Goal: Transaction & Acquisition: Obtain resource

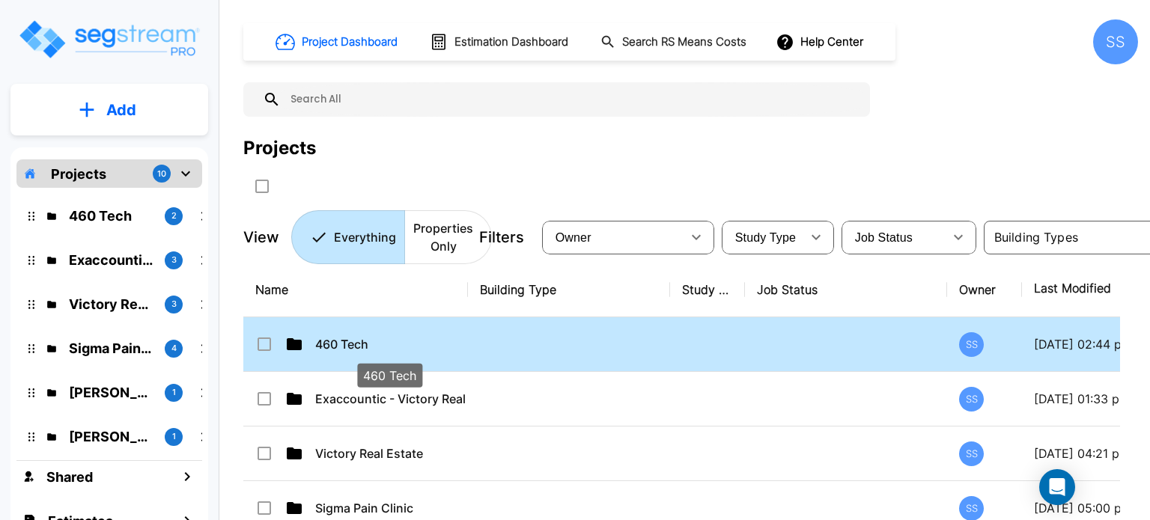
click at [354, 338] on p "460 Tech" at bounding box center [390, 344] width 150 height 18
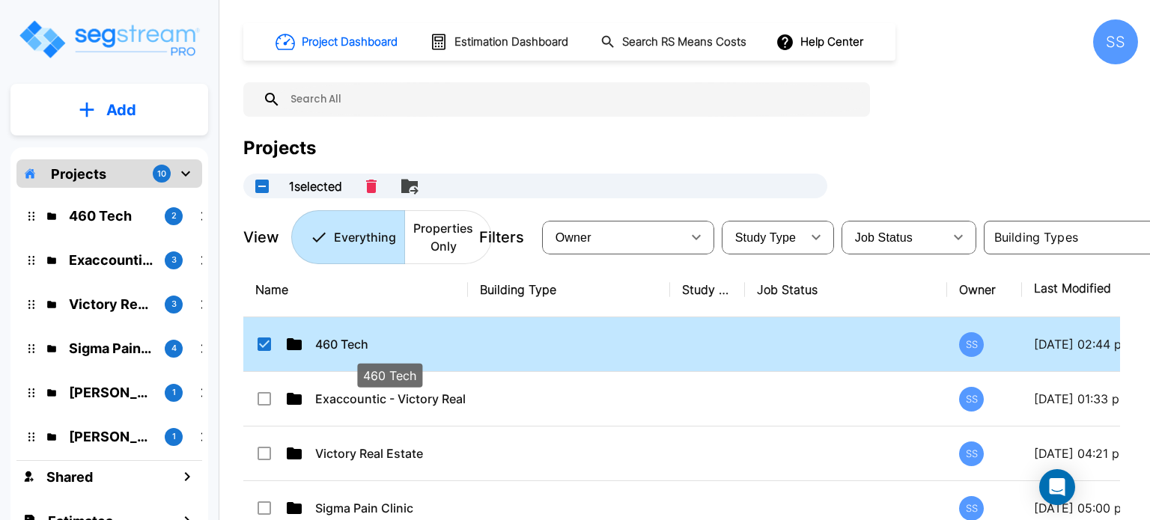
click at [354, 338] on p "460 Tech" at bounding box center [390, 344] width 150 height 18
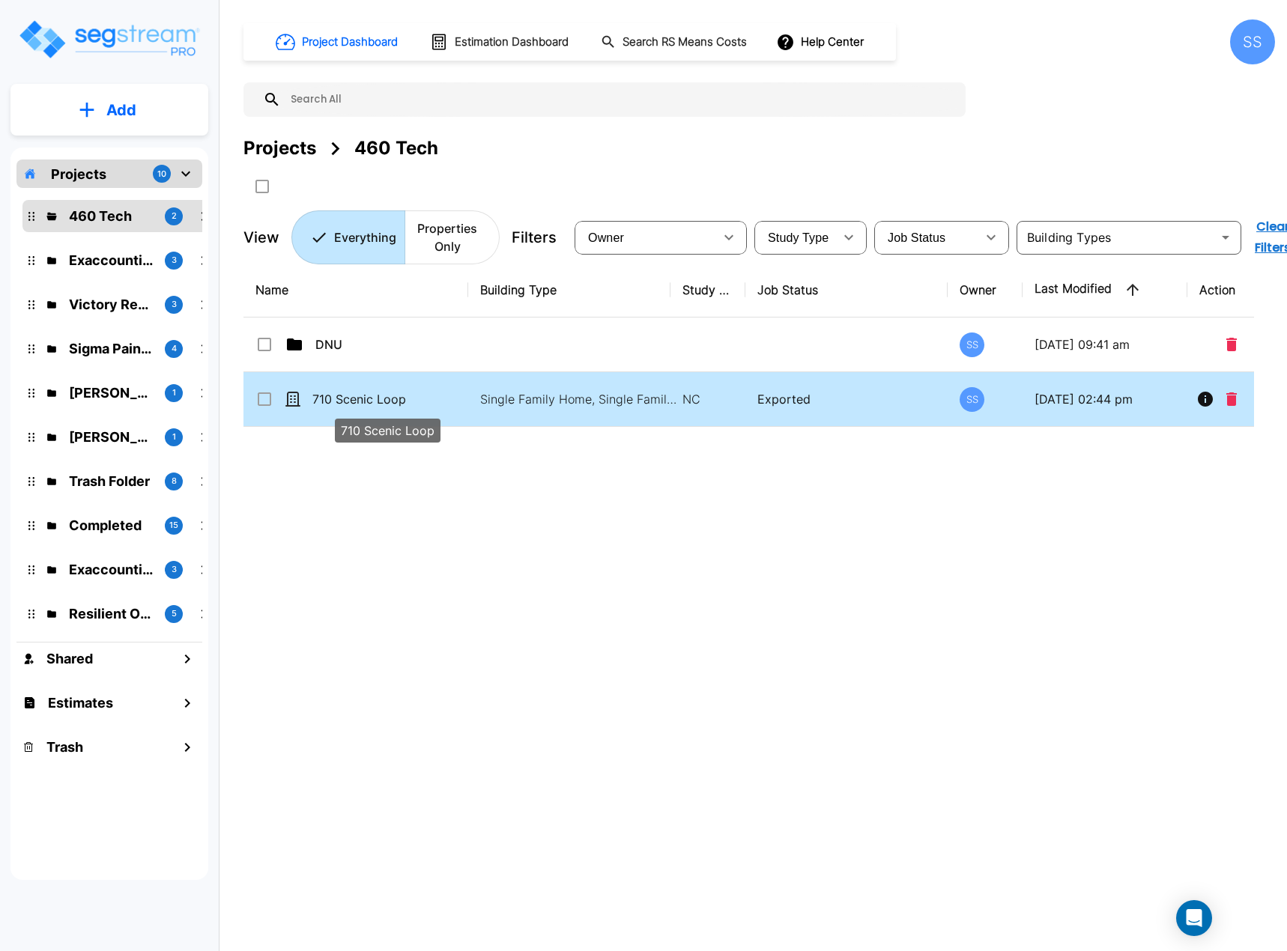
click at [338, 395] on p "710 Scenic Loop" at bounding box center [387, 399] width 150 height 18
checkbox input "true"
click at [338, 395] on p "710 Scenic Loop" at bounding box center [387, 399] width 150 height 18
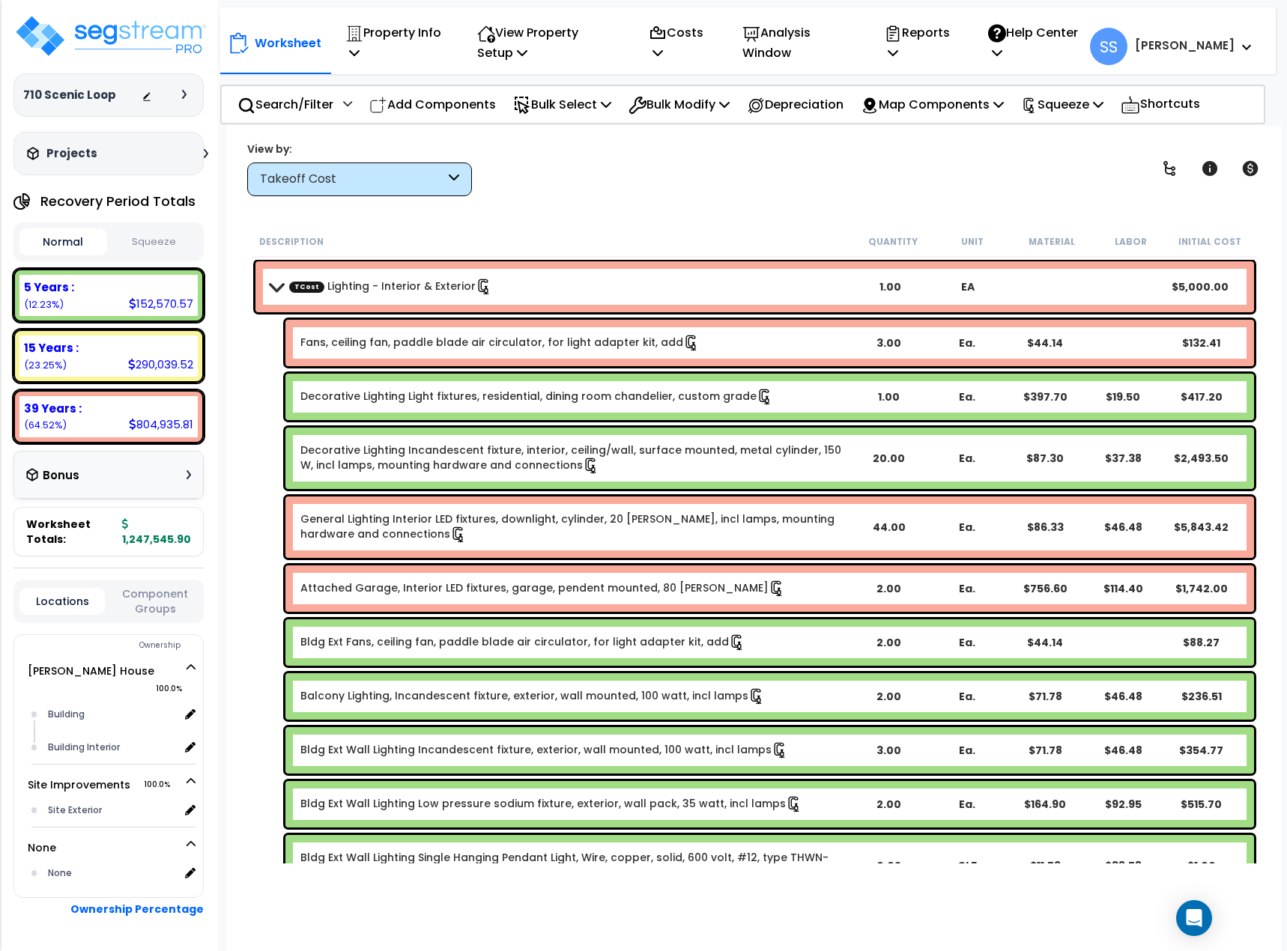
click at [349, 180] on div "Takeoff Cost" at bounding box center [352, 179] width 185 height 17
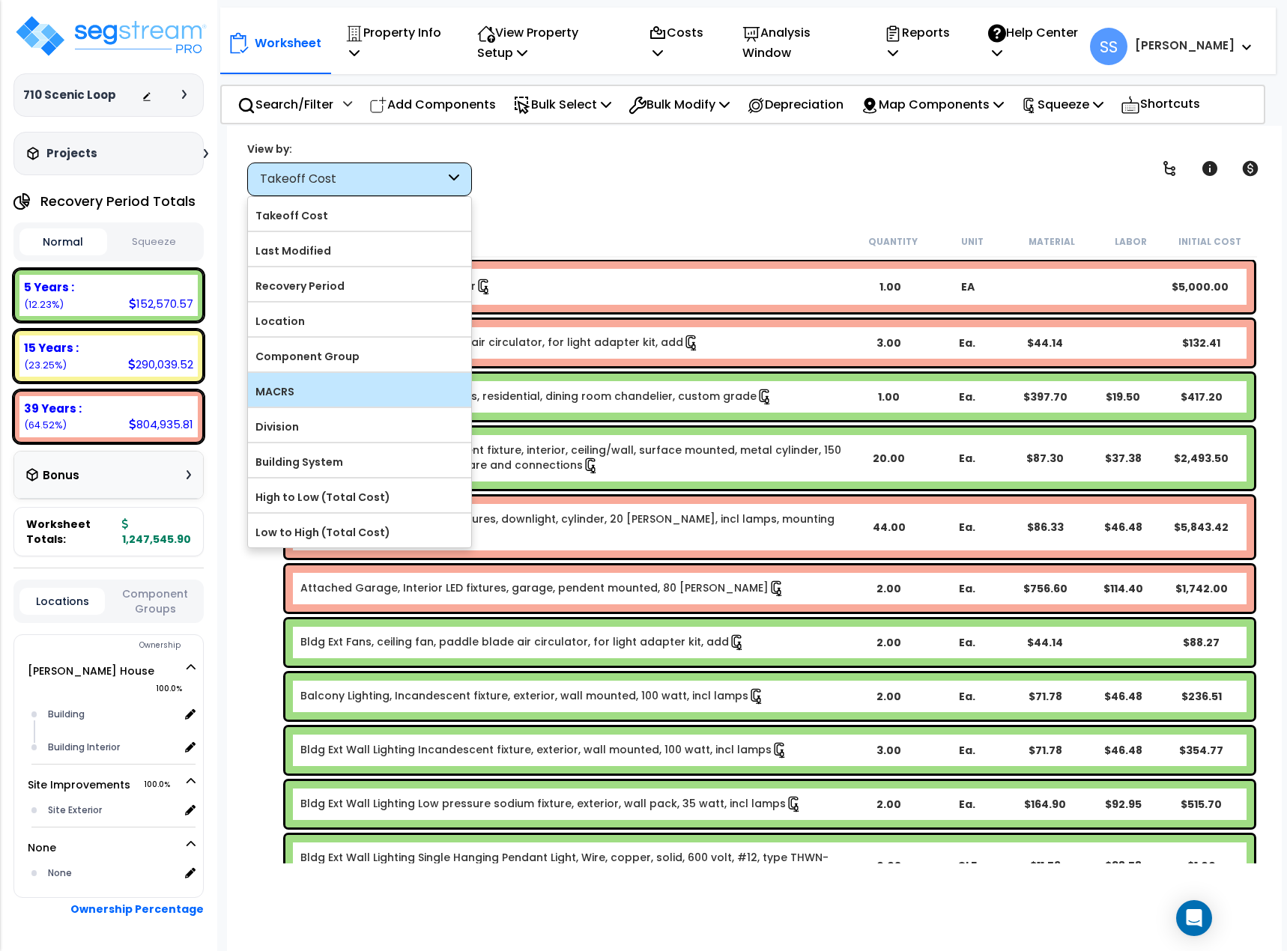
click at [335, 405] on div "MACRS" at bounding box center [359, 390] width 223 height 34
click at [337, 380] on label "MACRS" at bounding box center [359, 391] width 223 height 22
click at [293, 395] on label "MACRS" at bounding box center [359, 391] width 223 height 22
click at [0, 0] on input "MACRS" at bounding box center [0, 0] width 0 height 0
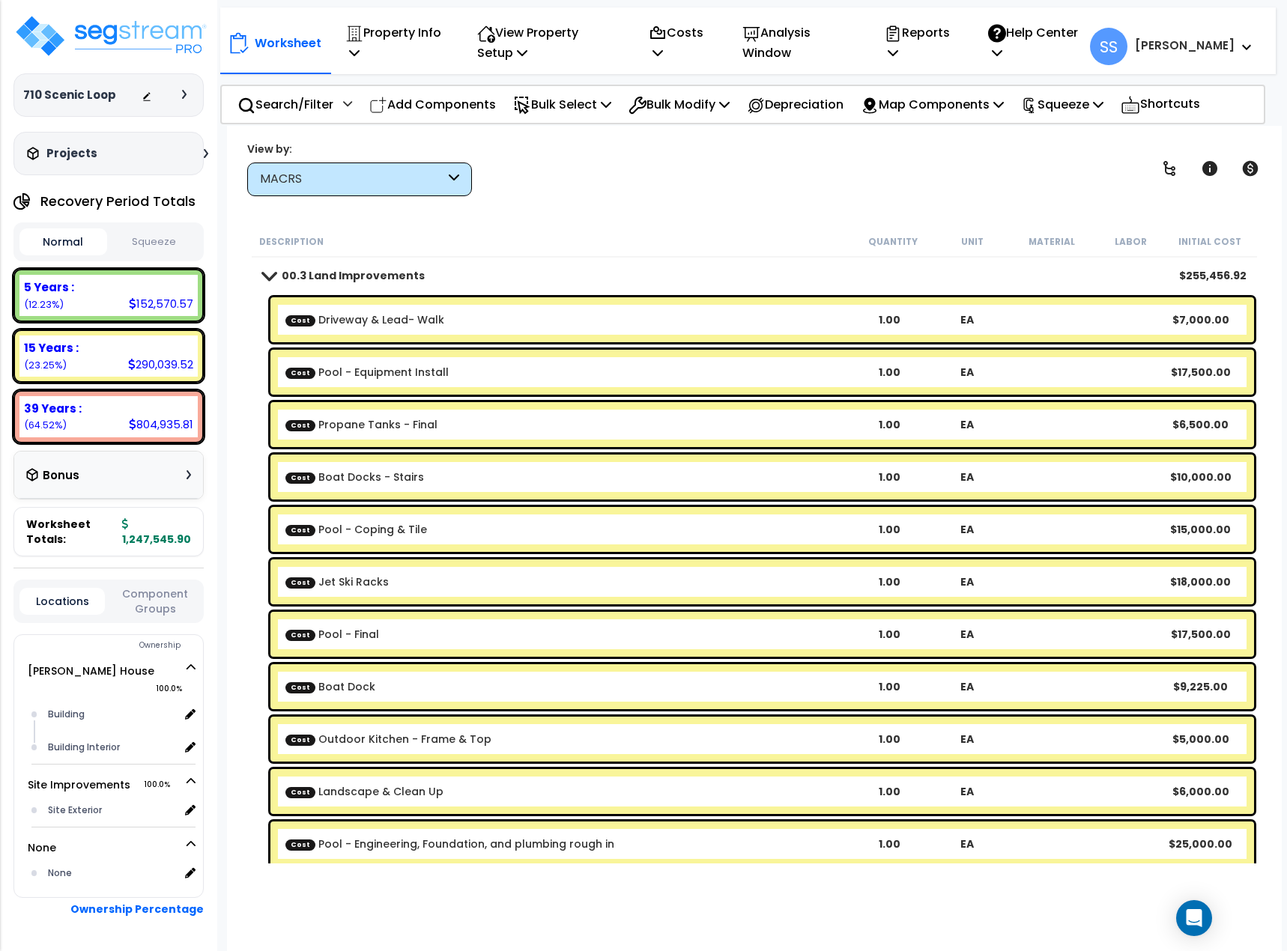
click at [270, 279] on span at bounding box center [268, 275] width 21 height 11
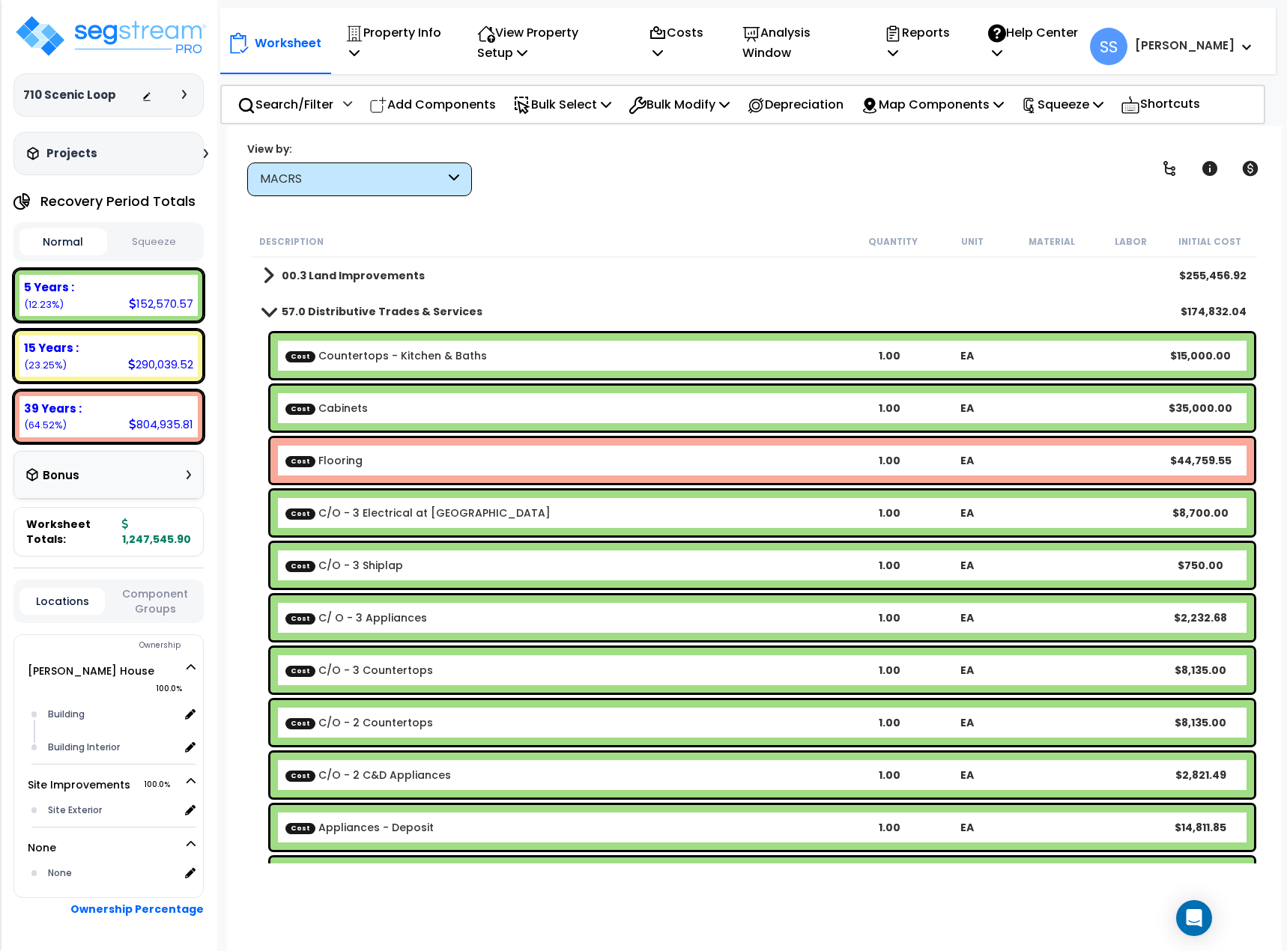
click at [362, 446] on div "Cost Flooring 1.00 EA $44,759.55" at bounding box center [761, 460] width 983 height 45
click at [346, 460] on link "Cost Flooring" at bounding box center [323, 460] width 77 height 15
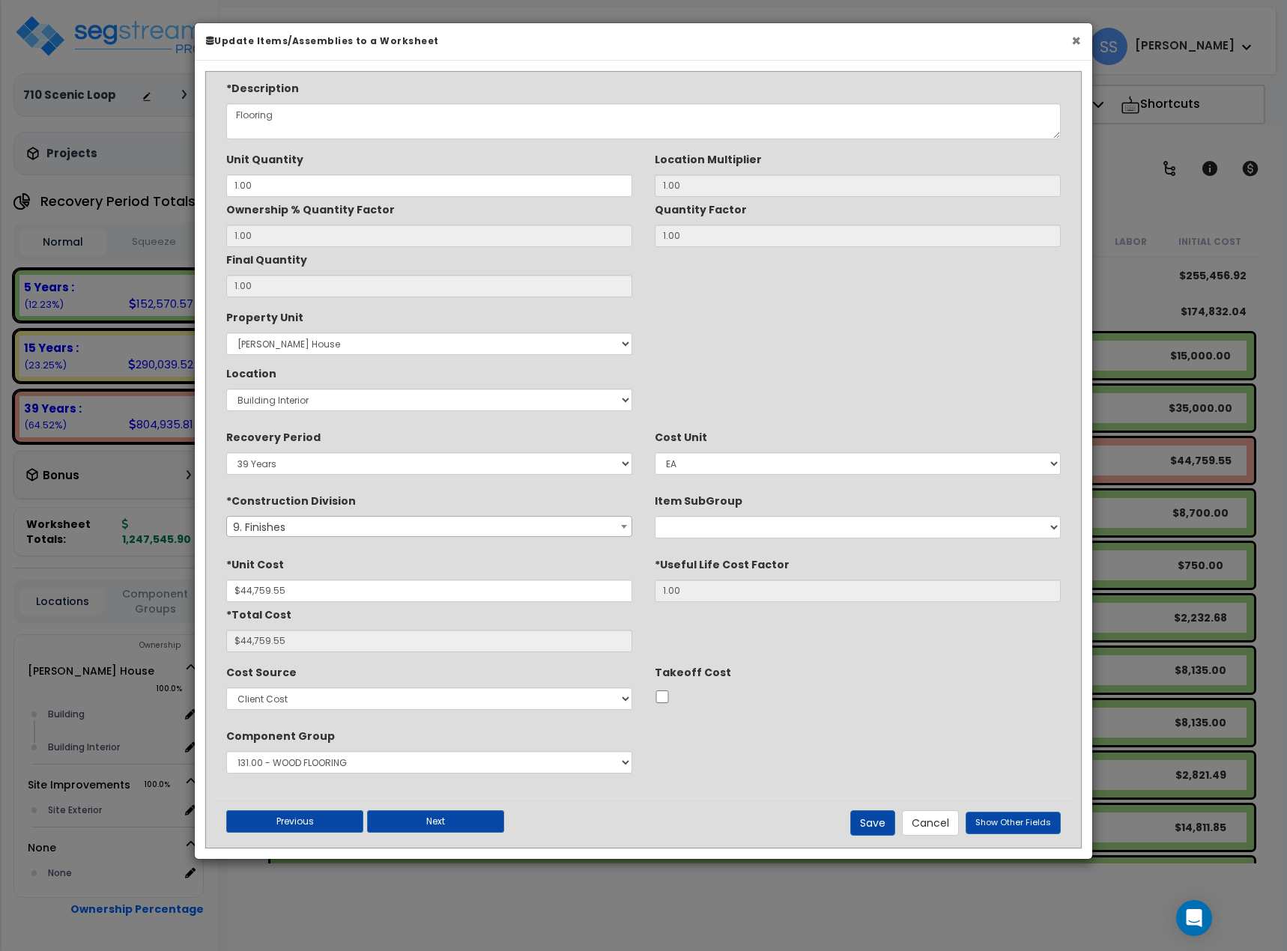
click at [1076, 46] on button "×" at bounding box center [1076, 41] width 10 height 16
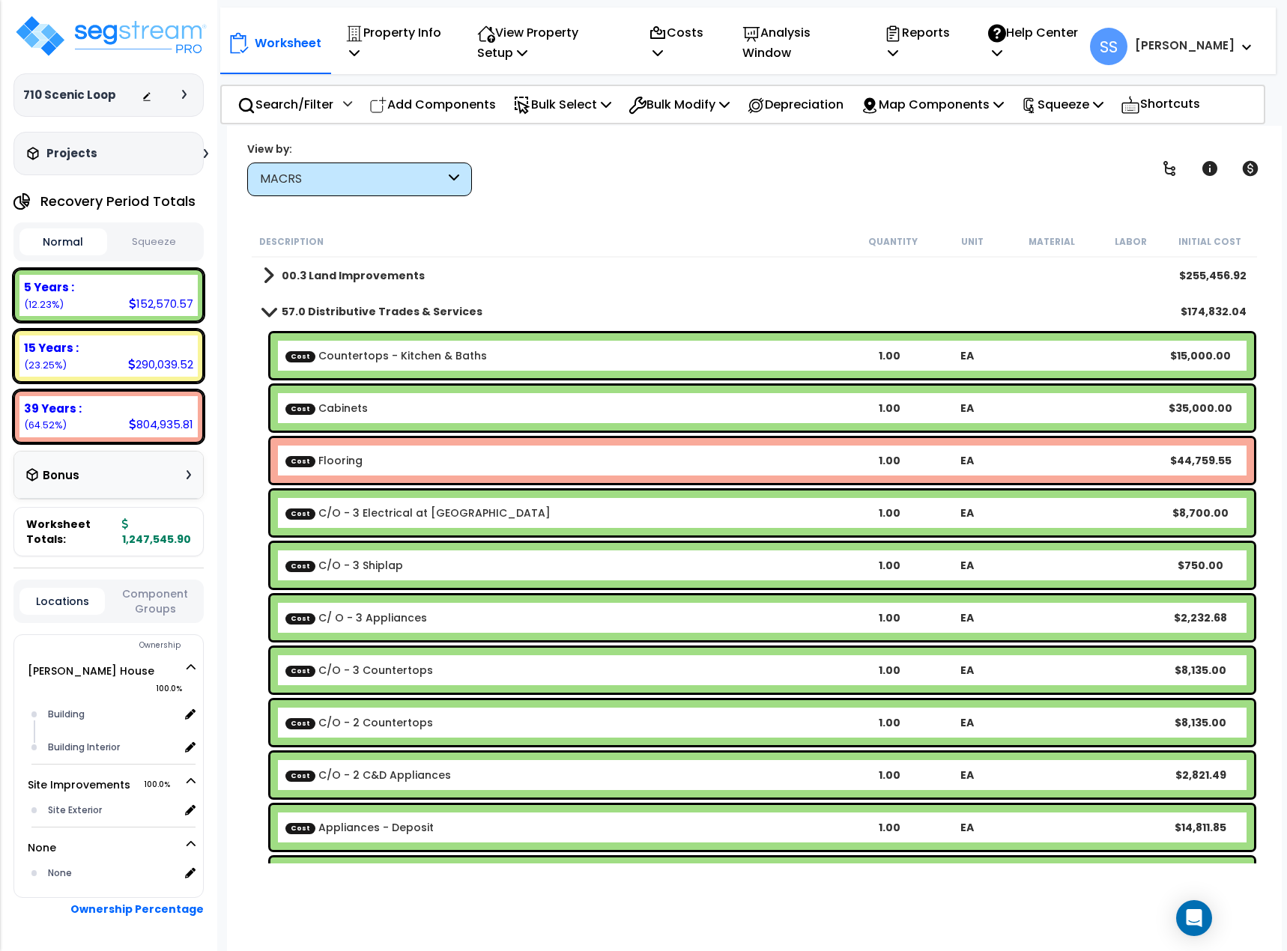
click at [267, 314] on span at bounding box center [268, 311] width 21 height 11
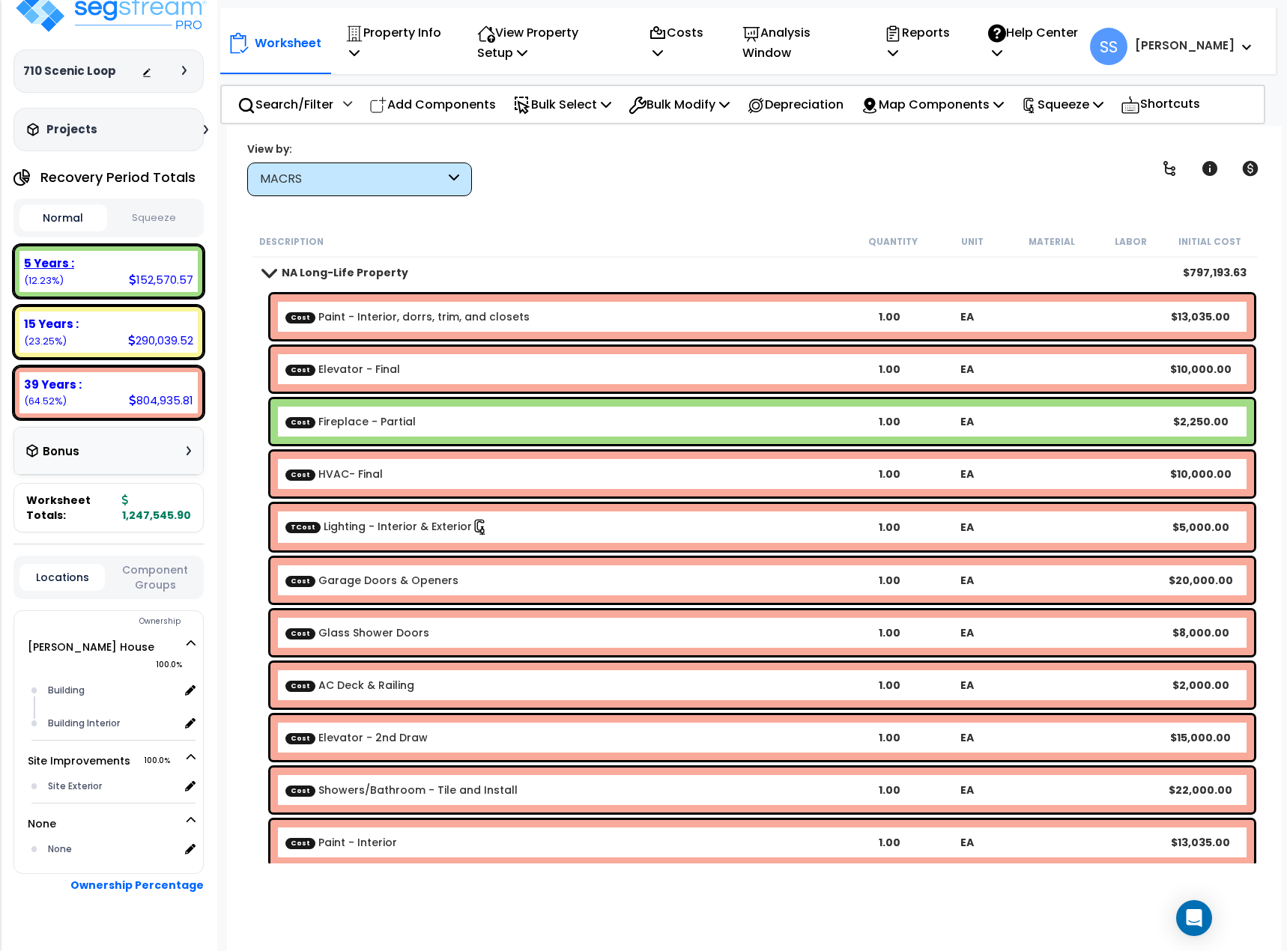
scroll to position [36, 0]
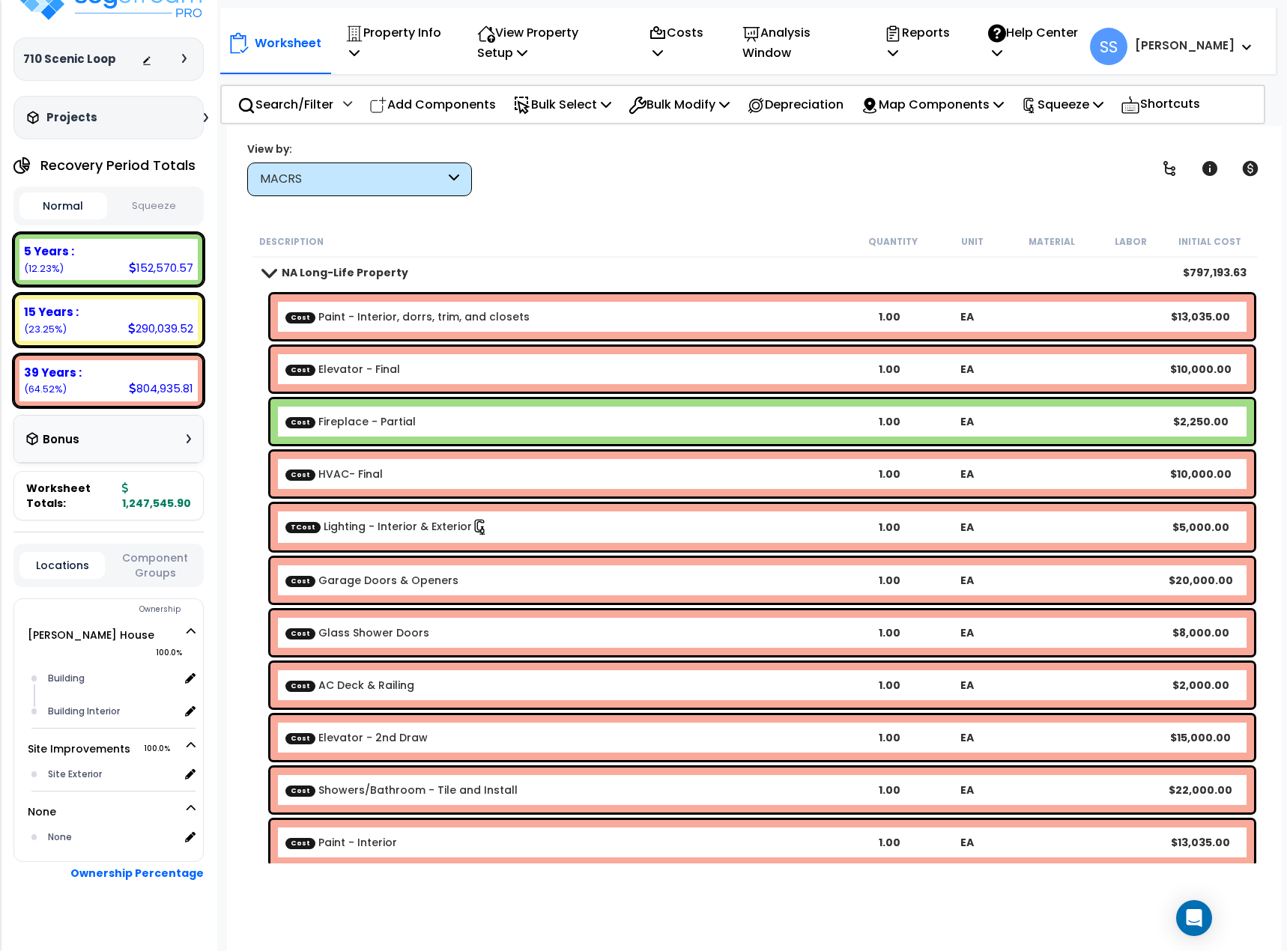
click at [165, 203] on button "Squeeze" at bounding box center [155, 206] width 88 height 26
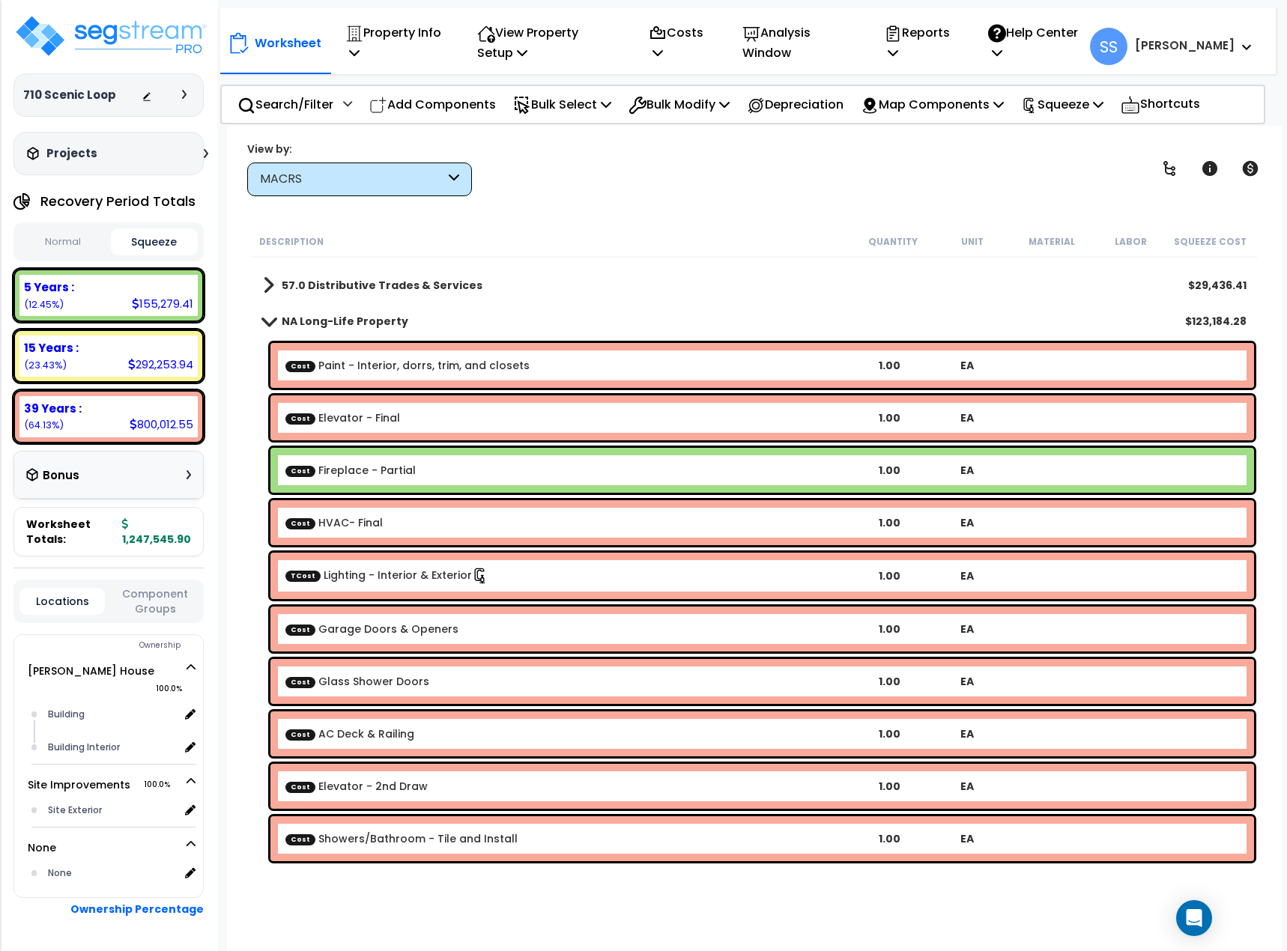
scroll to position [0, 0]
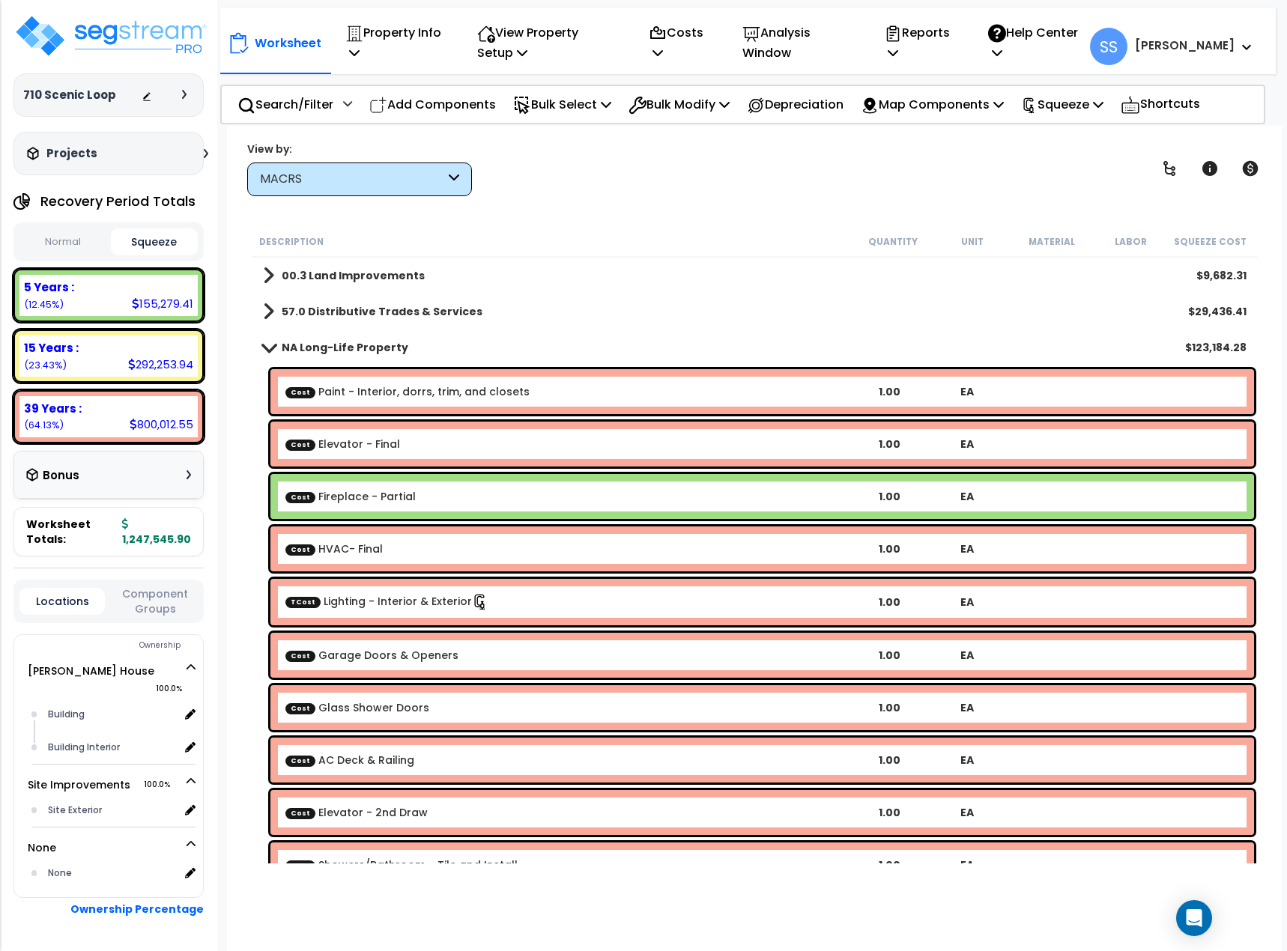
click at [401, 503] on link "Cost Fireplace - Partial" at bounding box center [350, 496] width 130 height 15
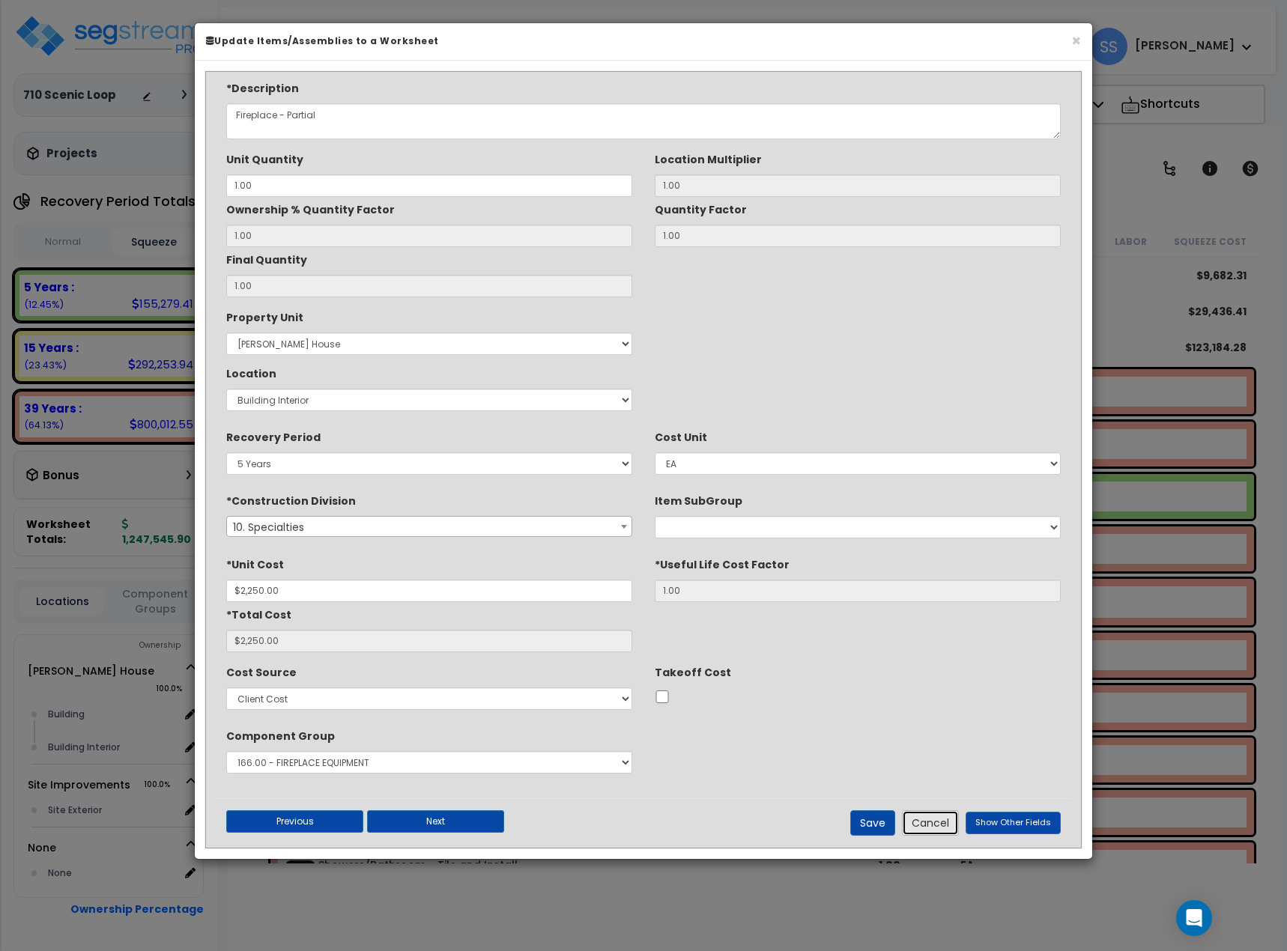
click at [934, 825] on button "Cancel" at bounding box center [930, 822] width 57 height 25
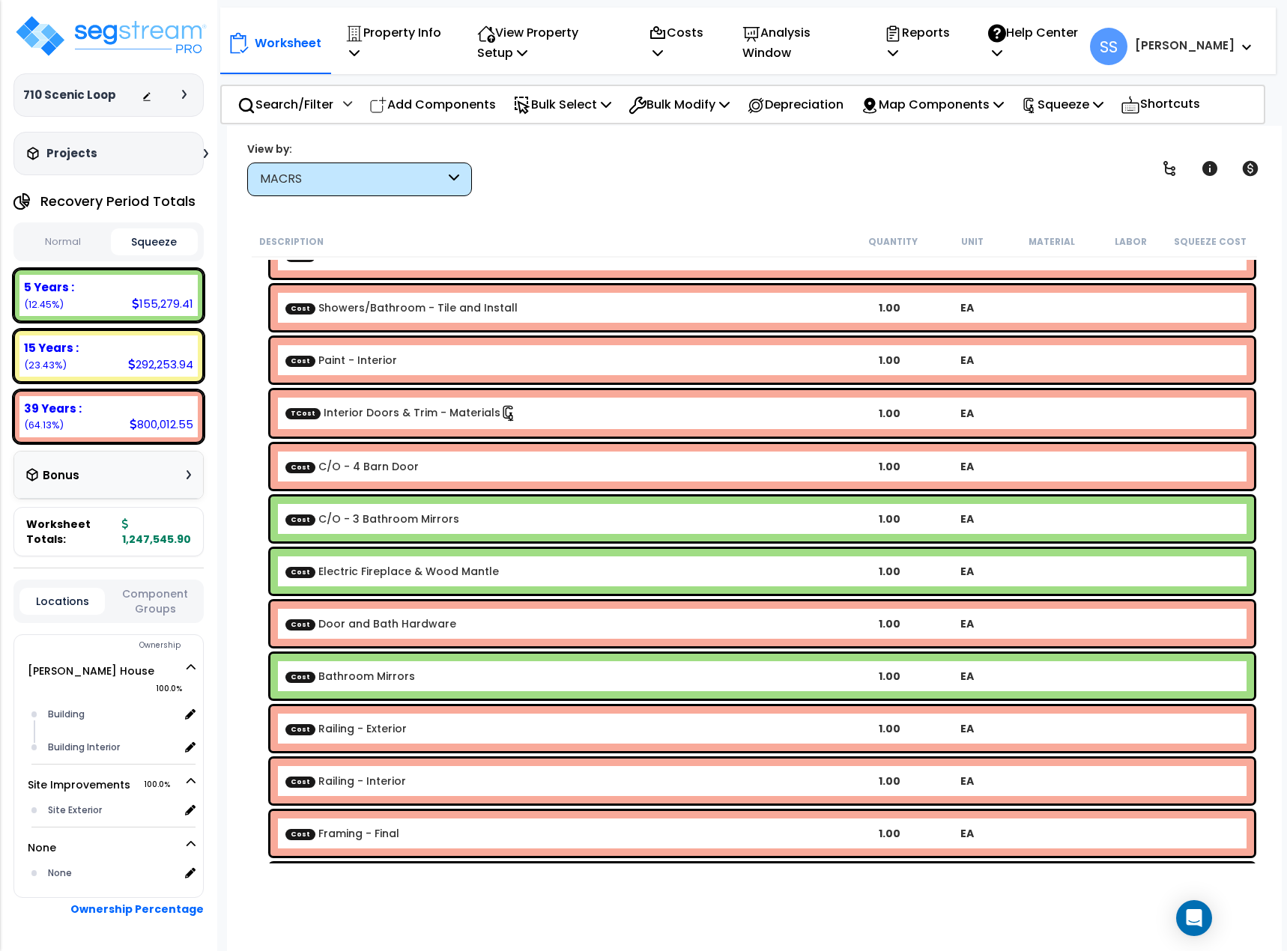
scroll to position [524, 0]
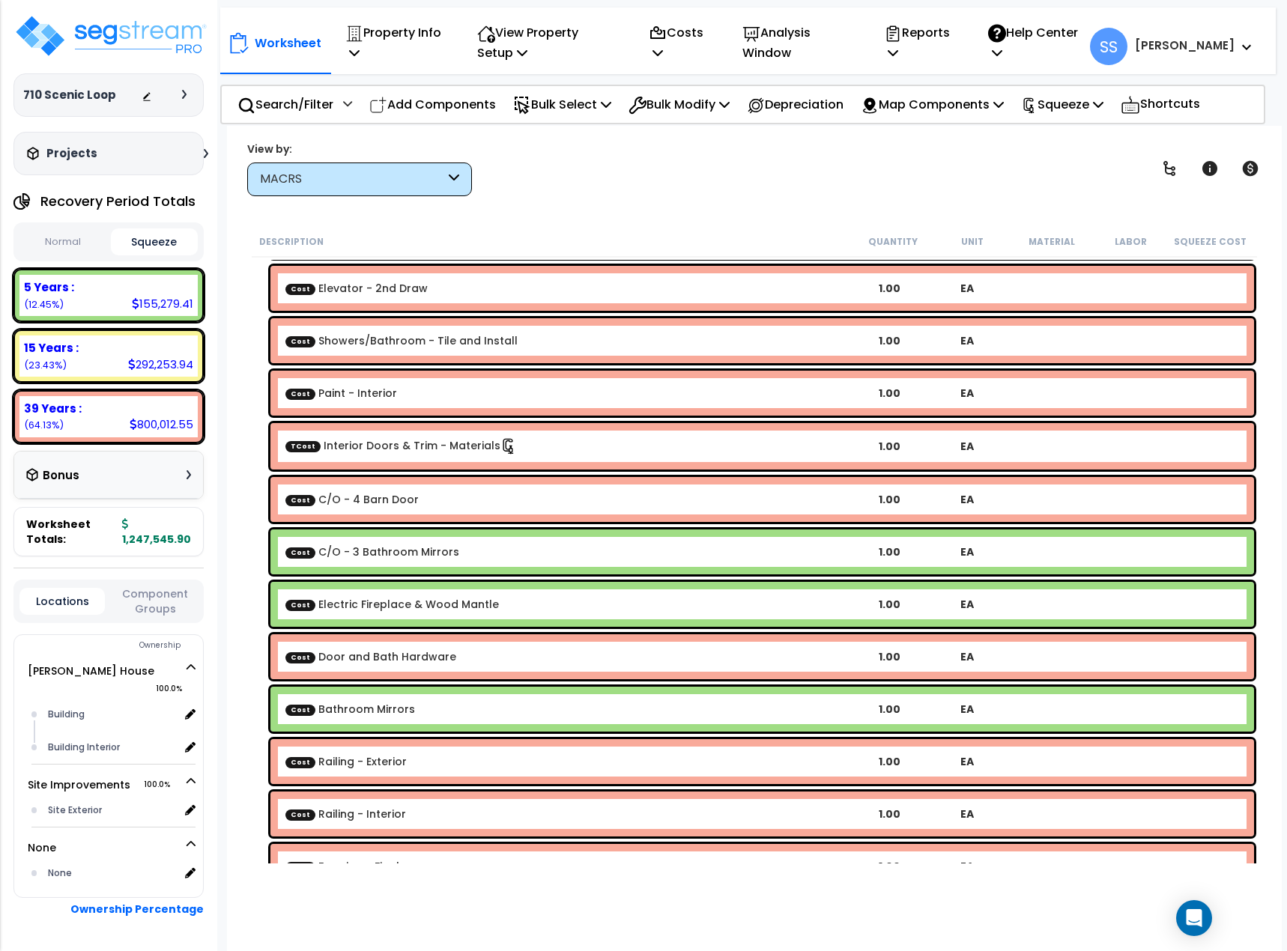
click at [353, 555] on link "Cost C/O - 3 Bathroom Mirrors" at bounding box center [372, 551] width 174 height 15
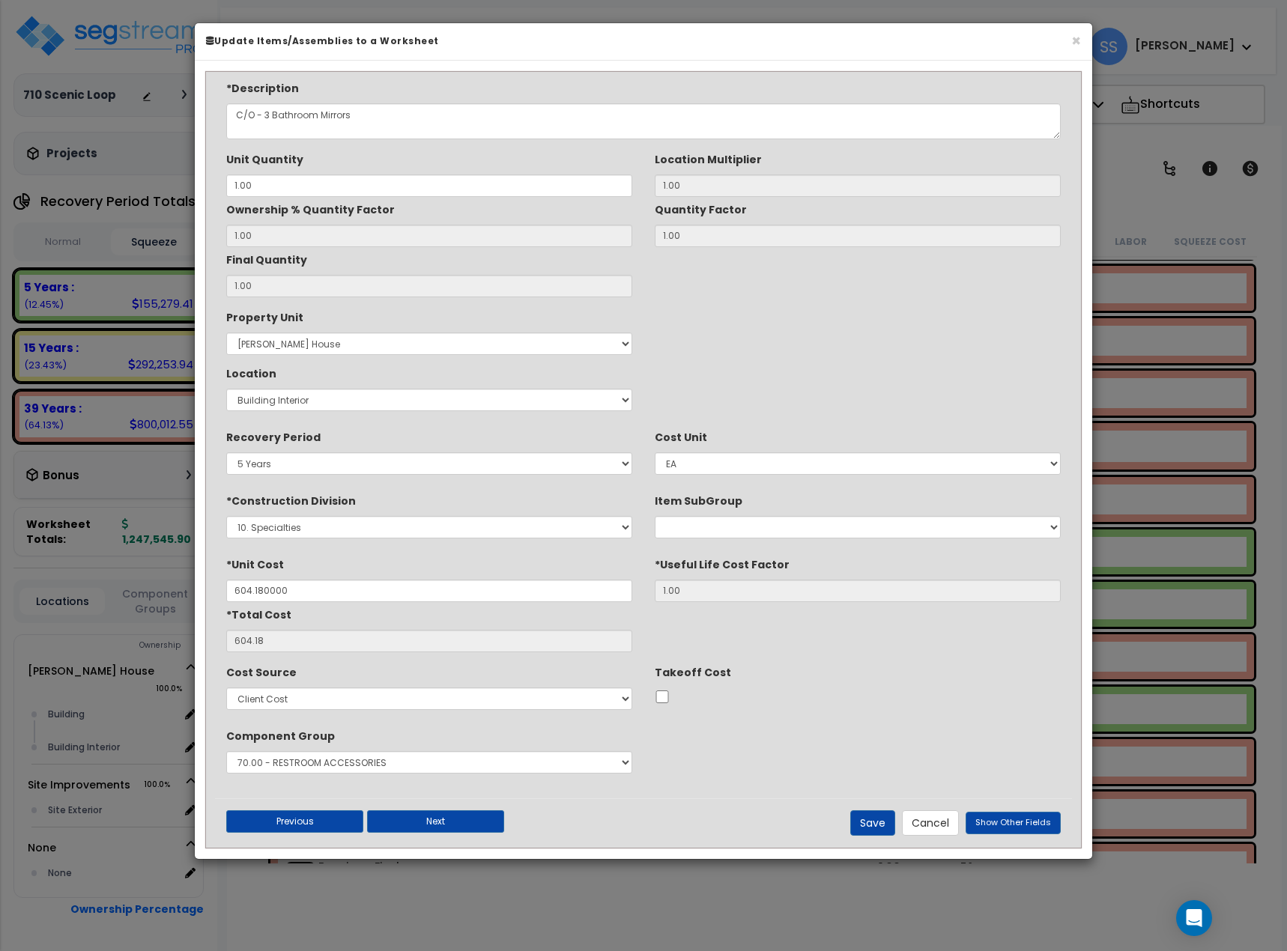
type input "$604.18"
click at [932, 827] on button "Cancel" at bounding box center [930, 822] width 57 height 25
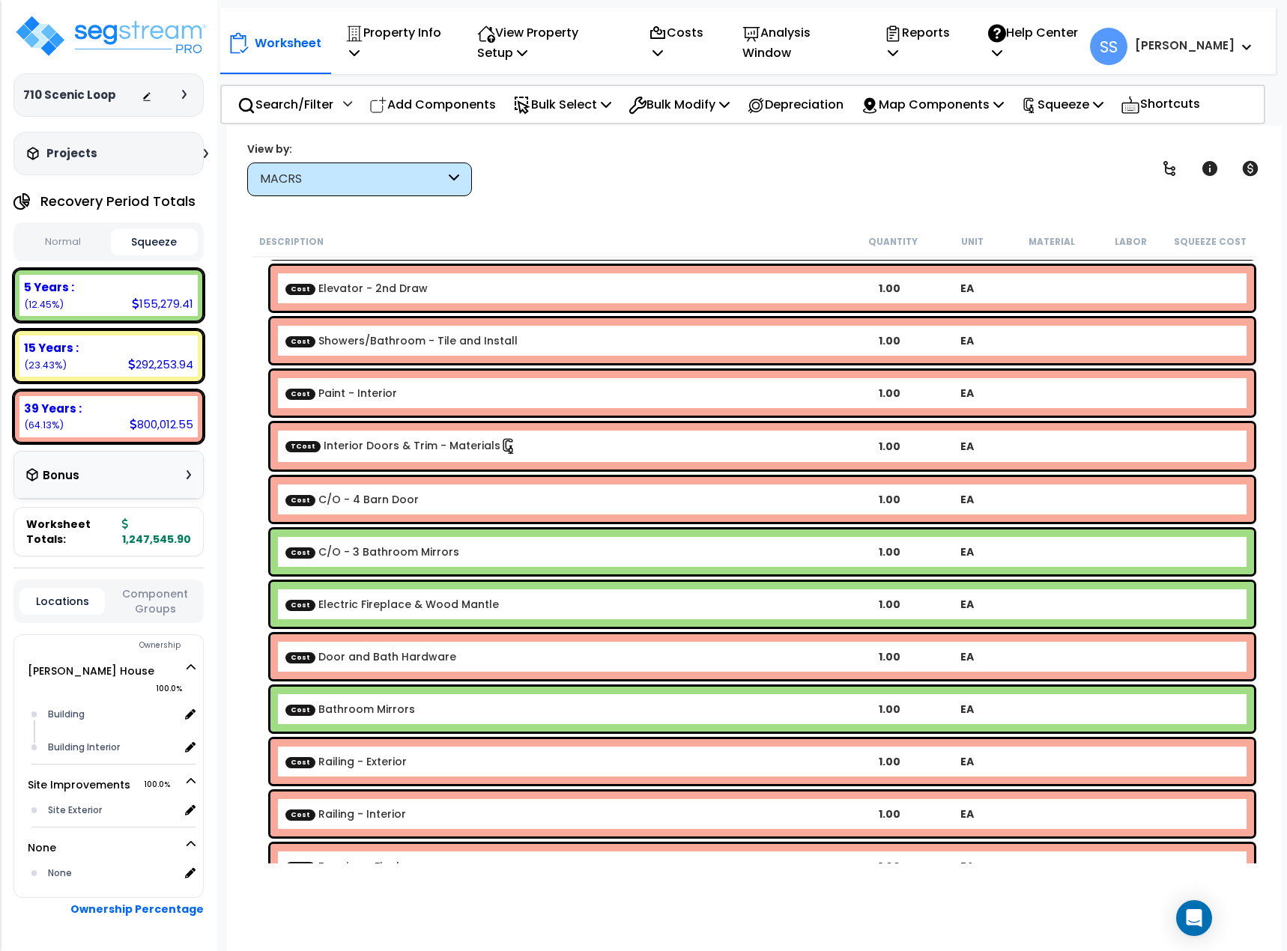
click at [453, 610] on link "Cost Electric Fireplace & Wood Mantle" at bounding box center [391, 604] width 213 height 15
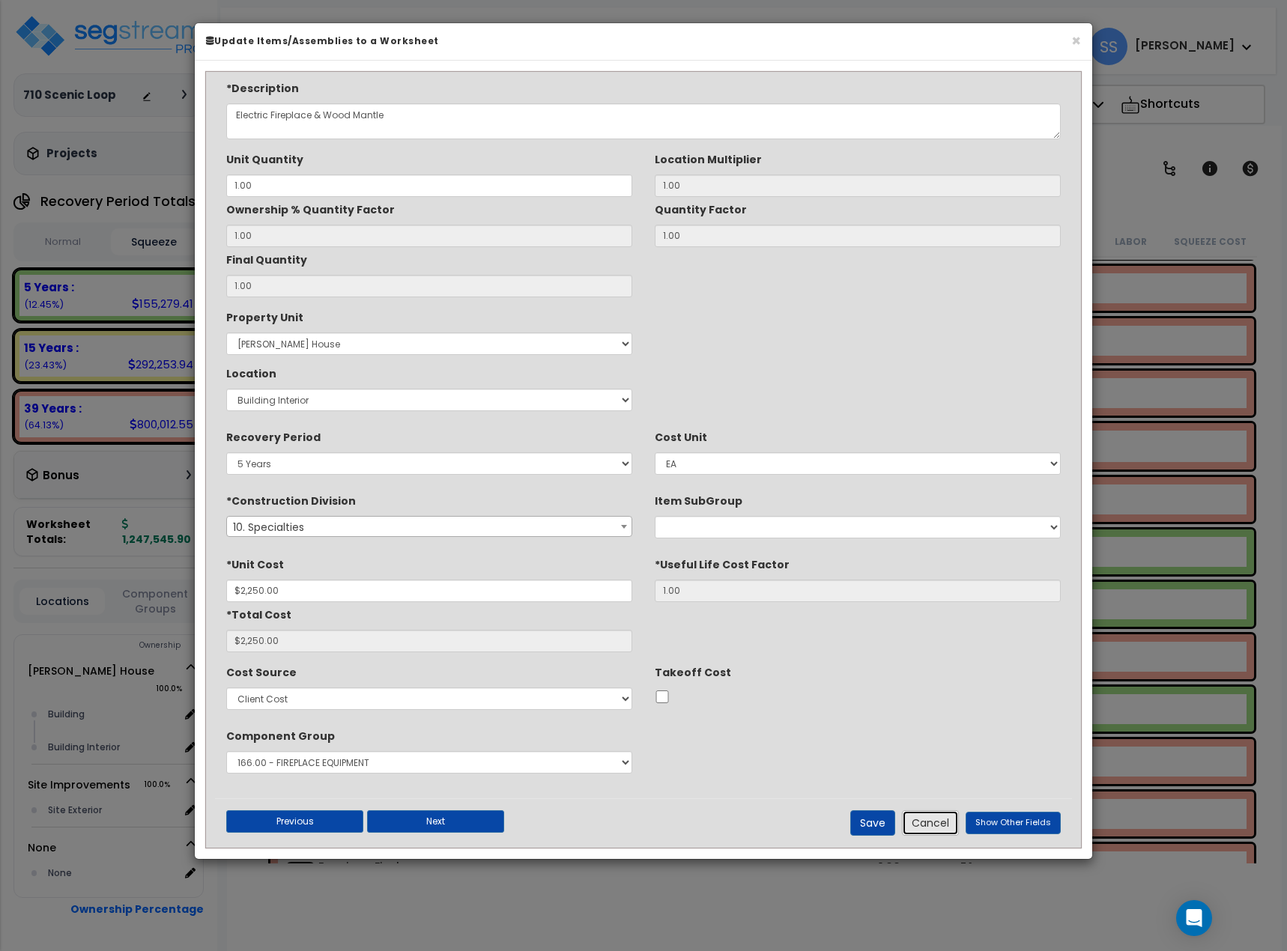
click at [958, 822] on button "Cancel" at bounding box center [930, 822] width 57 height 25
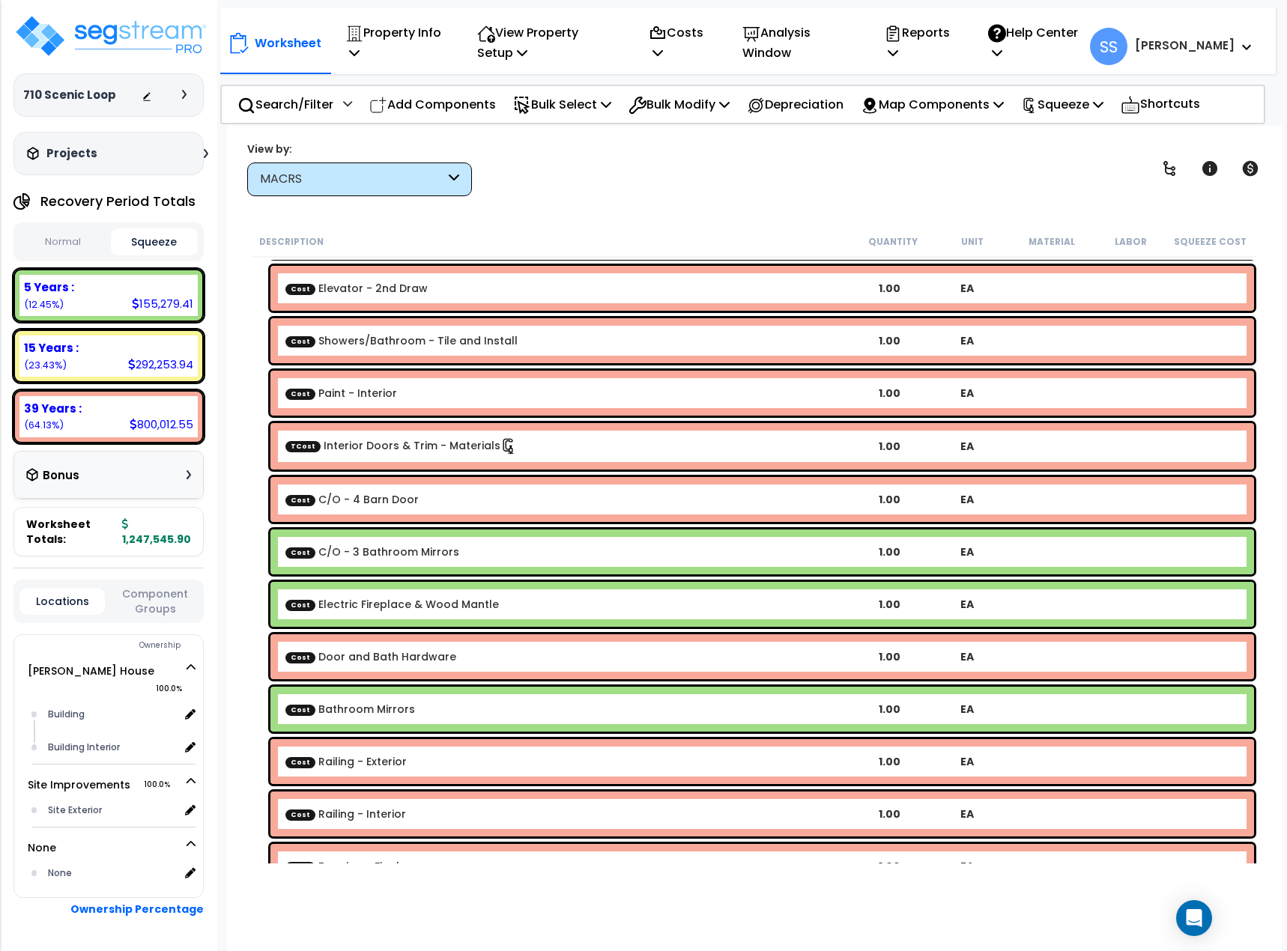
click at [365, 703] on link "Cost Bathroom Mirrors" at bounding box center [350, 709] width 130 height 15
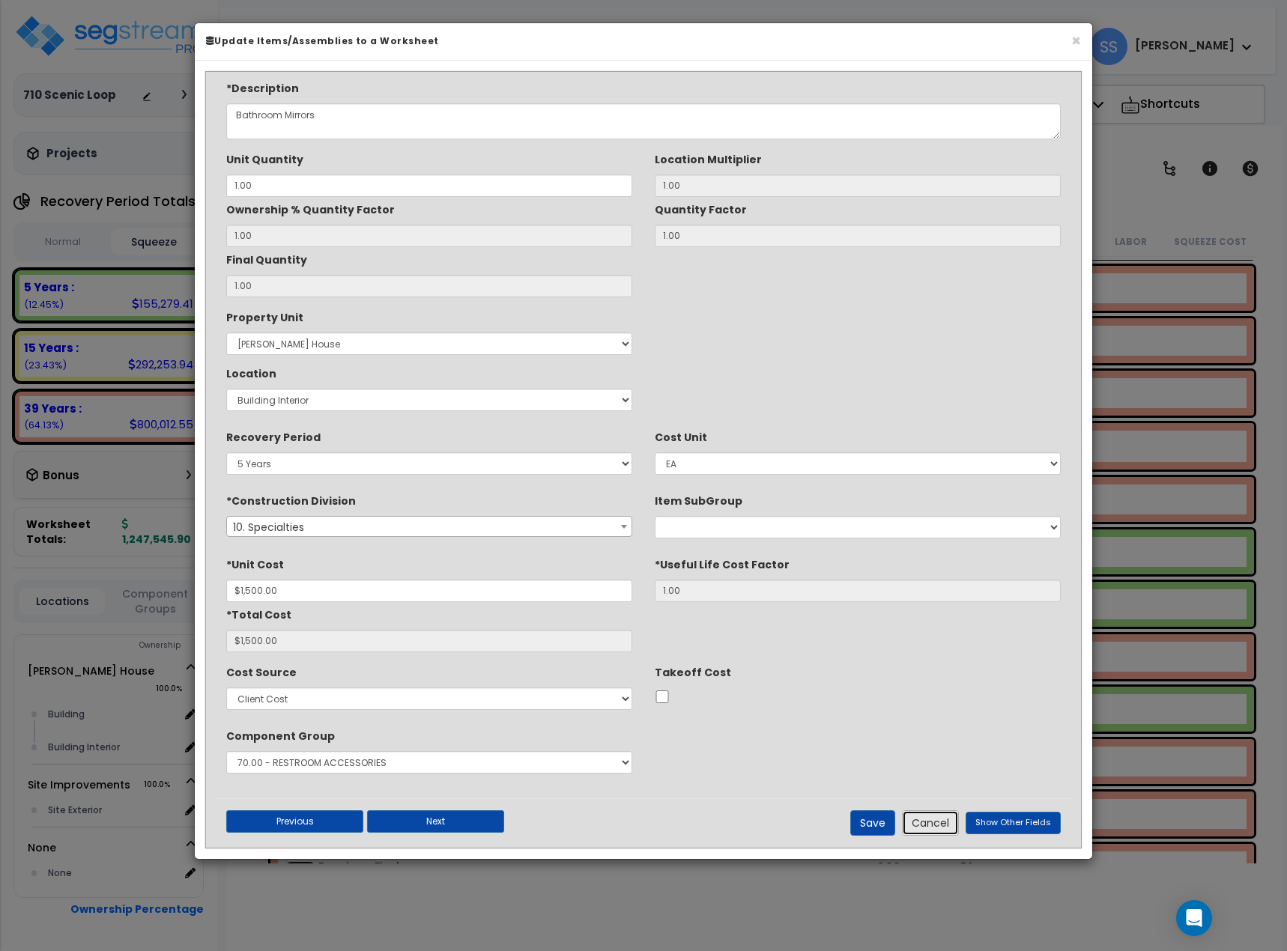
click at [935, 824] on button "Cancel" at bounding box center [930, 822] width 57 height 25
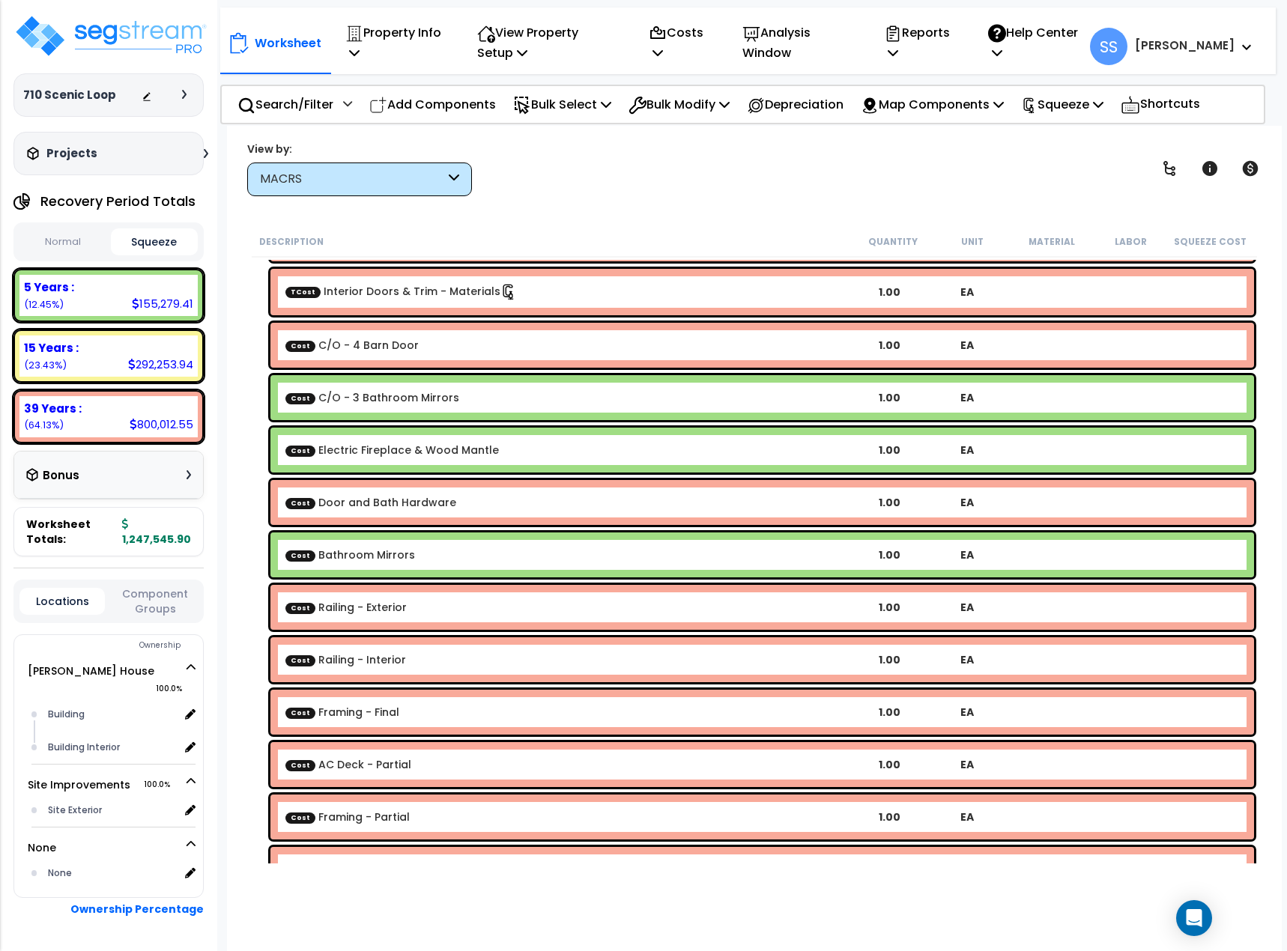
scroll to position [674, 0]
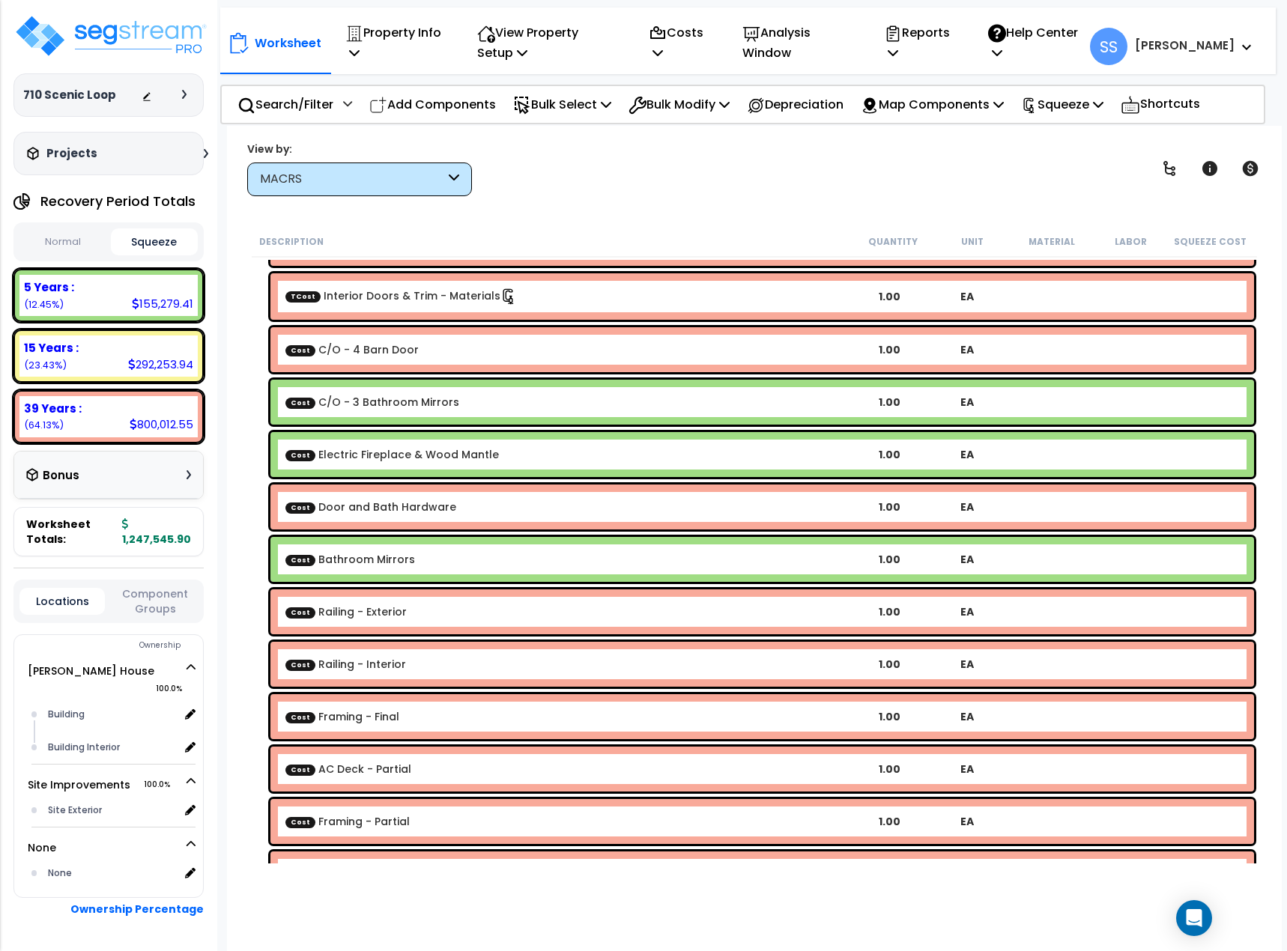
click at [443, 555] on b "Cost Bathroom Mirrors" at bounding box center [567, 559] width 565 height 15
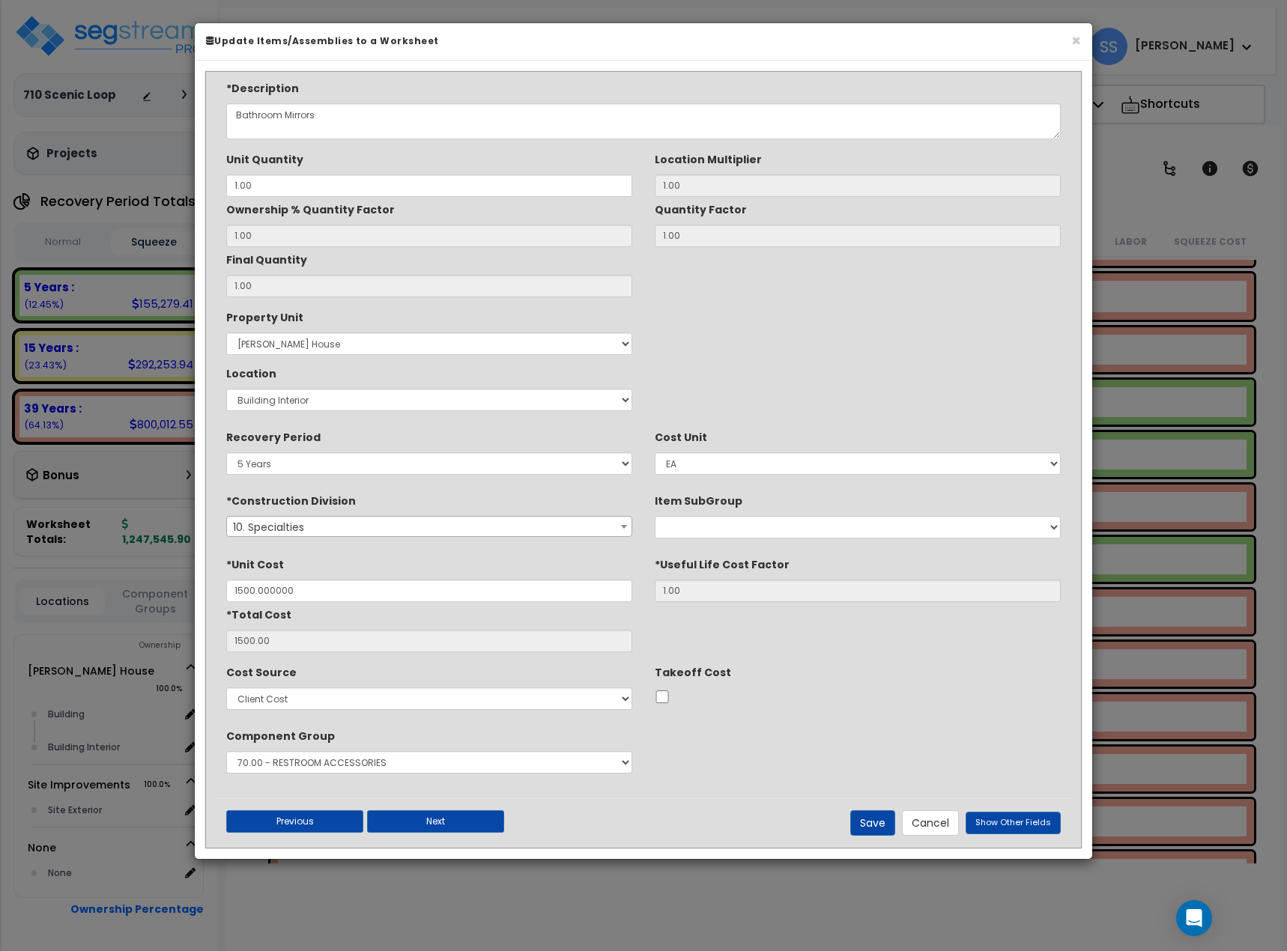
type input "$1,500.00"
click at [926, 822] on button "Cancel" at bounding box center [930, 822] width 57 height 25
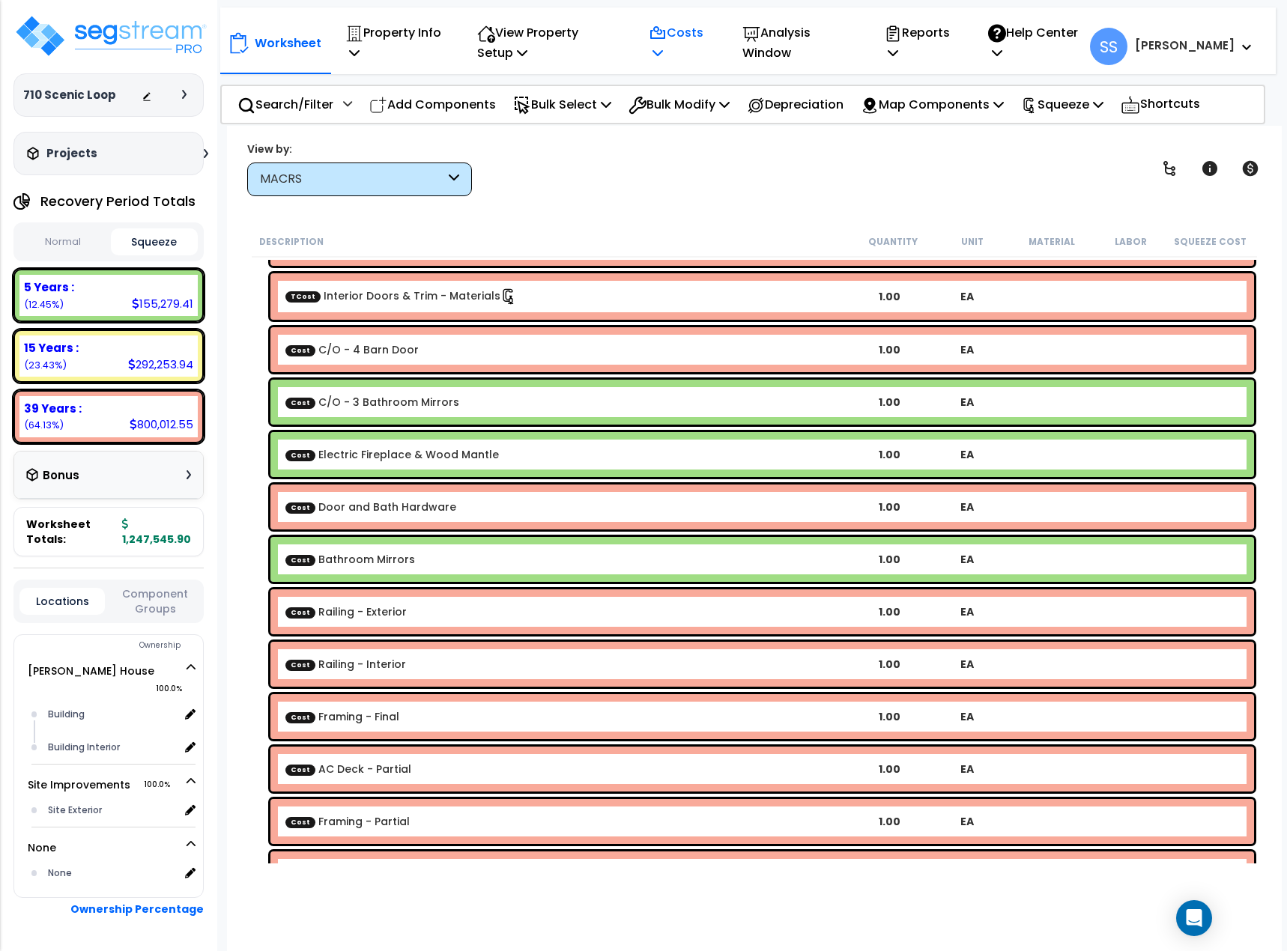
click at [710, 31] on p "Costs" at bounding box center [678, 42] width 61 height 40
click at [690, 121] on link "Direct Costs" at bounding box center [715, 118] width 148 height 30
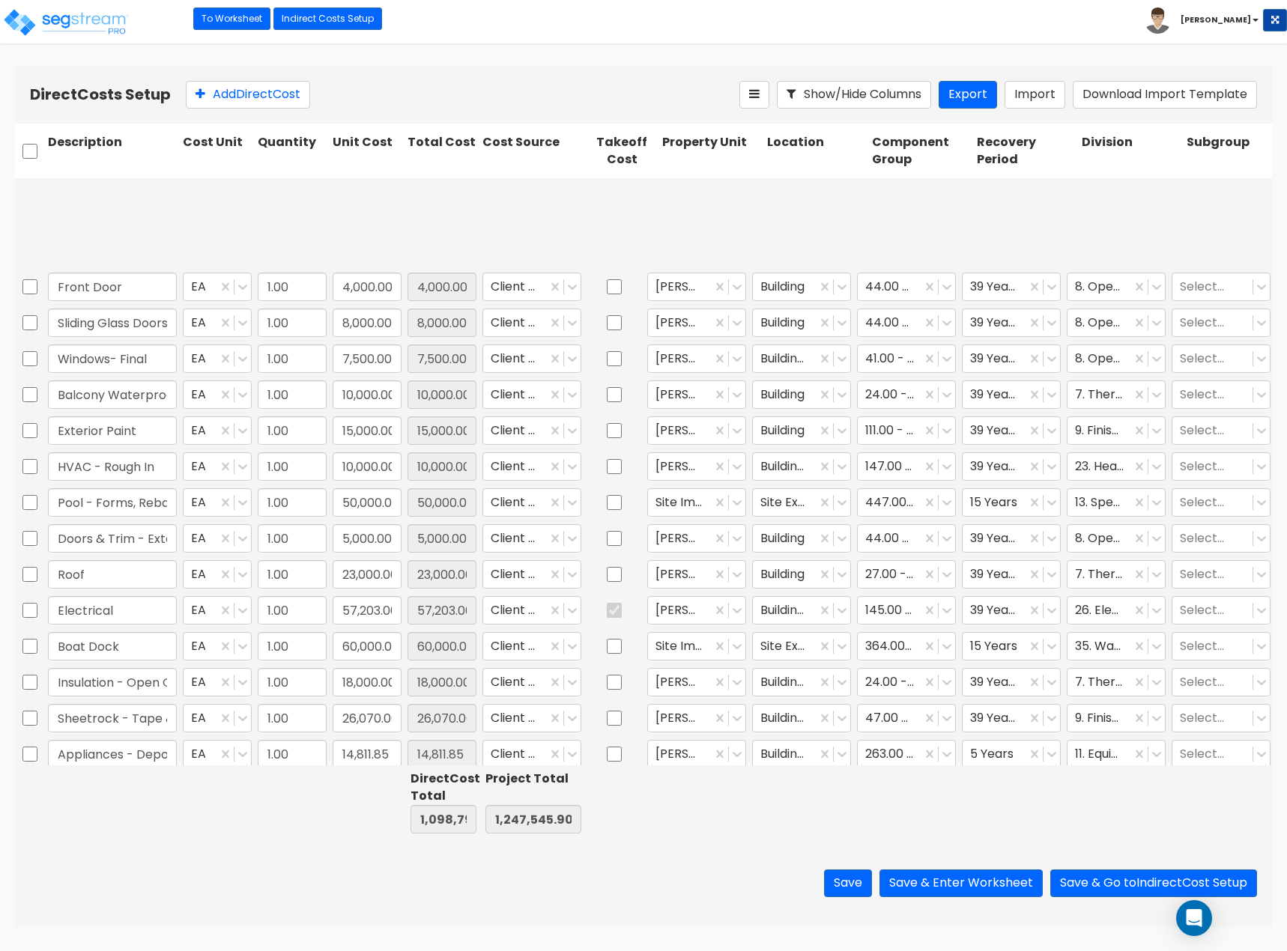
scroll to position [524, 0]
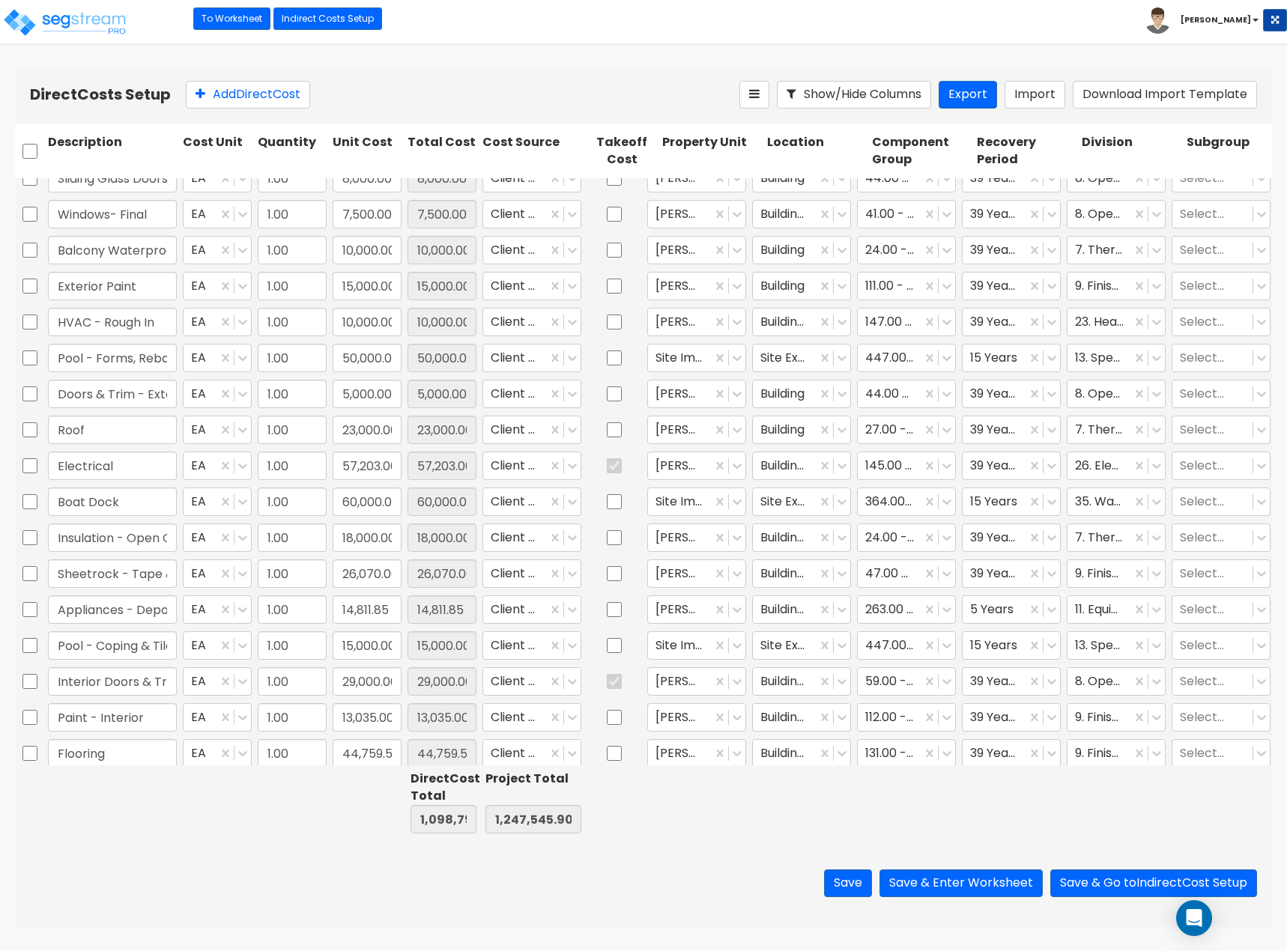
type input "1.00"
type input "35,000.00"
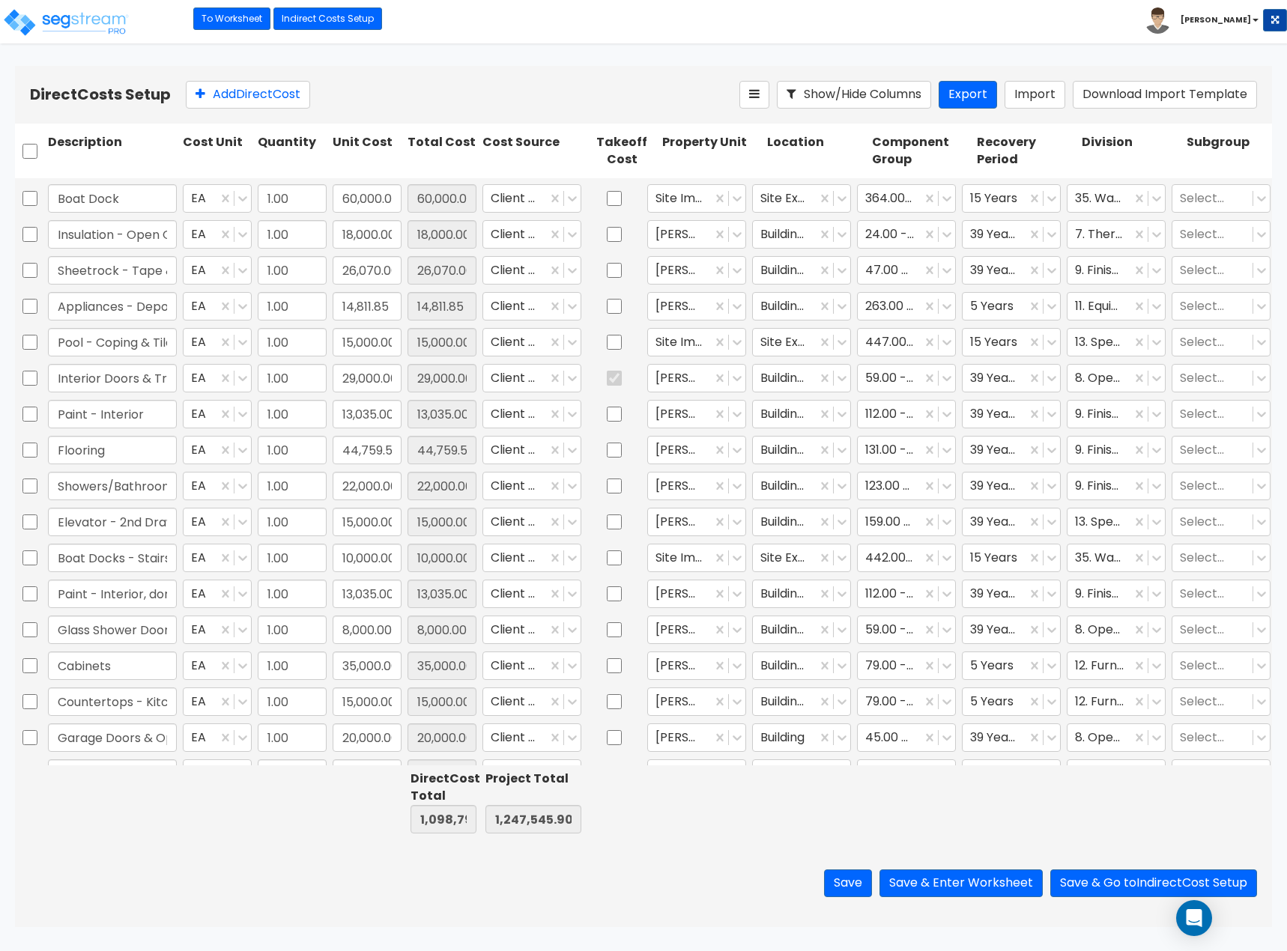
scroll to position [899, 0]
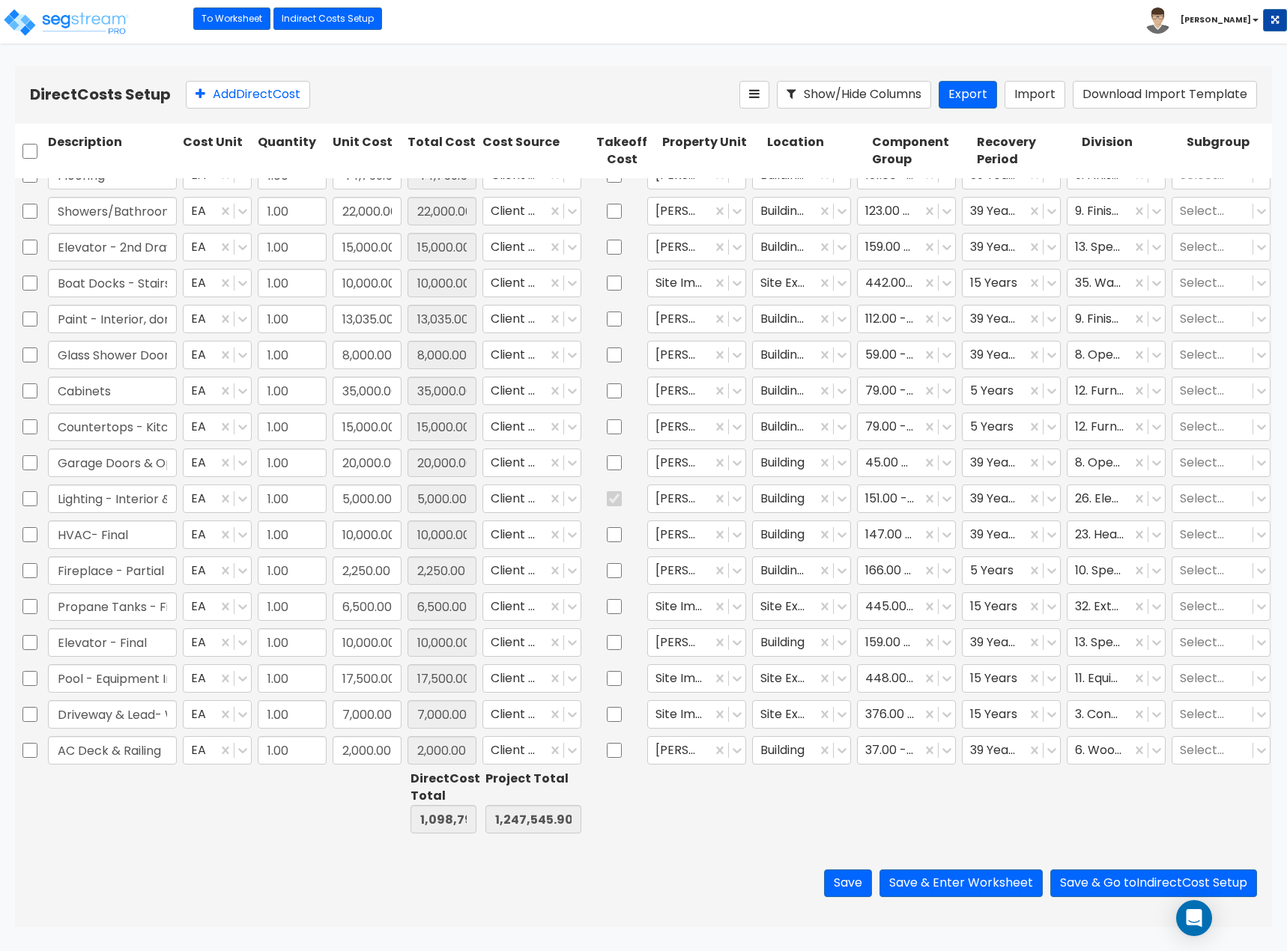
type input "1.00"
type input "6,000.00"
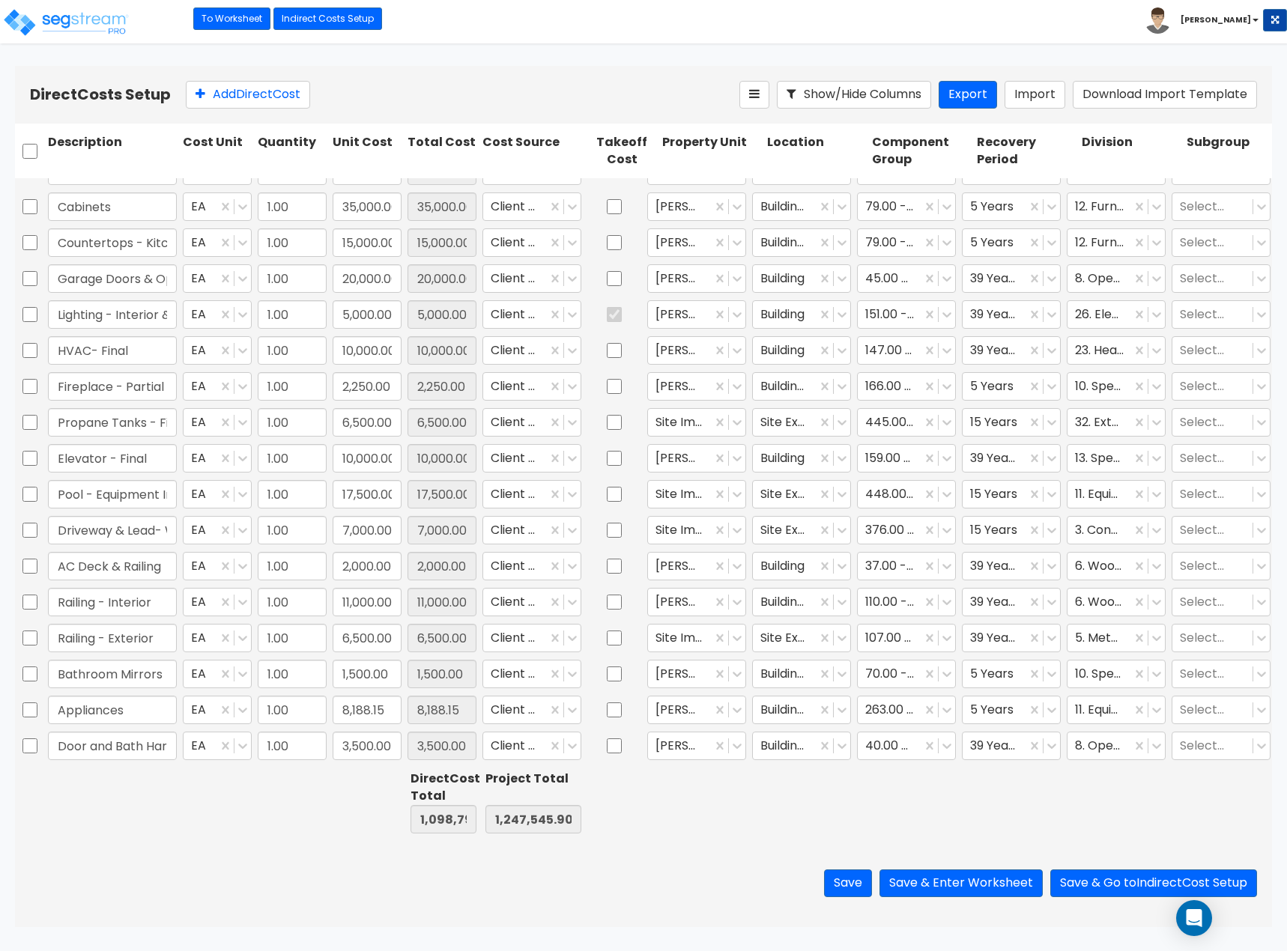
type input "1.00"
type input "8,135.00"
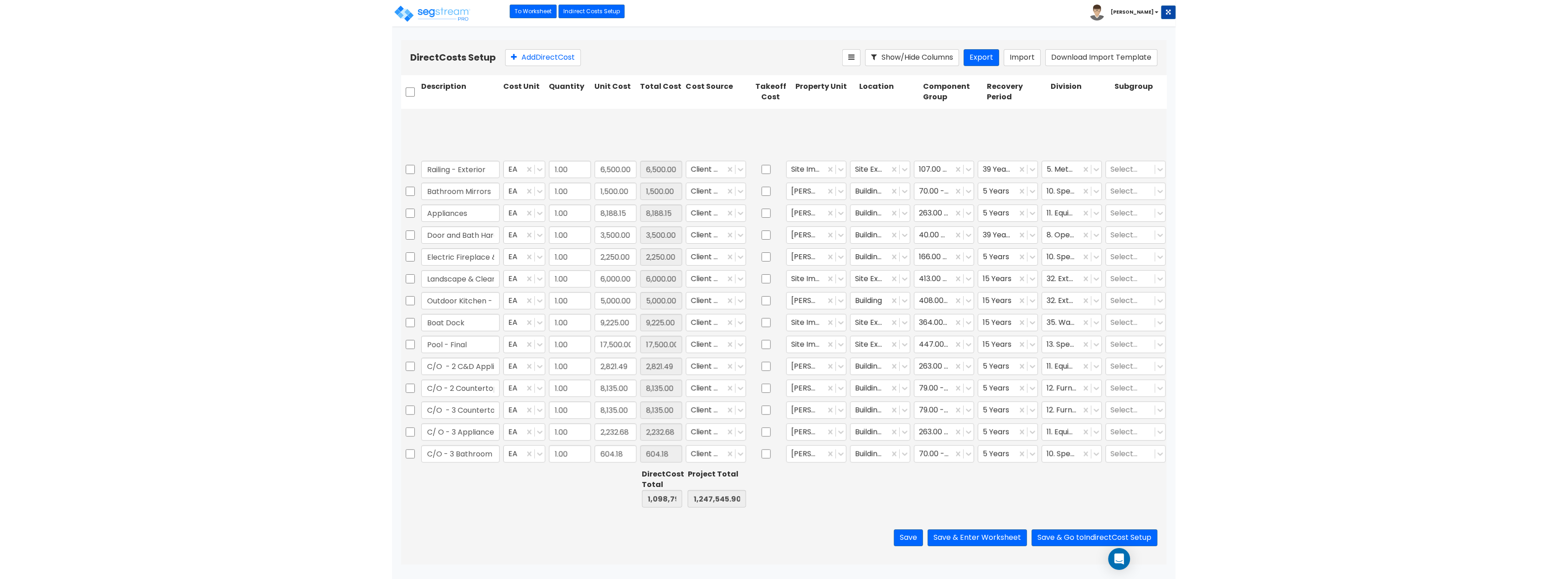
scroll to position [1092, 0]
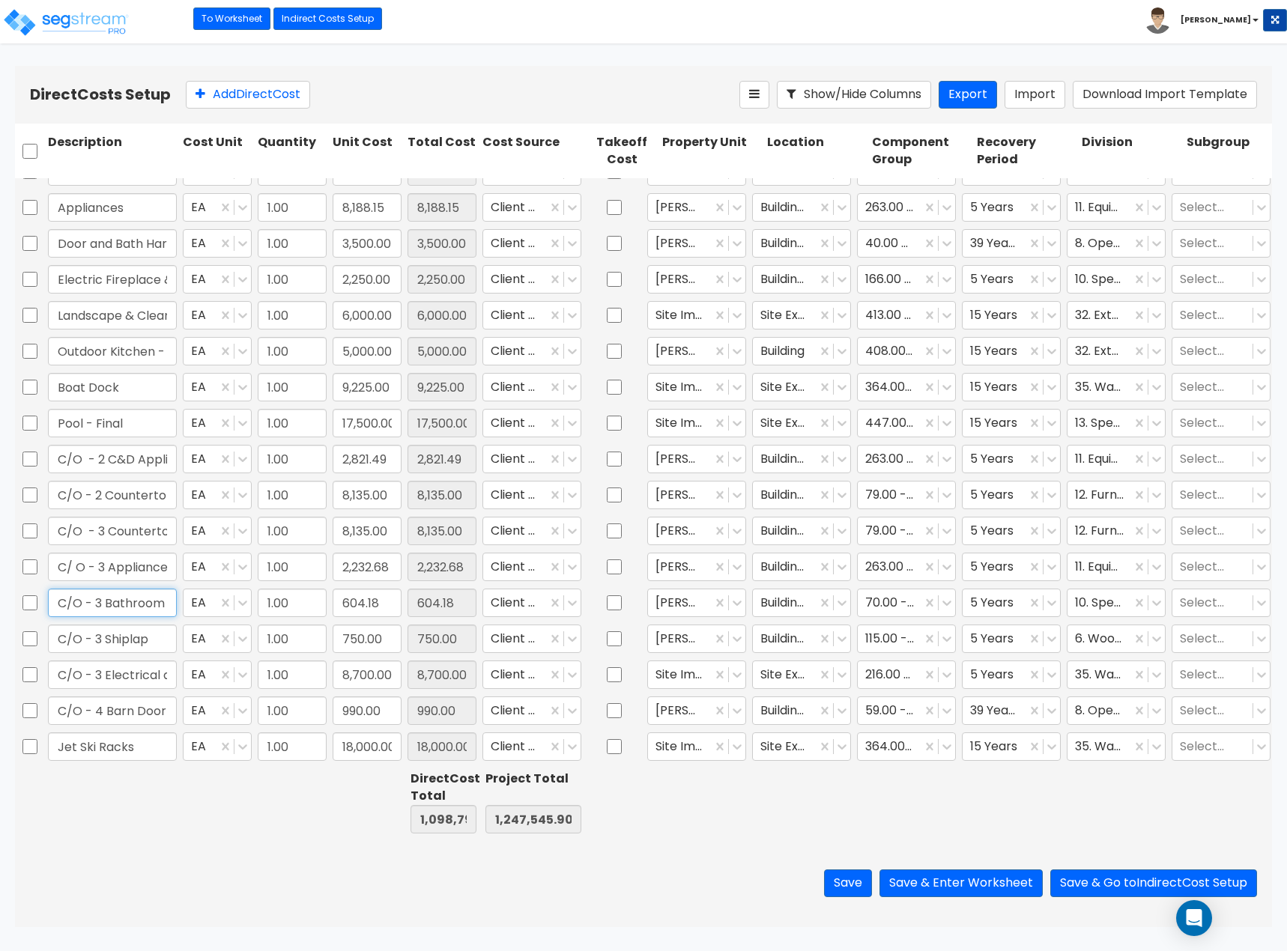
click at [130, 589] on input "C/O - 3 Bathroom Mirrors" at bounding box center [112, 603] width 129 height 28
click at [884, 593] on div at bounding box center [889, 602] width 49 height 20
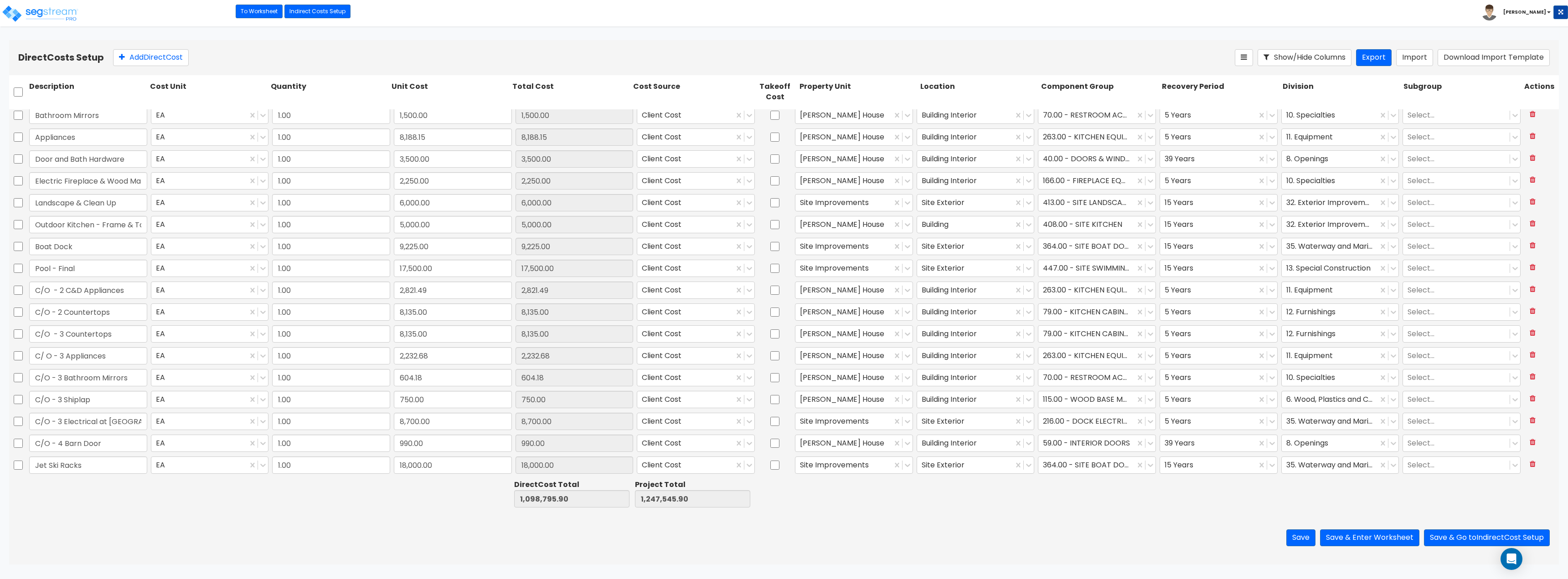
scroll to position [1076, 0]
click at [783, 373] on div at bounding box center [1087, 377] width 88 height 12
click at [783, 379] on div at bounding box center [965, 377] width 88 height 12
click at [783, 374] on div at bounding box center [1087, 377] width 88 height 12
type input "dec"
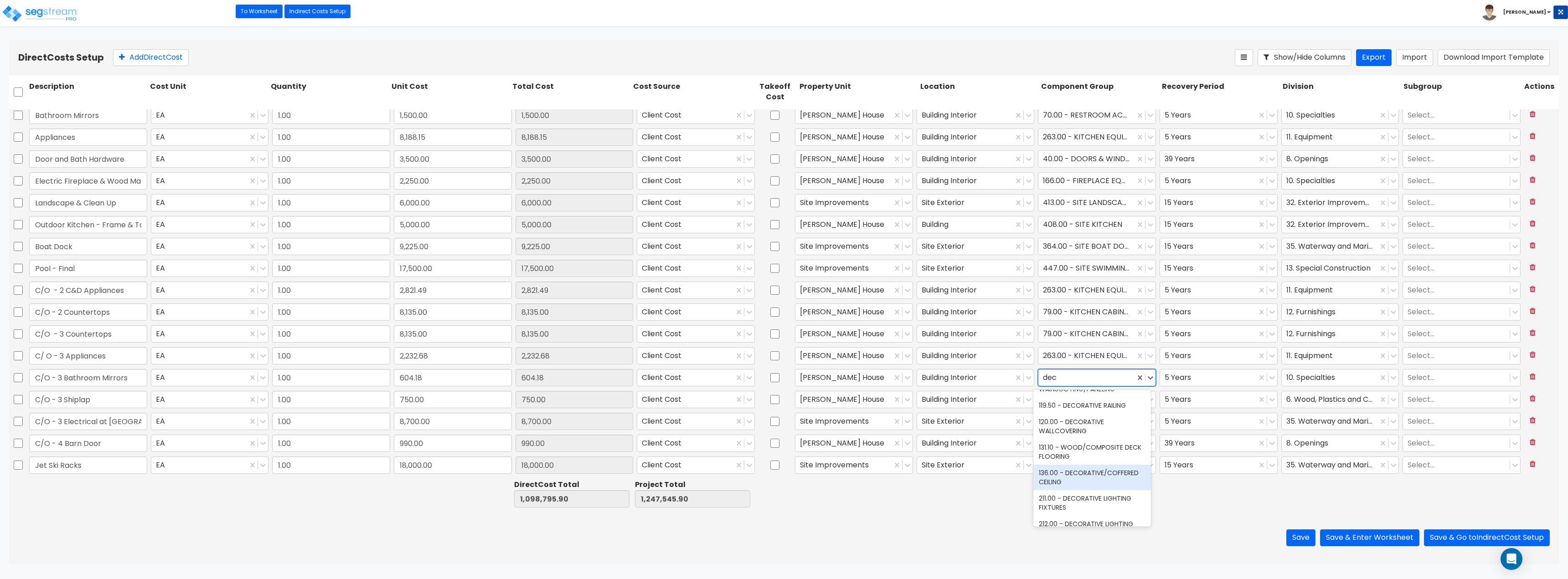
scroll to position [91, 0]
click at [783, 373] on div at bounding box center [1087, 377] width 88 height 12
type input "c"
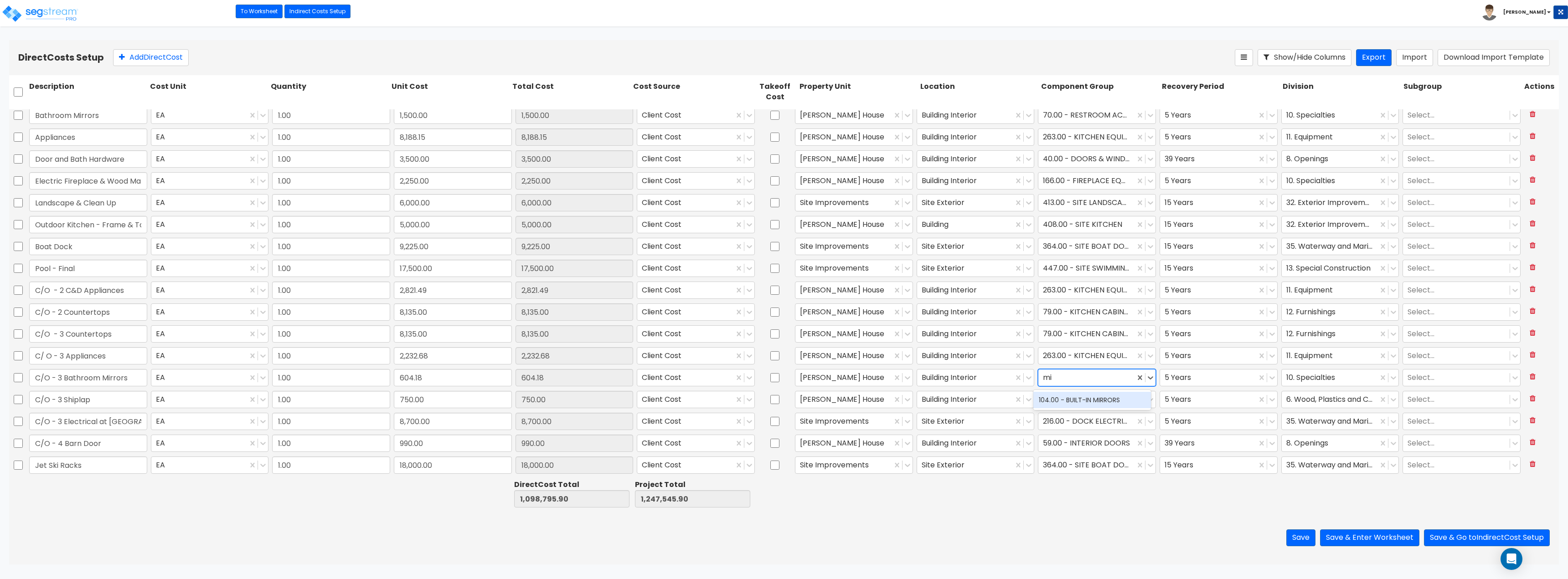
type input "m"
type input "decorative"
drag, startPoint x: 1083, startPoint y: 373, endPoint x: 1065, endPoint y: 375, distance: 18.1
click at [783, 375] on div at bounding box center [1087, 377] width 88 height 12
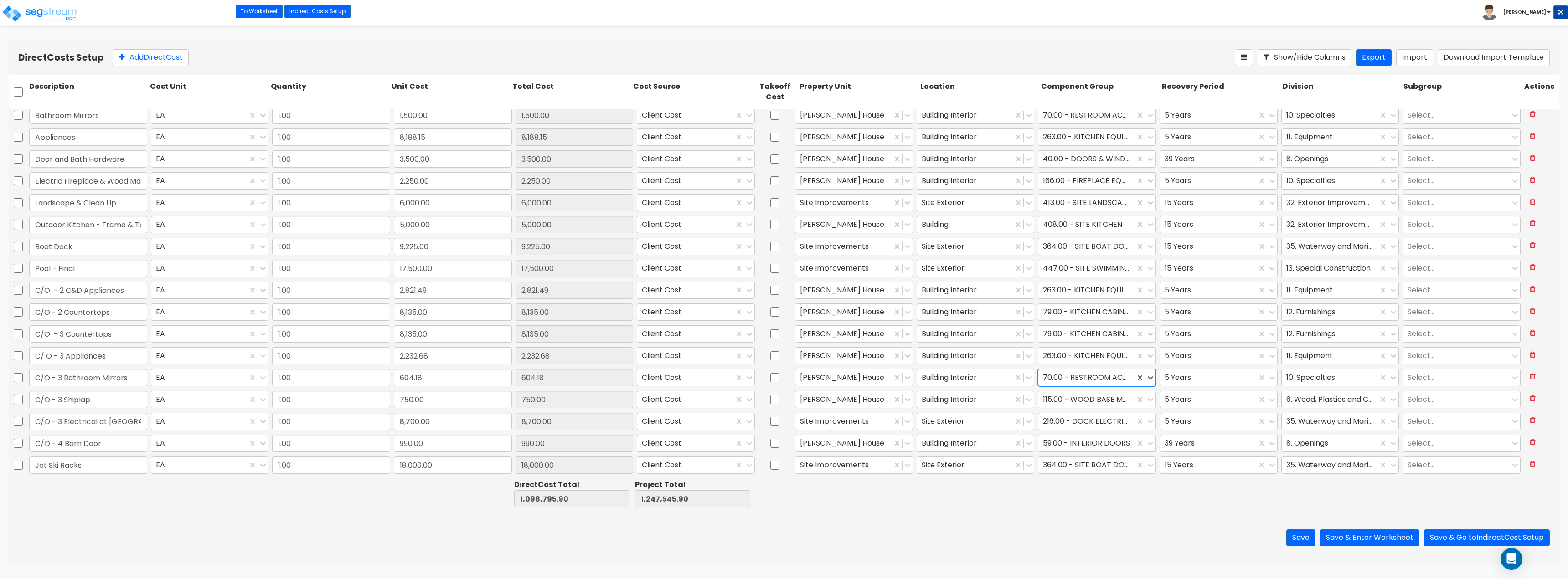
click at [783, 378] on div at bounding box center [1087, 377] width 88 height 12
type input "h"
click at [783, 373] on div at bounding box center [1330, 377] width 88 height 12
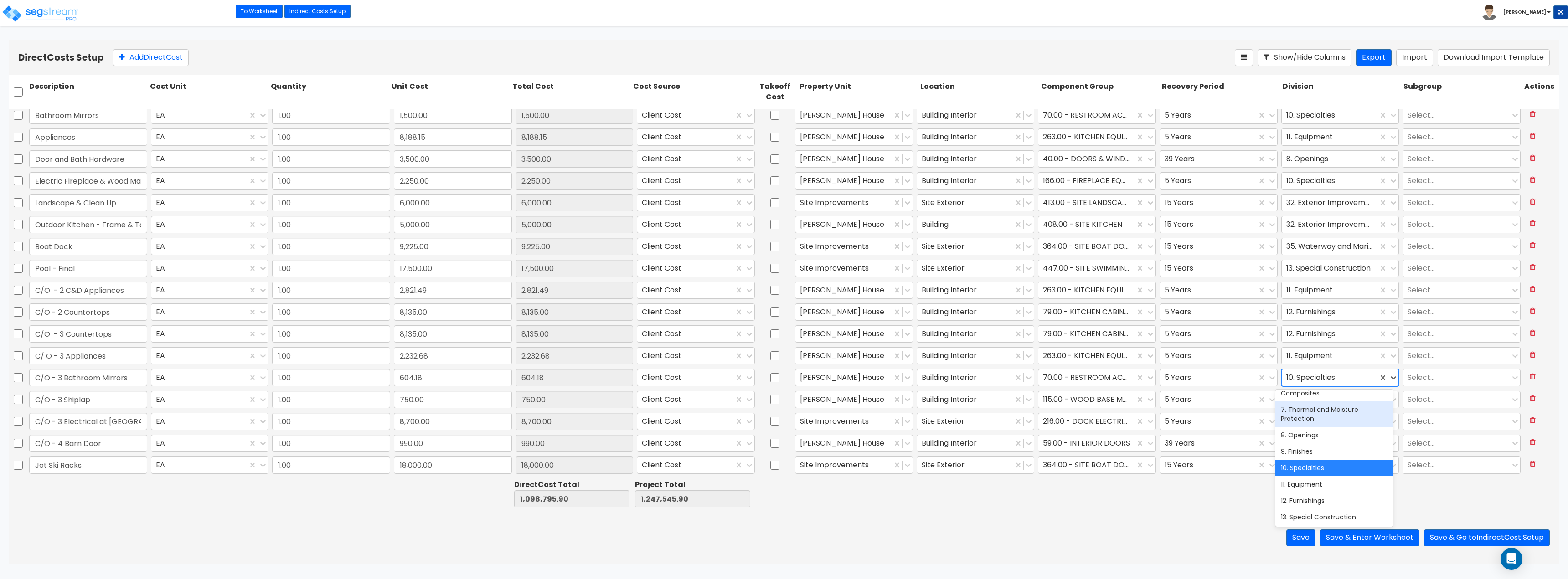
scroll to position [113, 0]
click at [783, 375] on div at bounding box center [1087, 377] width 88 height 12
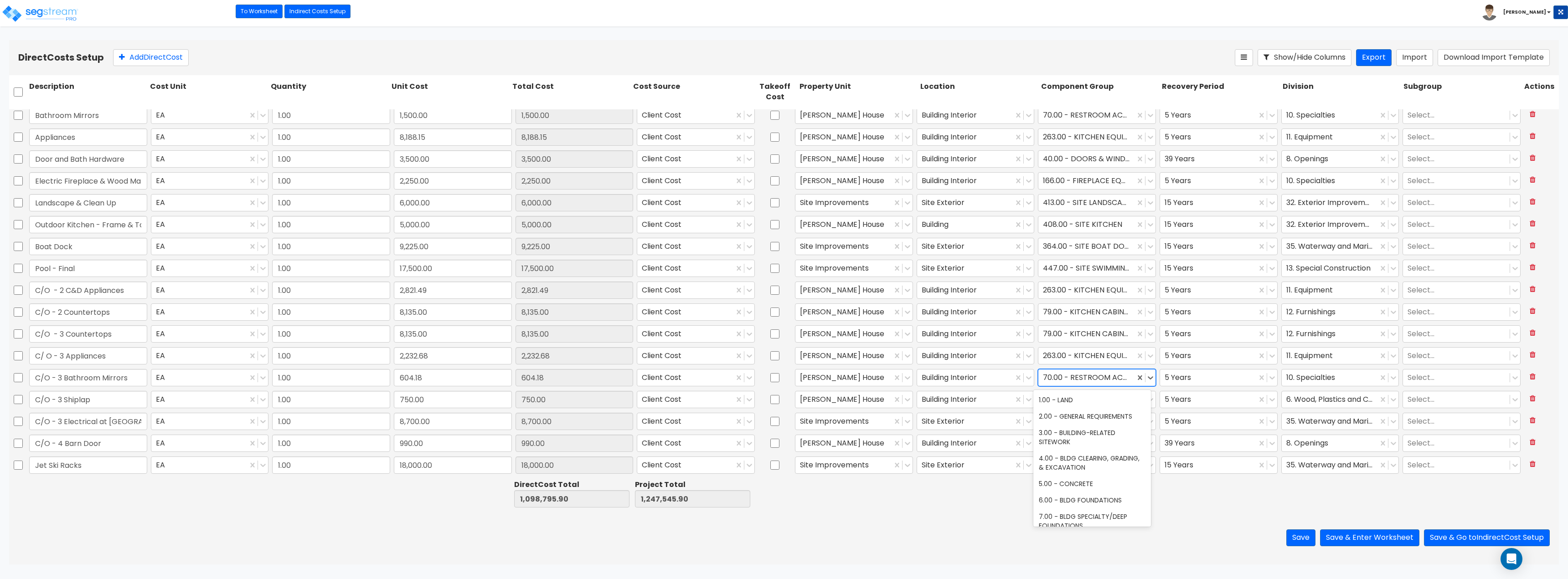
click at [783, 376] on div at bounding box center [1087, 377] width 88 height 12
type input "p"
type input "fixtures"
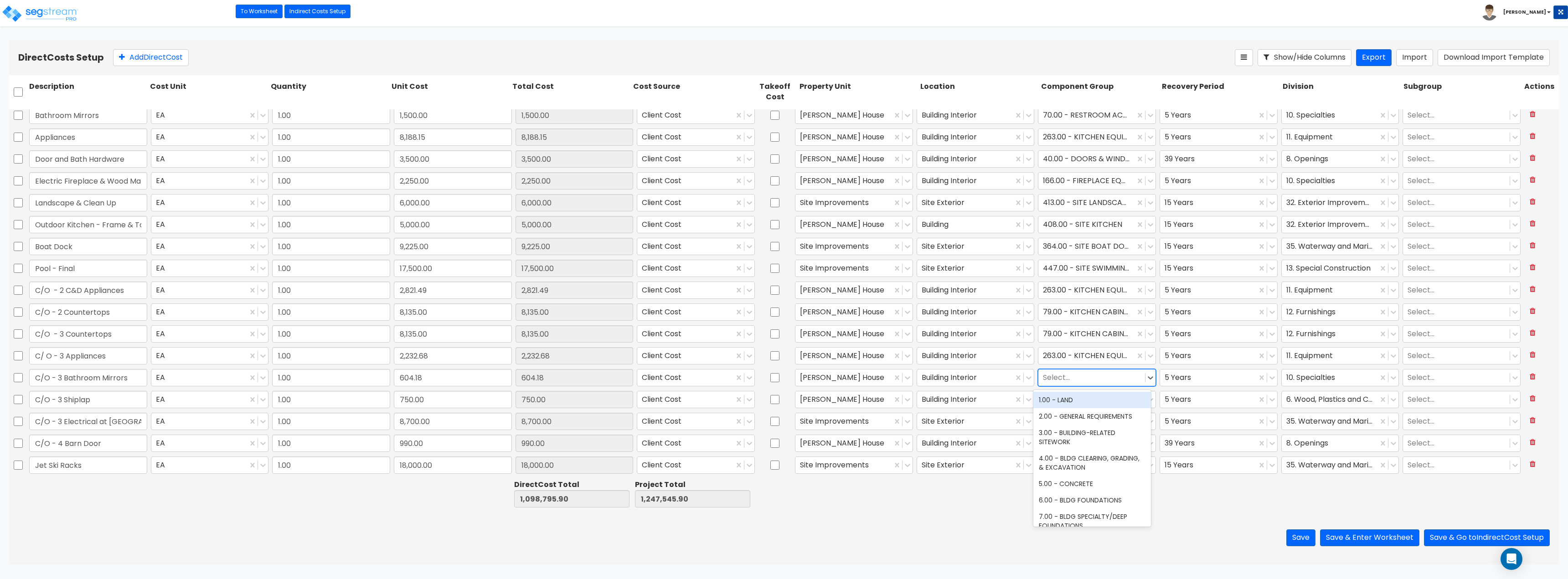
click at [783, 376] on div at bounding box center [1091, 377] width 97 height 12
click at [783, 380] on div at bounding box center [1091, 377] width 97 height 12
type input "equipment"
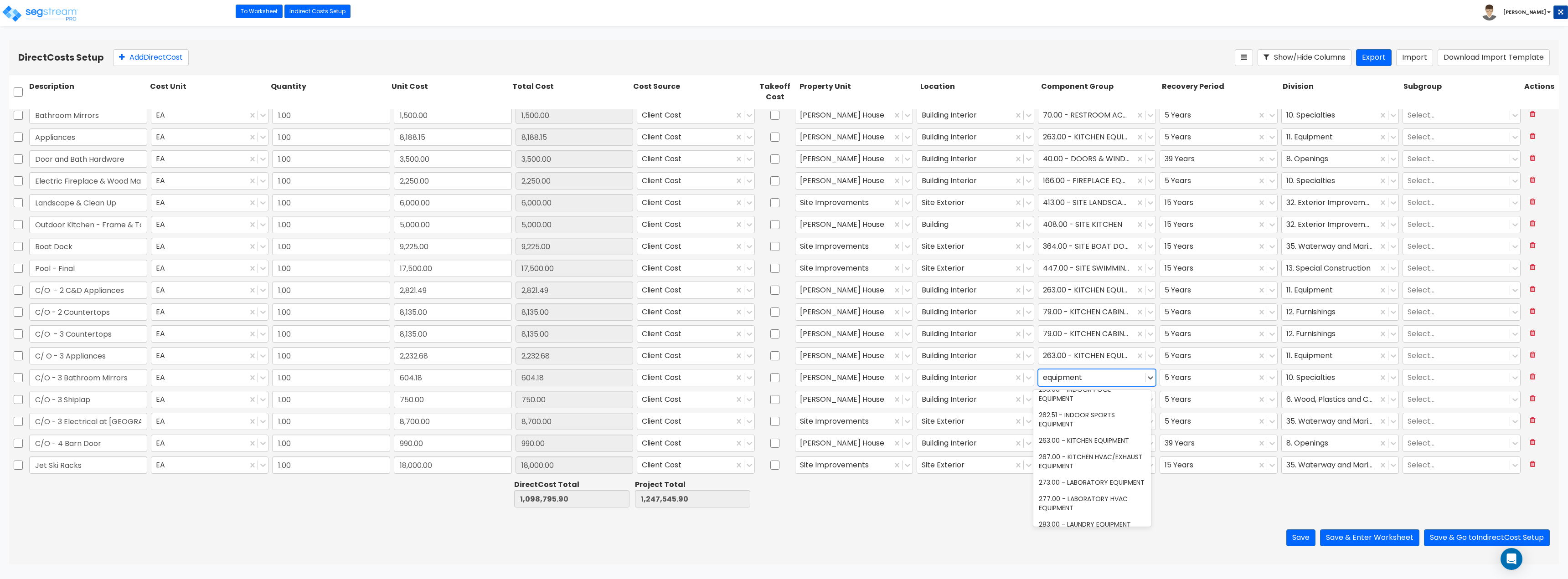
scroll to position [1045, 0]
click at [783, 368] on div "263.00 - KITCHEN EQUIPMENT" at bounding box center [1092, 359] width 117 height 16
type input "1.00"
type input "2,000.00"
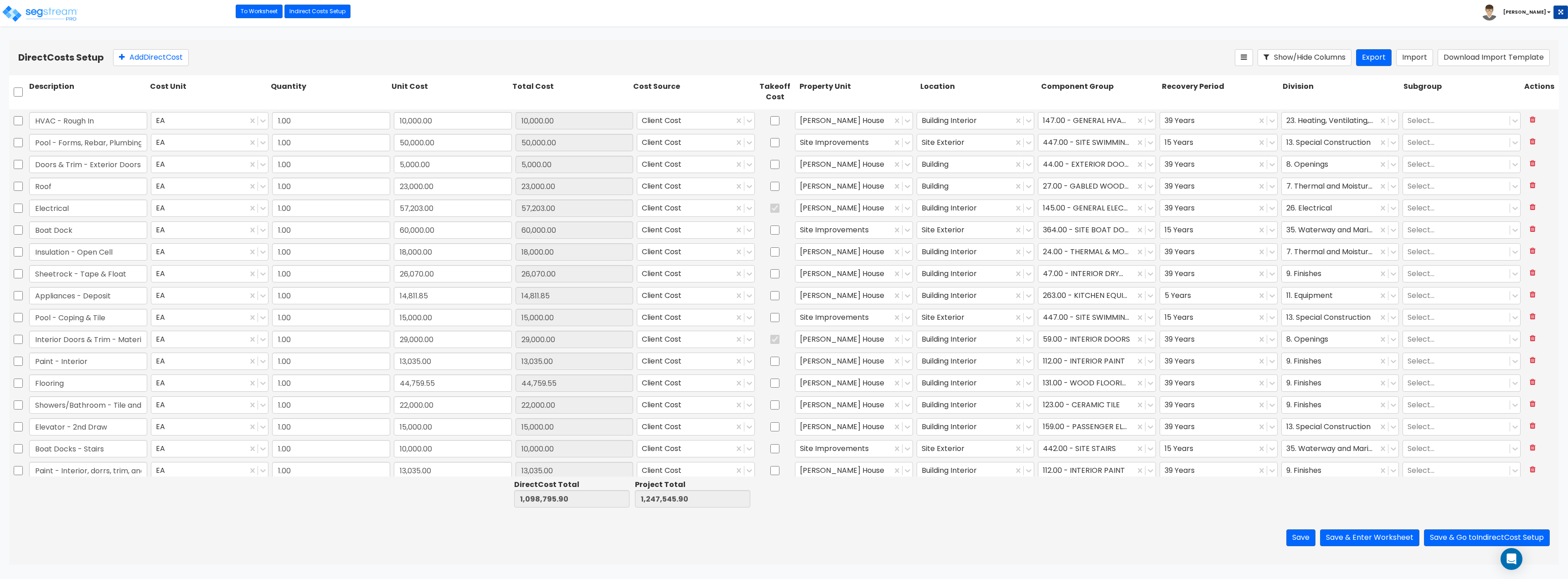
scroll to position [347, 0]
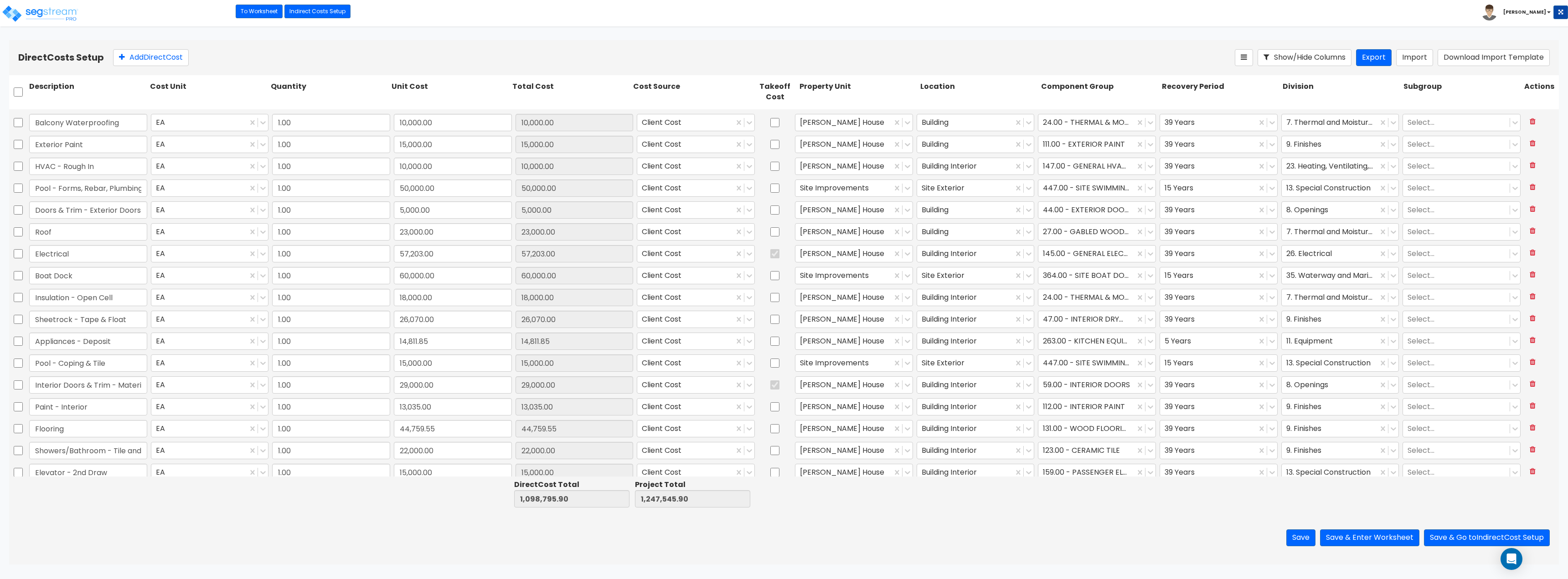
type input "1.00"
type input "15,000.00"
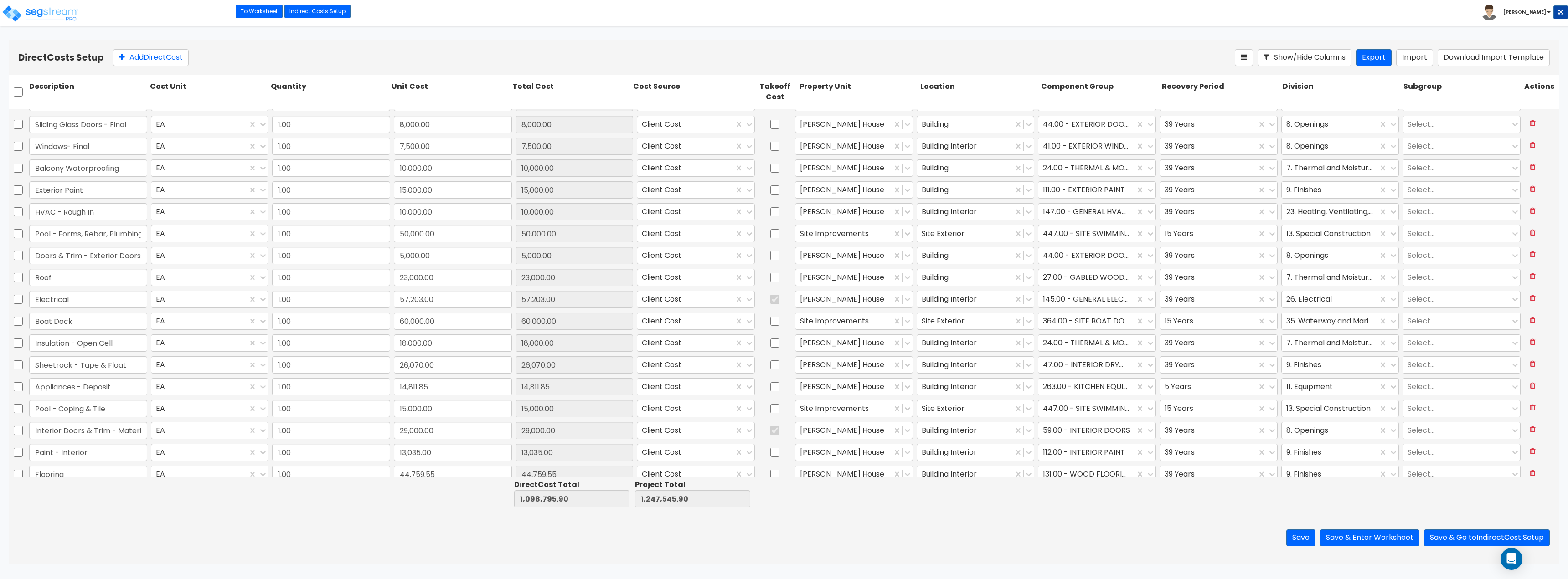
type input "1.00"
type input "2,000.00"
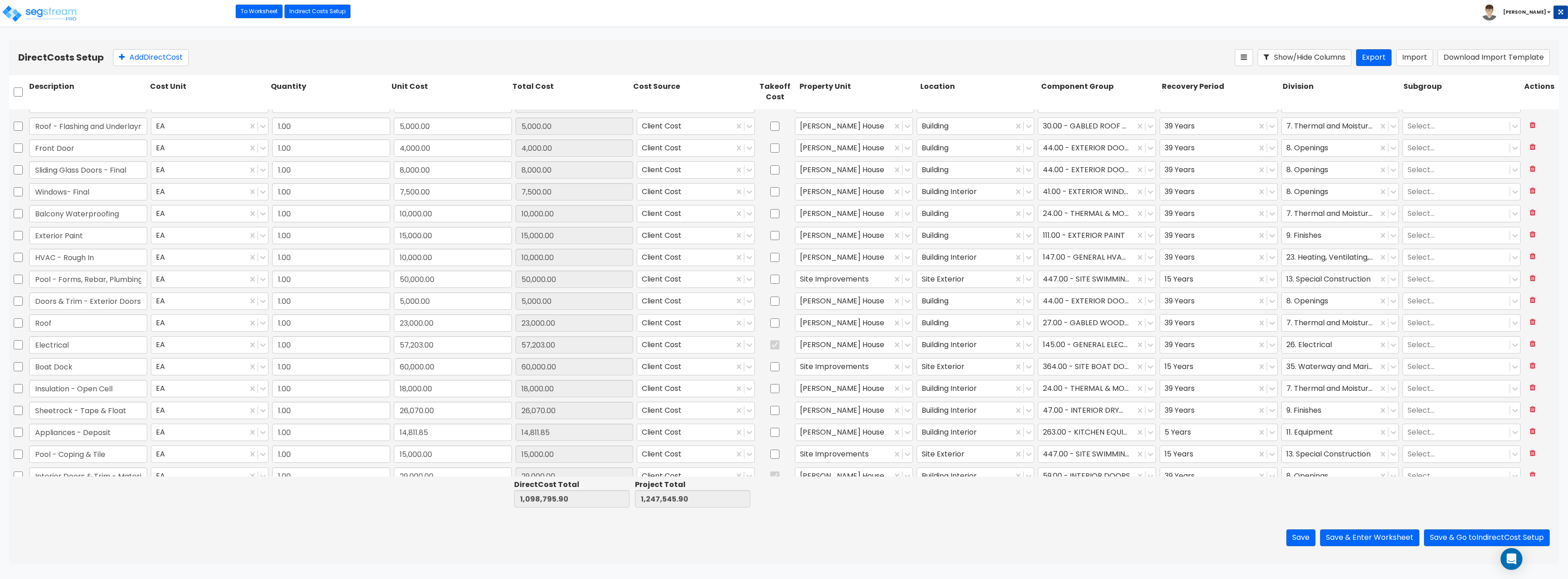
type input "1.00"
type input "10,000.00"
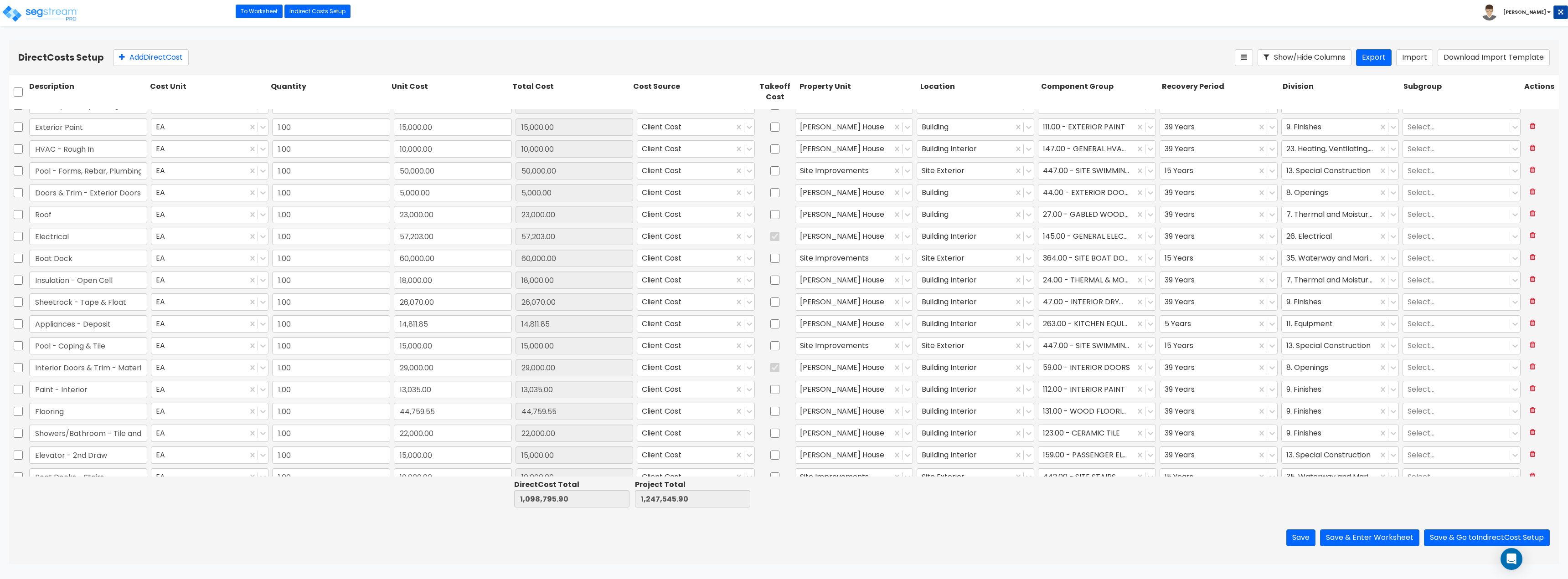
scroll to position [410, 0]
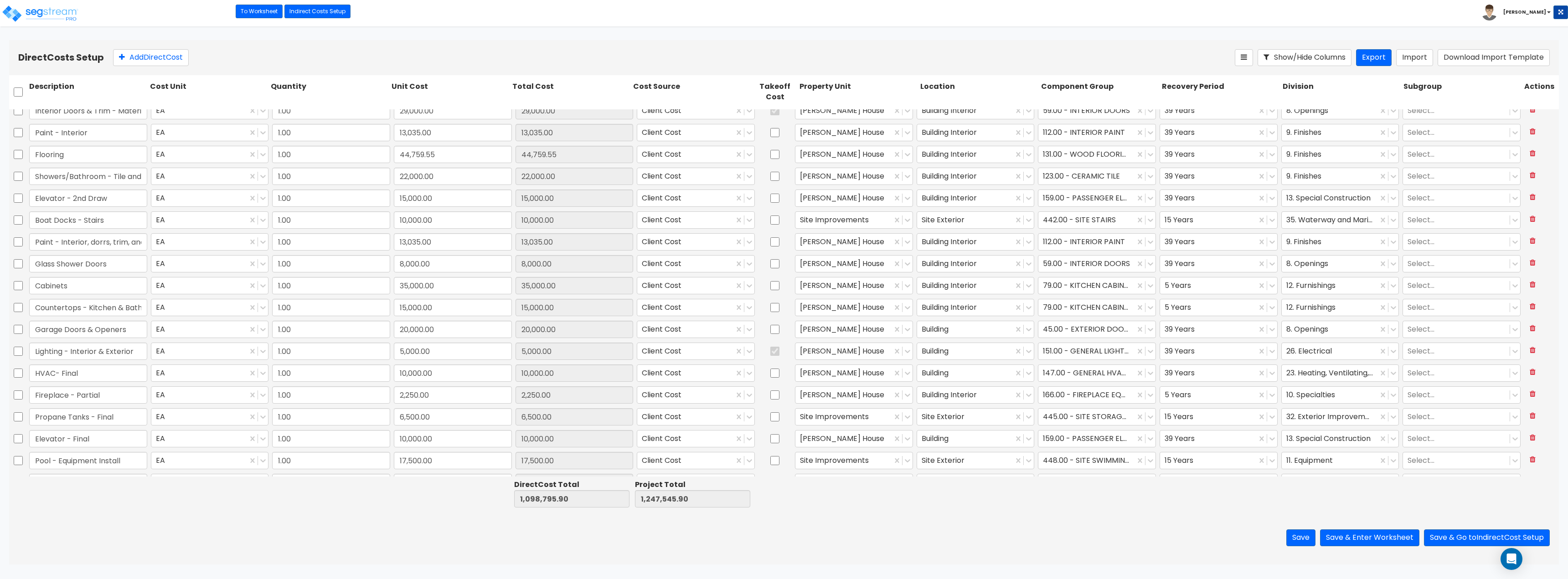
type input "1.00"
type input "3,500.00"
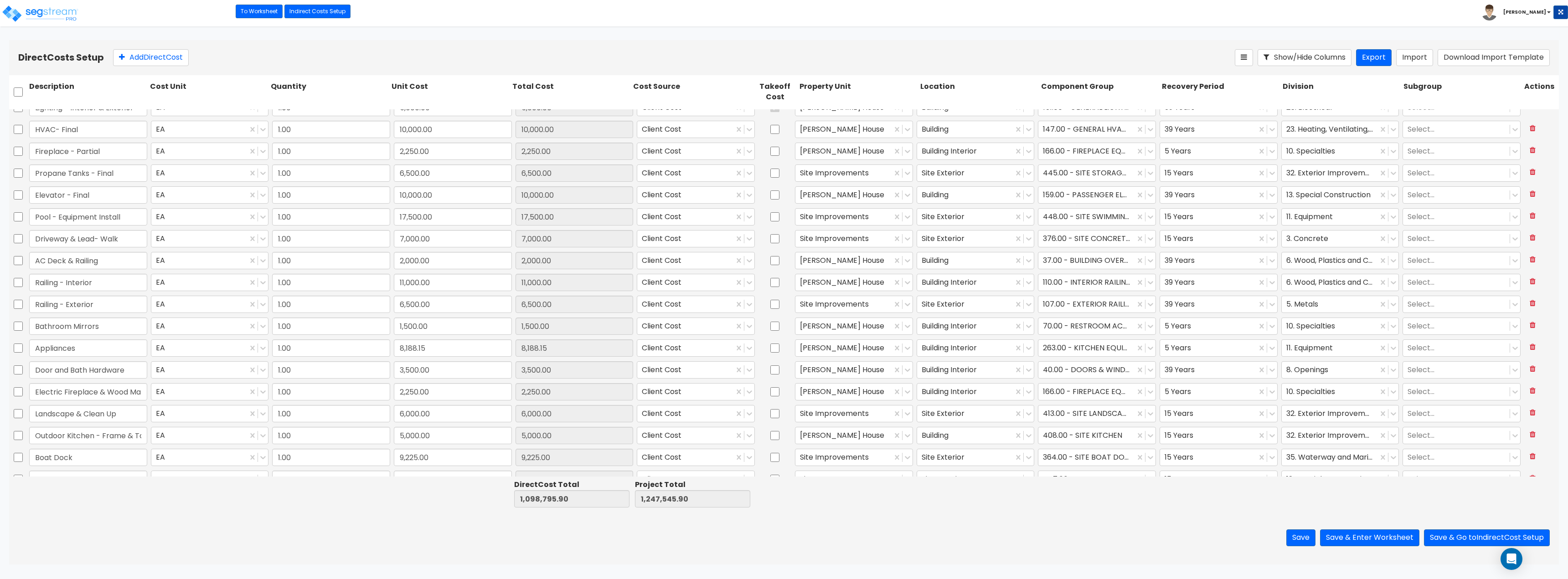
scroll to position [865, 0]
click at [783, 321] on div at bounding box center [1087, 325] width 88 height 12
type input "kitch"
click at [783, 370] on div "263.00 - KITCHEN EQUIPMENT" at bounding box center [1092, 373] width 117 height 16
click at [783, 390] on div at bounding box center [1087, 391] width 88 height 12
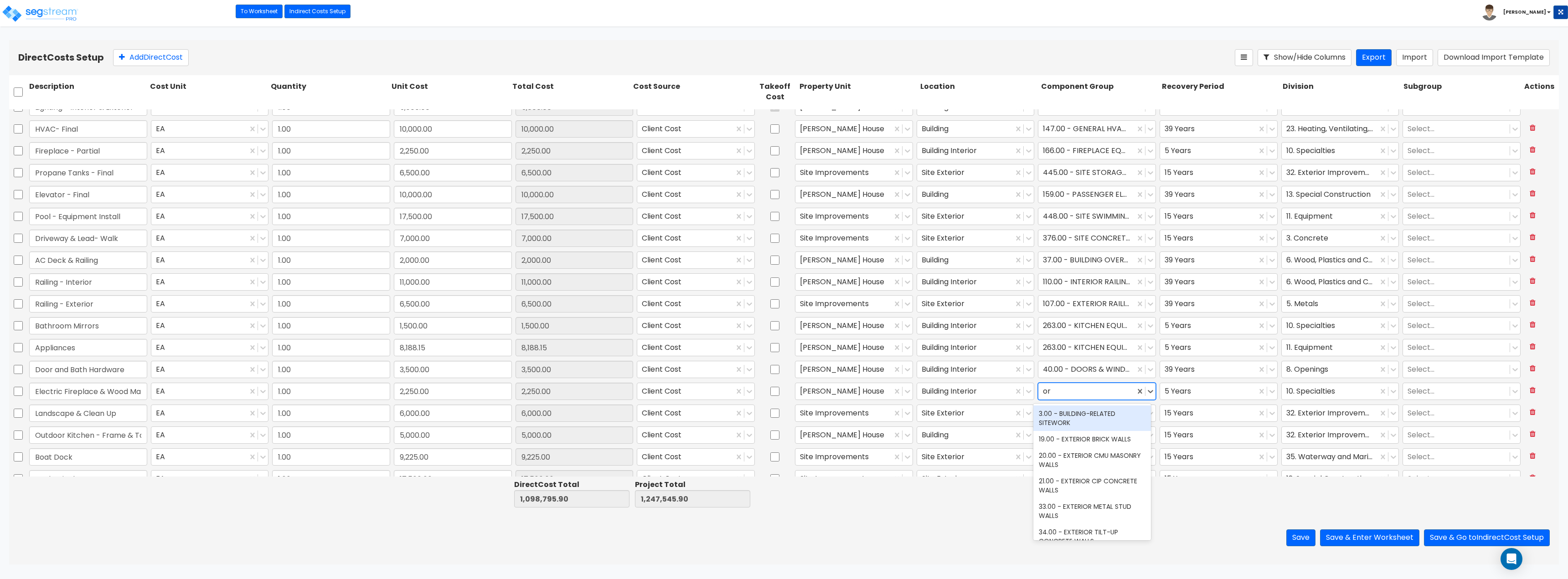
type input "o"
type input "deco"
click at [783, 468] on div "212.00 - DECORATIVE LIGHTING ELECTRICAL" at bounding box center [1092, 471] width 117 height 26
click at [783, 538] on button "Save & Enter Worksheet" at bounding box center [1370, 538] width 99 height 17
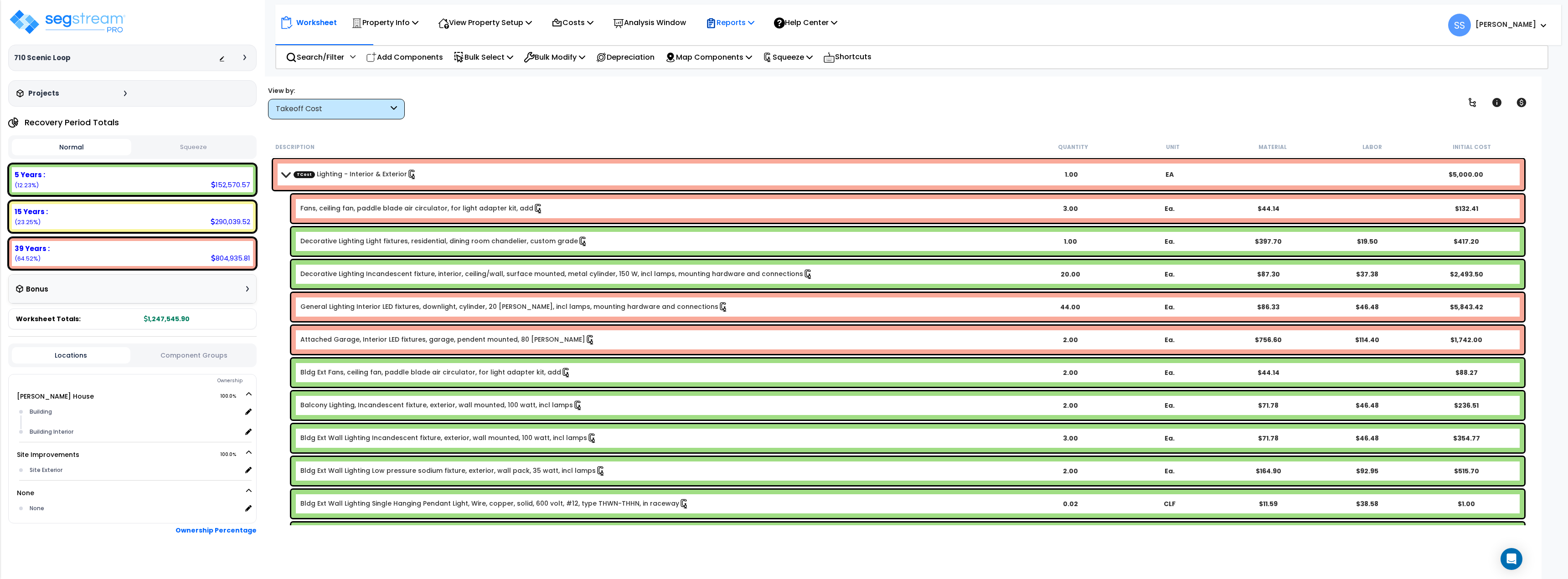
click at [735, 18] on p "Reports" at bounding box center [730, 23] width 49 height 12
click at [753, 49] on link "Get Report" at bounding box center [746, 43] width 90 height 18
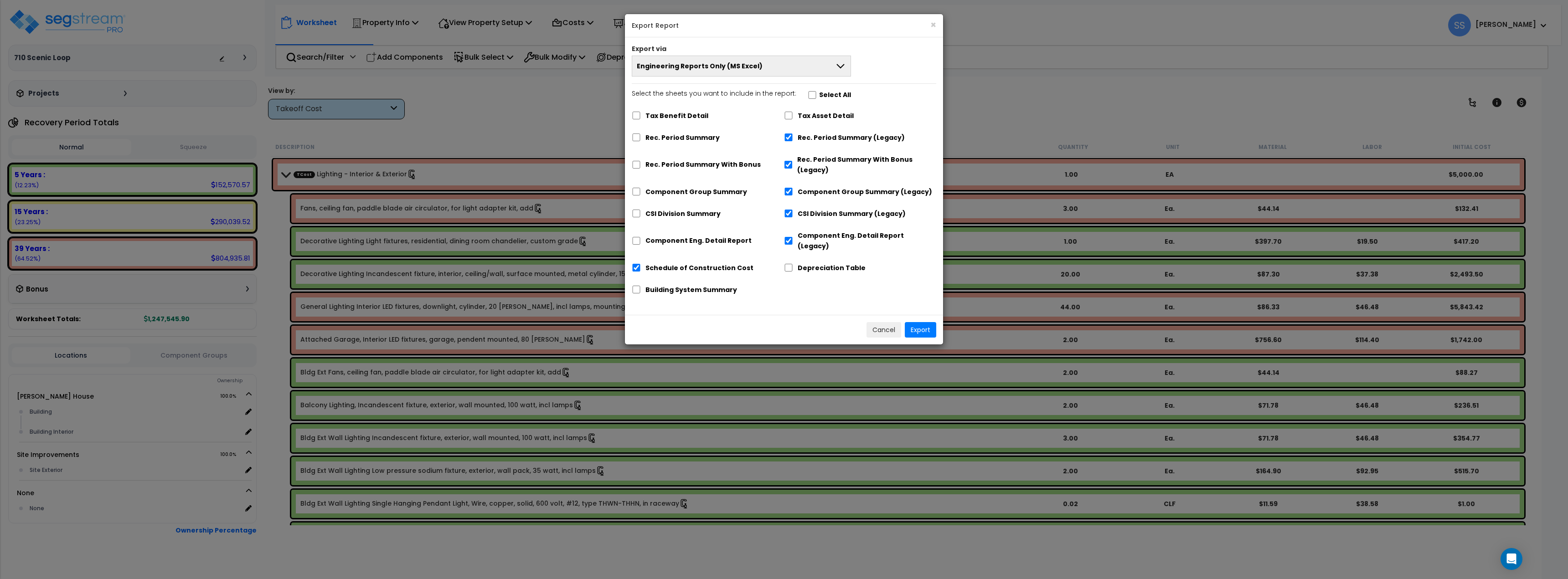
click at [788, 75] on button "Engineering Reports Only (MS Excel)" at bounding box center [741, 66] width 219 height 21
drag, startPoint x: 739, startPoint y: 150, endPoint x: 743, endPoint y: 140, distance: 10.8
click at [738, 150] on li "Complete Final Report (PDF)" at bounding box center [741, 149] width 219 height 21
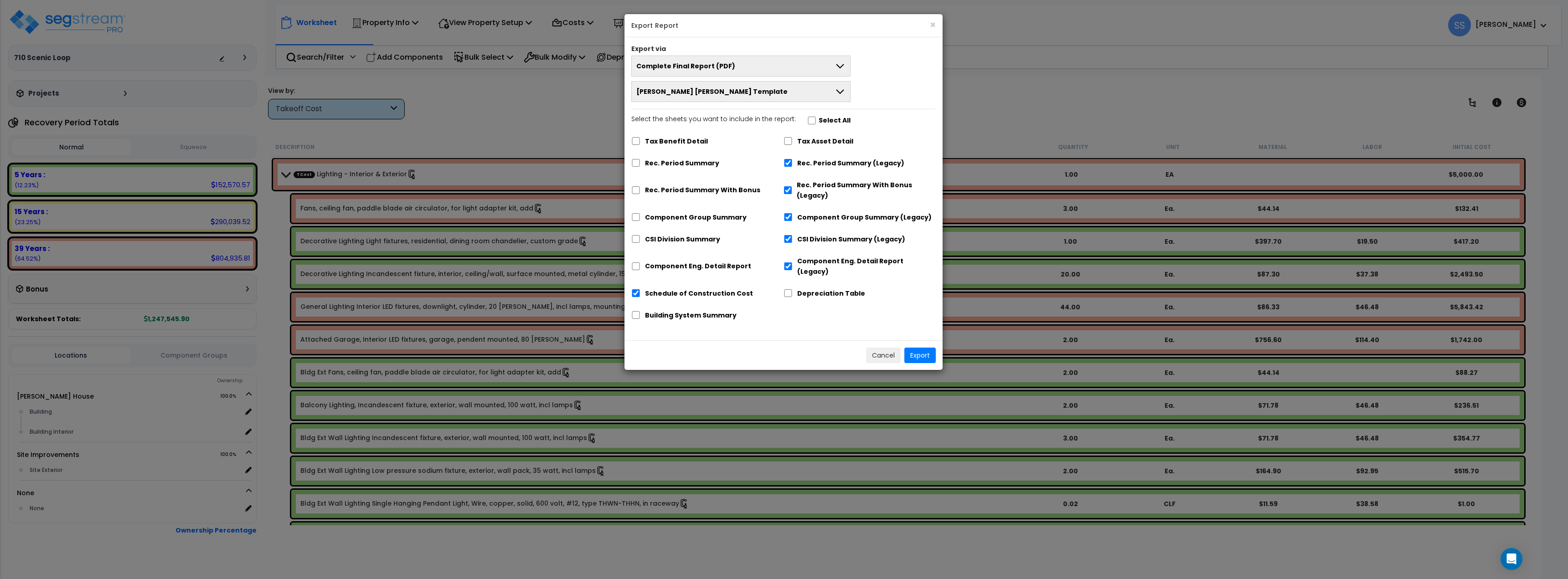
click at [826, 121] on label "Select All" at bounding box center [835, 120] width 32 height 10
click at [813, 117] on label "Select the sheets you want to include in the report: Select All" at bounding box center [741, 121] width 219 height 15
click at [798, 122] on label "Select the sheets you want to include in the report: Select All" at bounding box center [741, 121] width 219 height 15
click at [807, 119] on input "Select the sheets you want to include in the report: Select All" at bounding box center [811, 120] width 9 height 8
checkbox input "true"
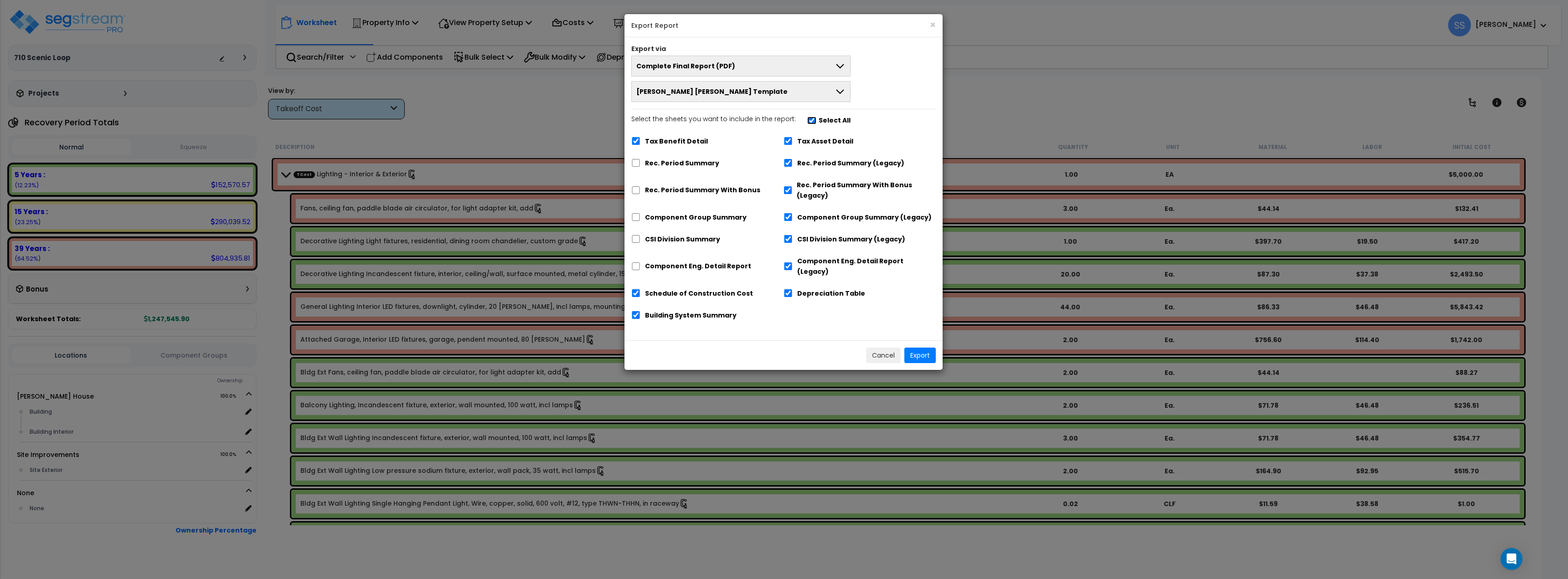
checkbox input "true"
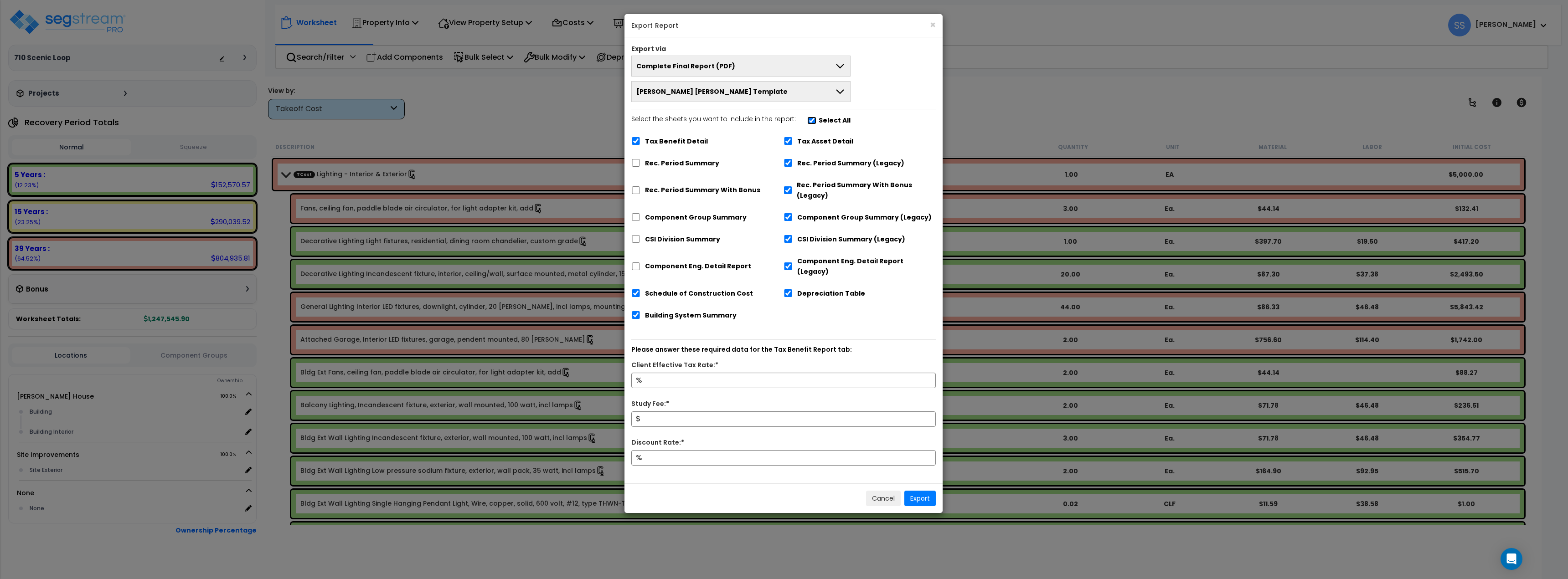
click at [807, 119] on input "Select the sheets you want to include in the report: Select All" at bounding box center [811, 120] width 9 height 8
checkbox input "false"
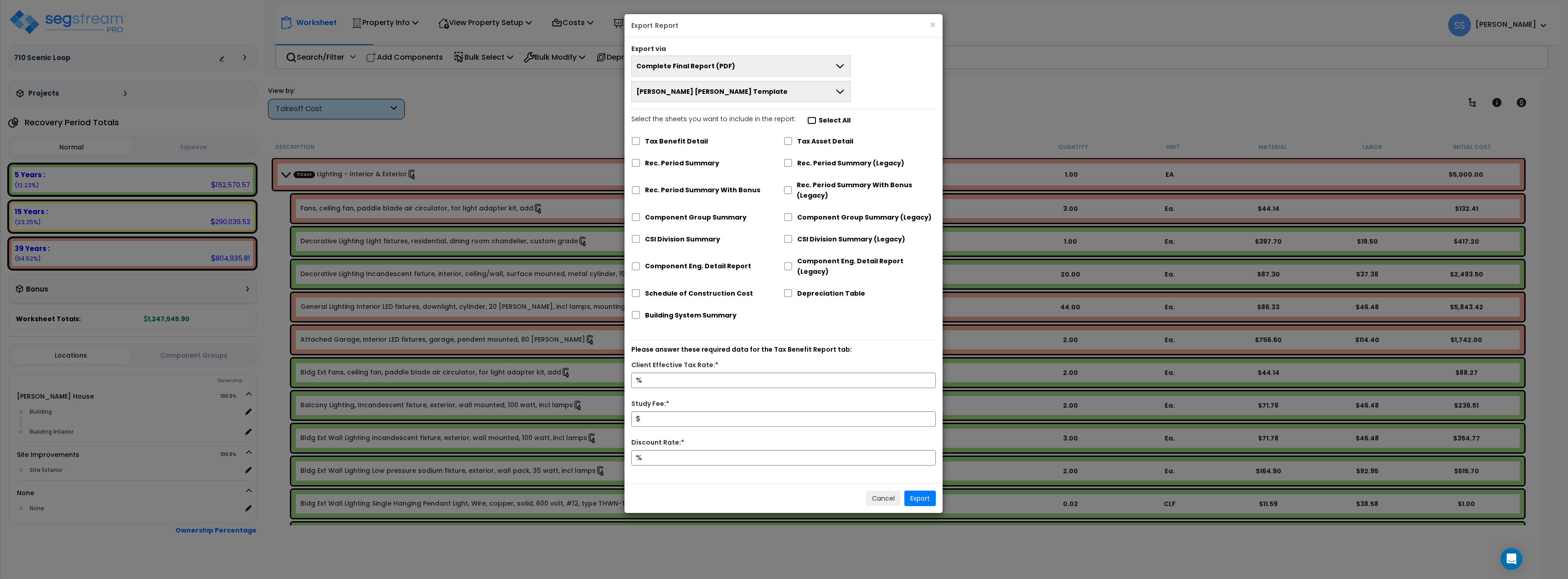
checkbox input "false"
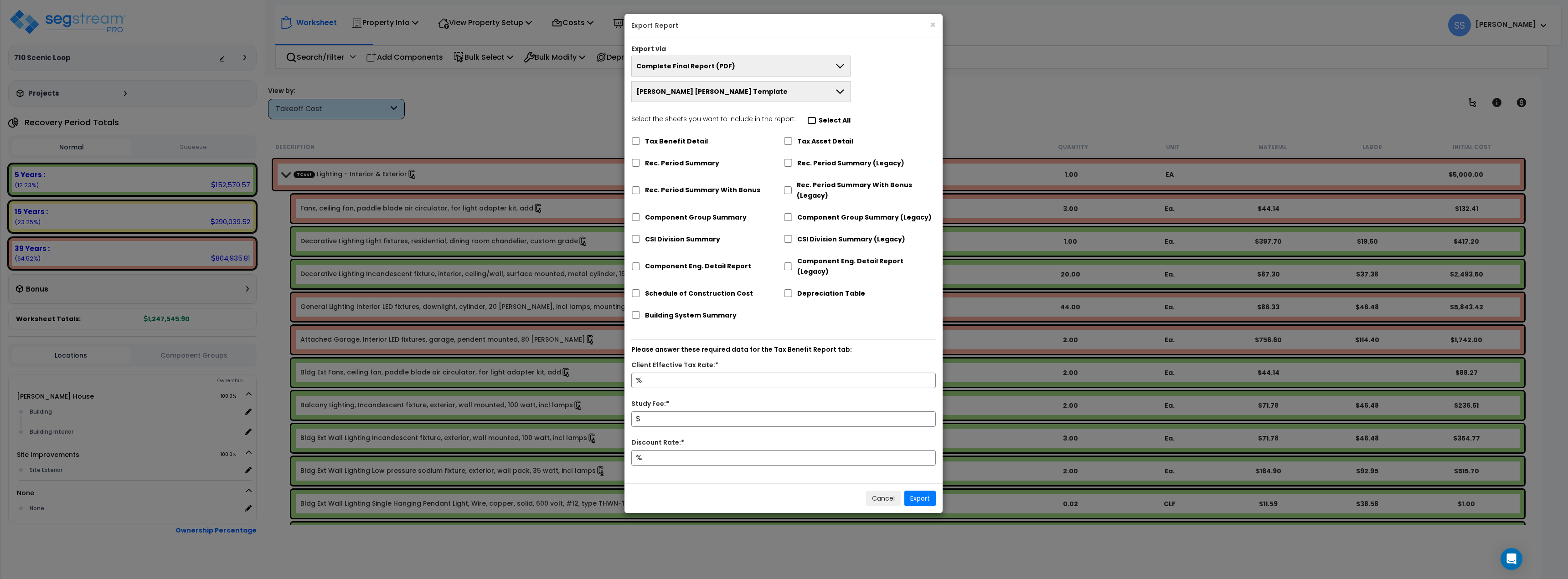
checkbox input "false"
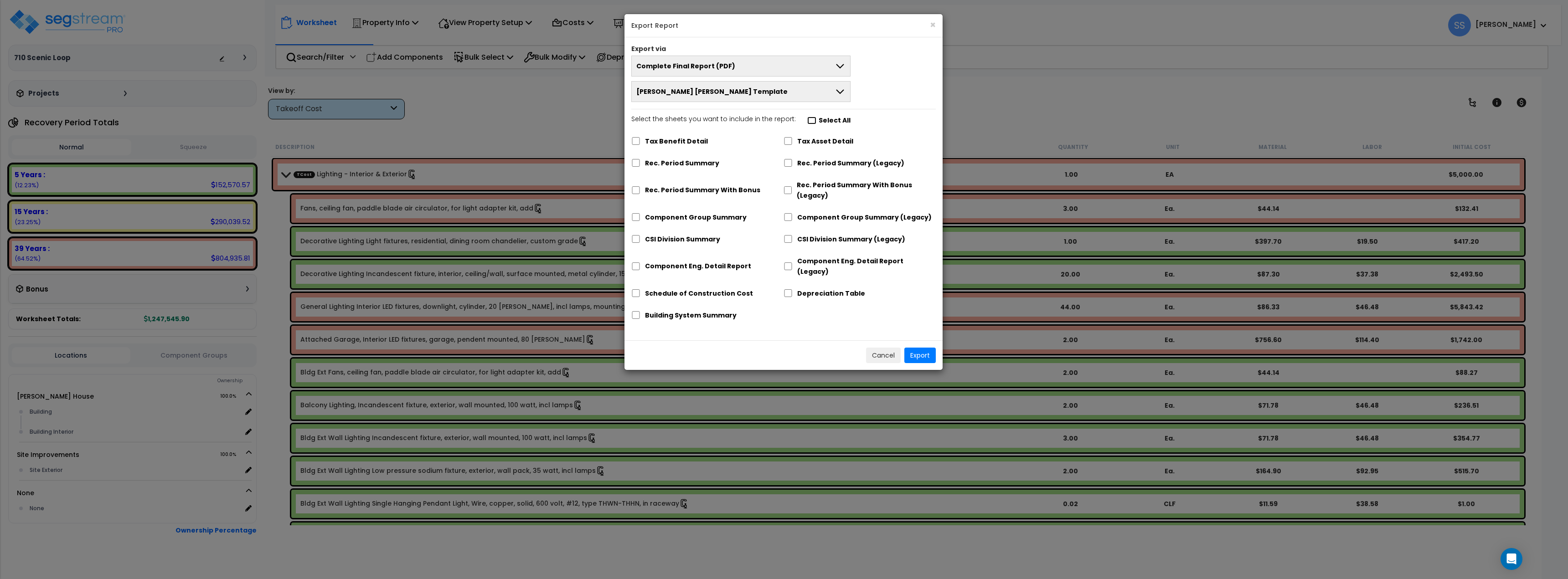
click at [807, 119] on input "Select the sheets you want to include in the report: Select All" at bounding box center [811, 120] width 9 height 8
checkbox input "true"
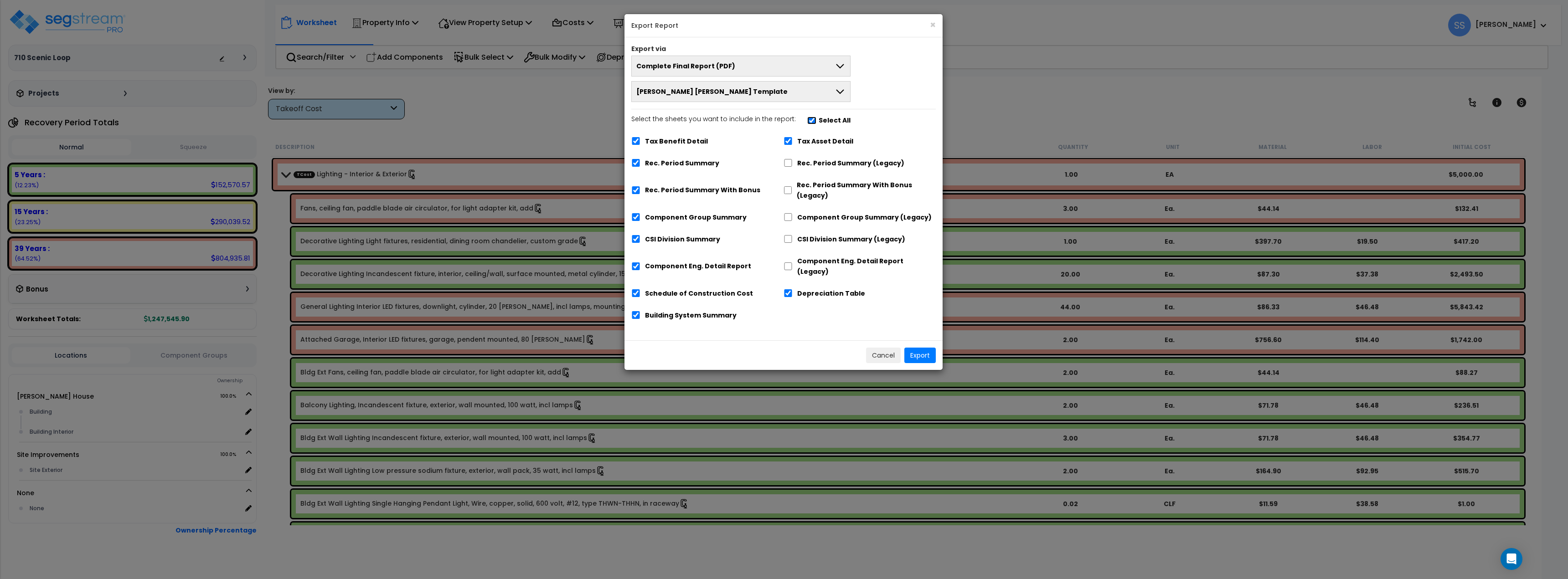
checkbox input "true"
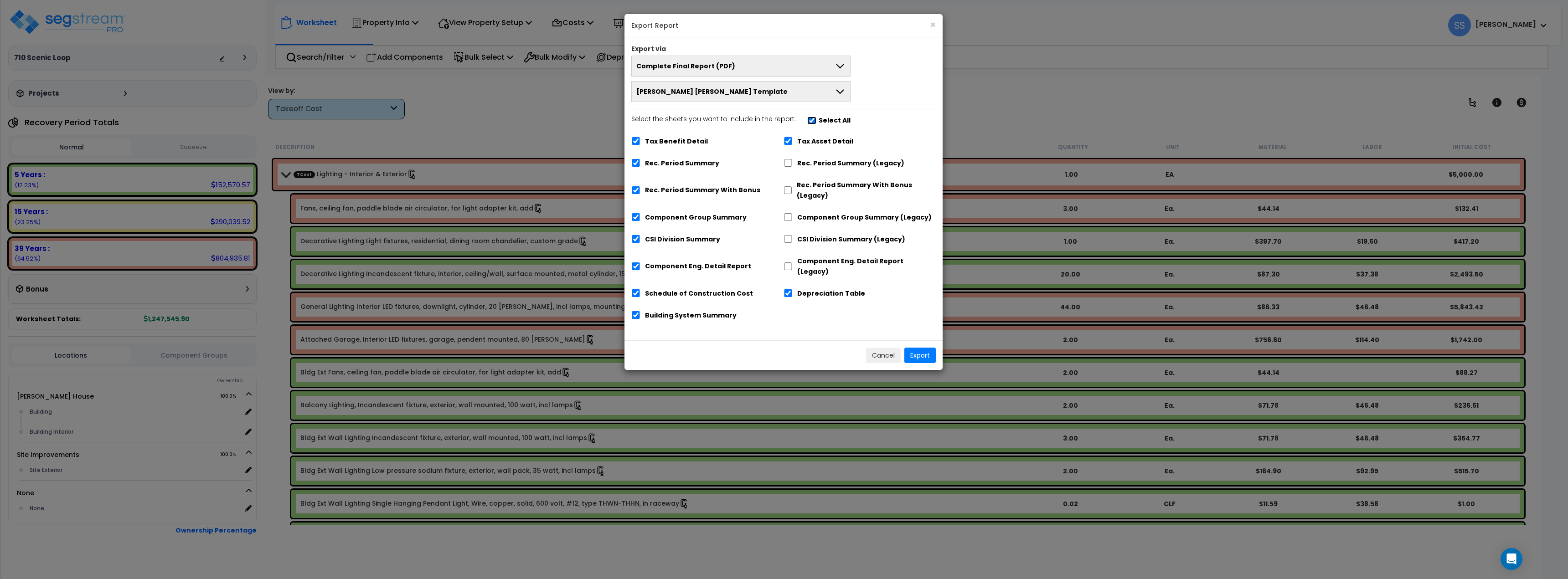
checkbox input "true"
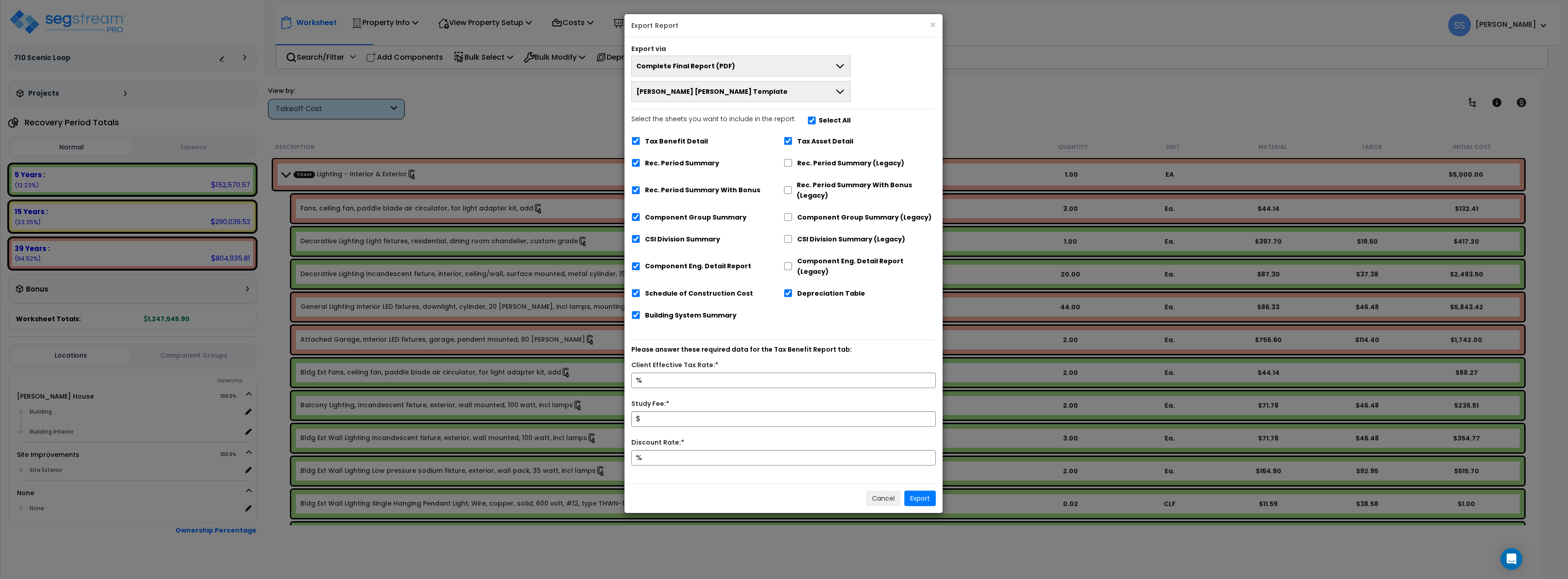
click at [799, 142] on label "Tax Asset Detail" at bounding box center [825, 141] width 56 height 10
click at [788, 140] on input "Tax Asset Detail" at bounding box center [788, 140] width 9 height 8
checkbox input "true"
click at [636, 140] on input "Tax Benefit Detail" at bounding box center [635, 140] width 9 height 8
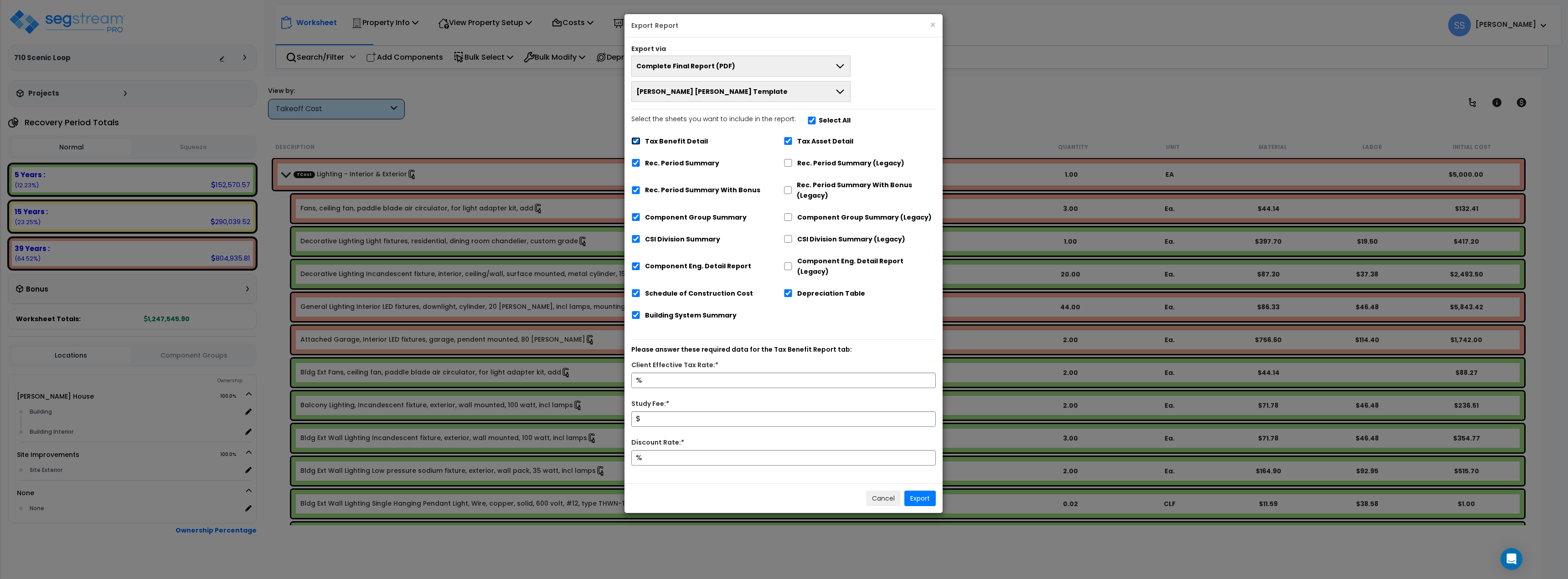
checkbox input "false"
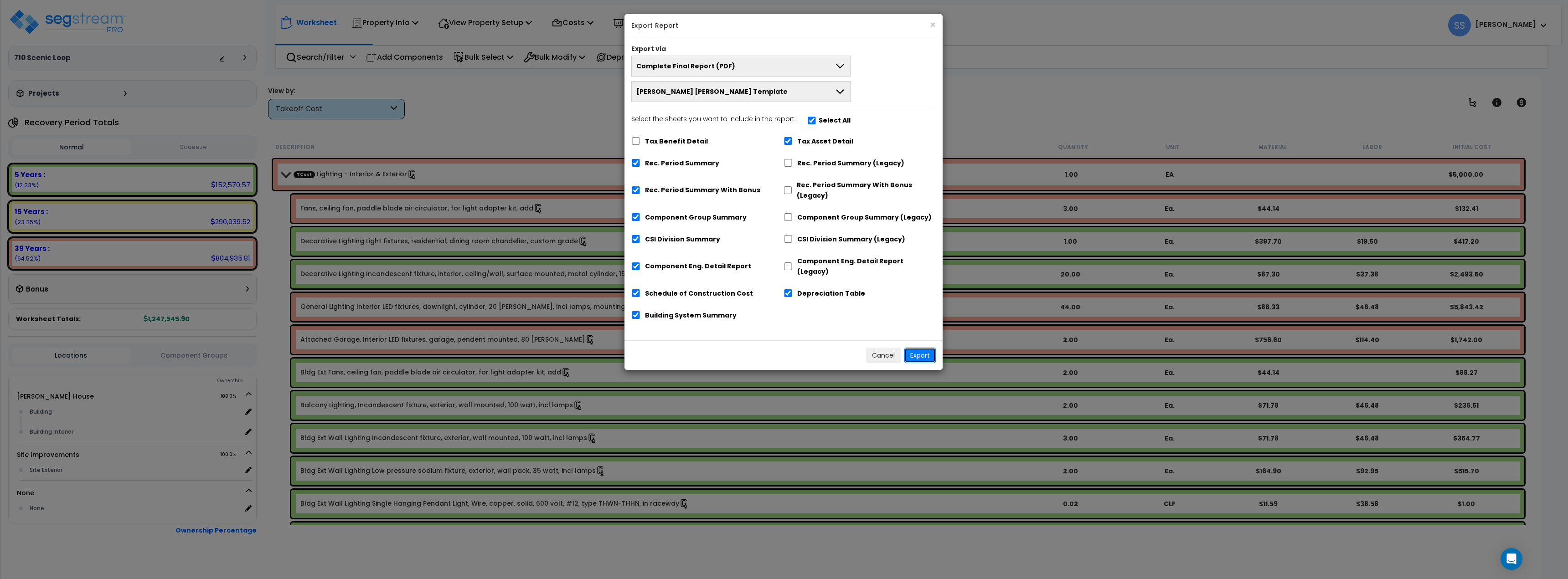
click at [919, 347] on button "Export" at bounding box center [920, 355] width 32 height 15
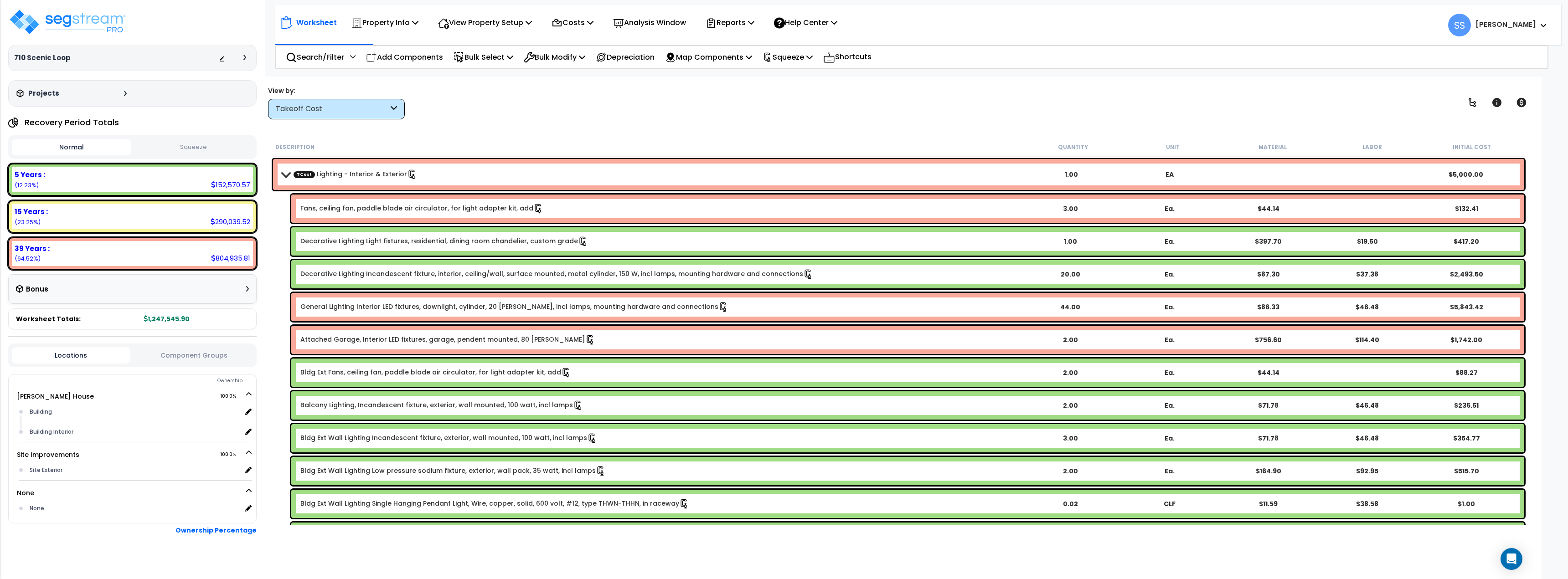
click at [286, 177] on span at bounding box center [285, 174] width 13 height 7
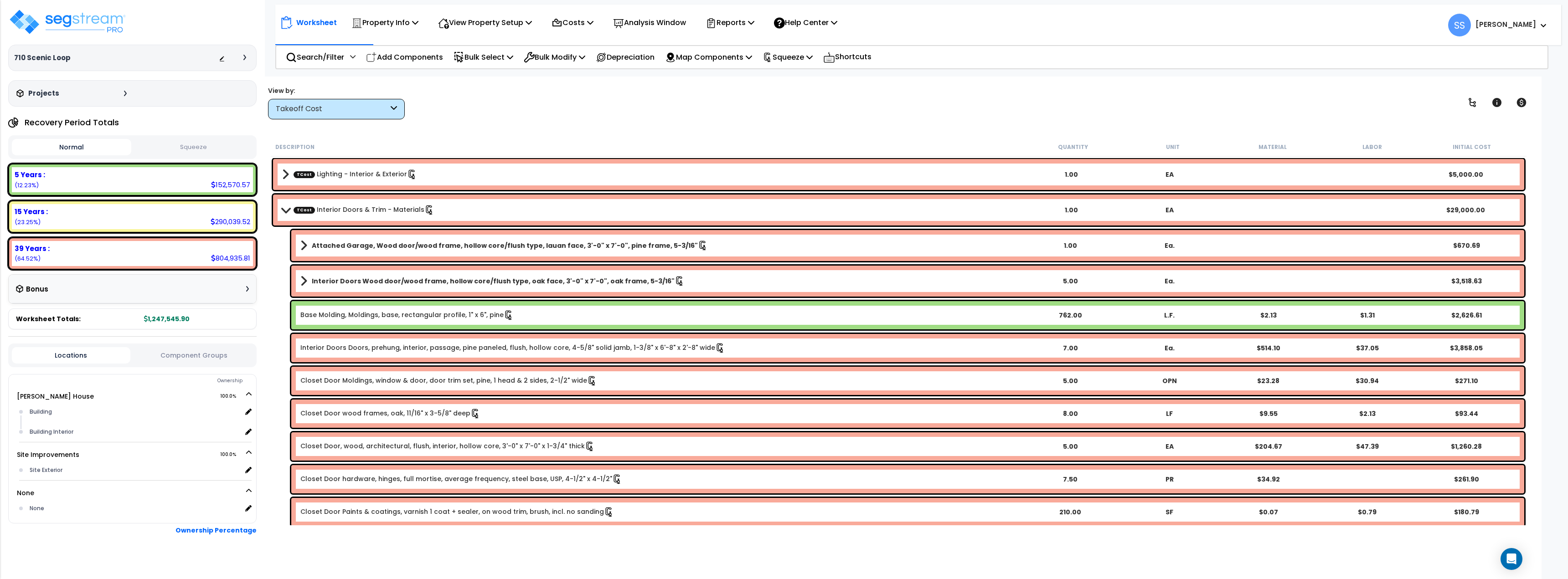
click at [293, 209] on b "TCost Interior Doors & Trim - Materials" at bounding box center [652, 210] width 740 height 13
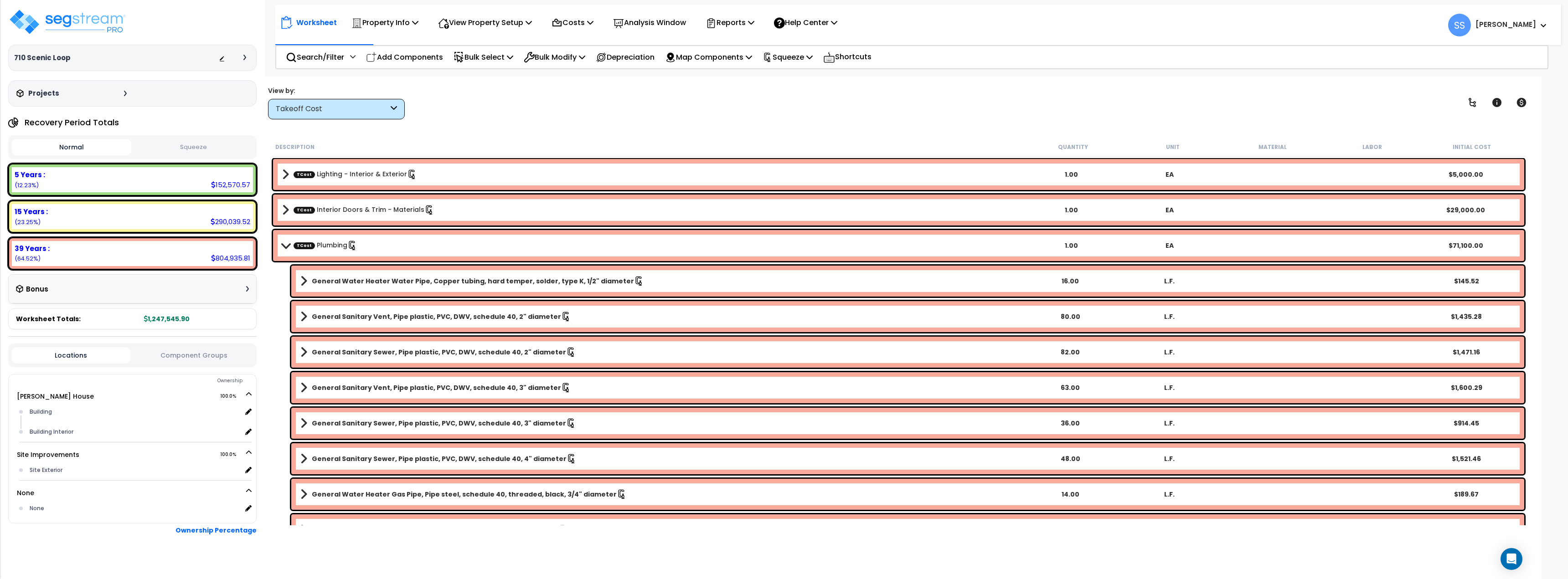
click at [324, 102] on div "Takeoff Cost" at bounding box center [336, 109] width 137 height 21
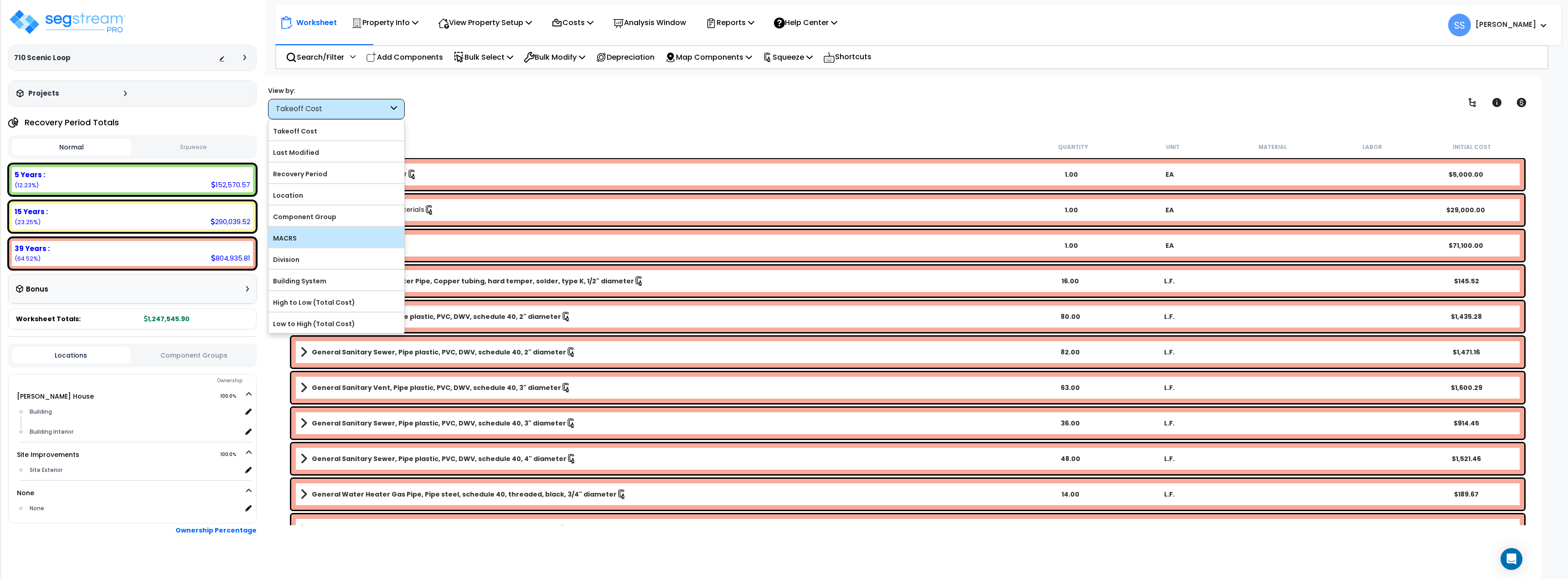
click at [309, 238] on label "MACRS" at bounding box center [336, 238] width 136 height 13
click at [0, 0] on input "MACRS" at bounding box center [0, 0] width 0 height 0
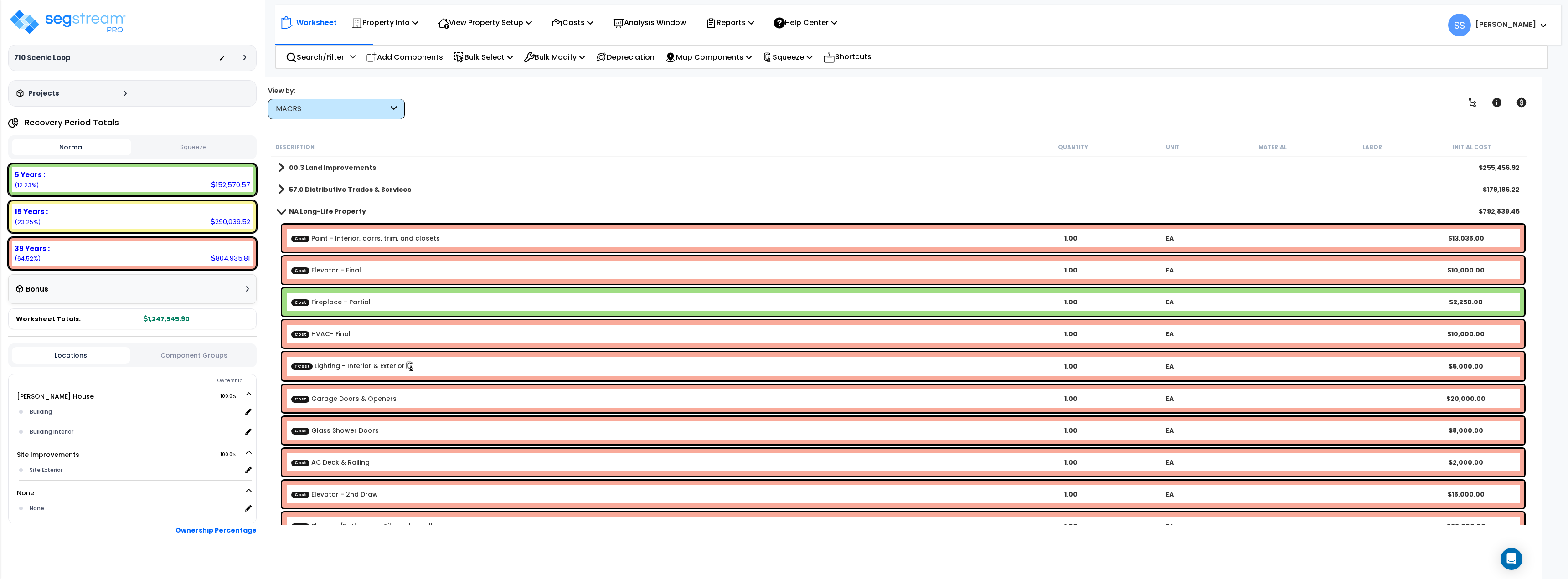
click at [326, 305] on link "Cost Fireplace - Partial" at bounding box center [331, 302] width 79 height 9
click at [145, 178] on div "5 Years :" at bounding box center [132, 175] width 236 height 10
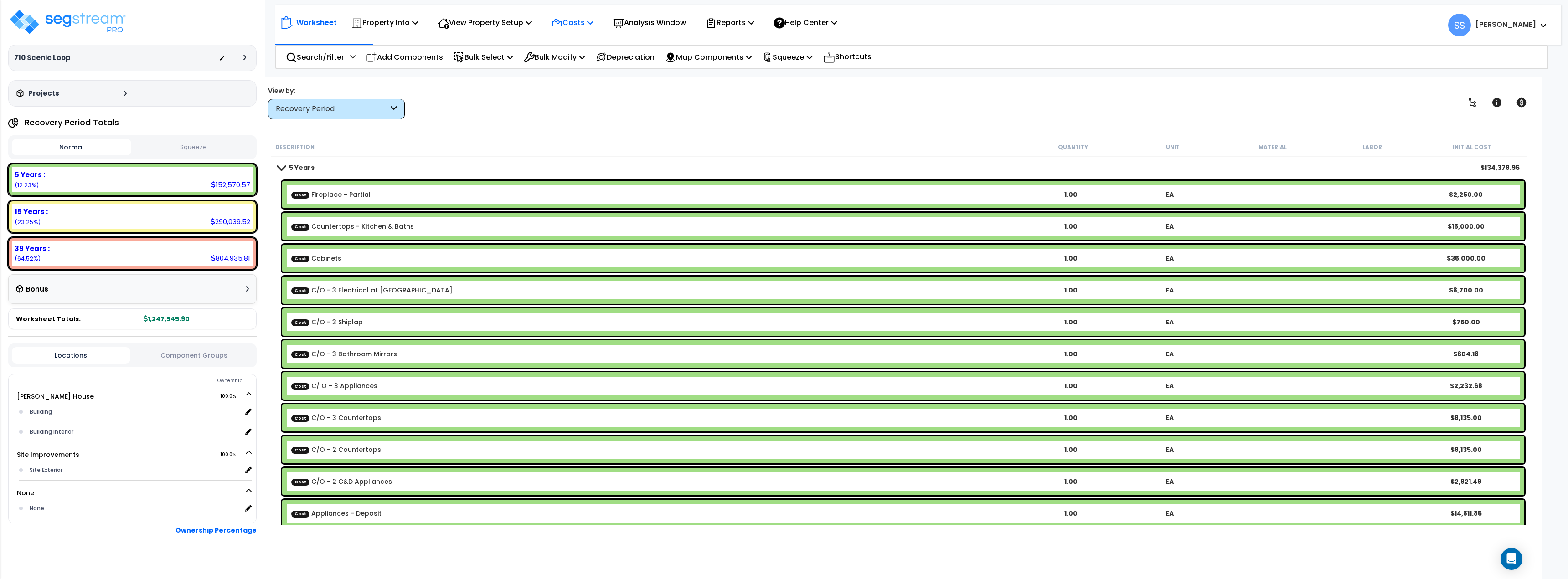
click at [593, 21] on p "Costs" at bounding box center [572, 23] width 42 height 12
click at [583, 62] on link "Direct Costs" at bounding box center [592, 63] width 90 height 18
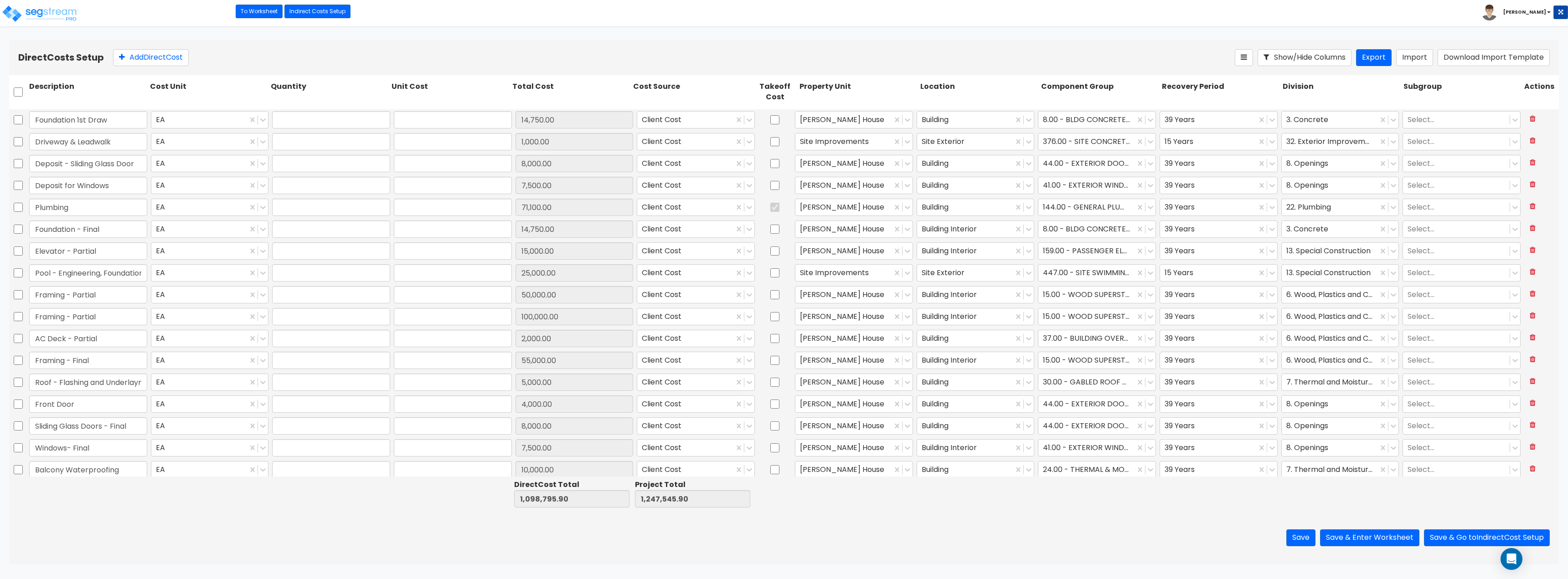
type input "1.00"
type input "14,750.00"
type input "1.00"
type input "1,000.00"
type input "1.00"
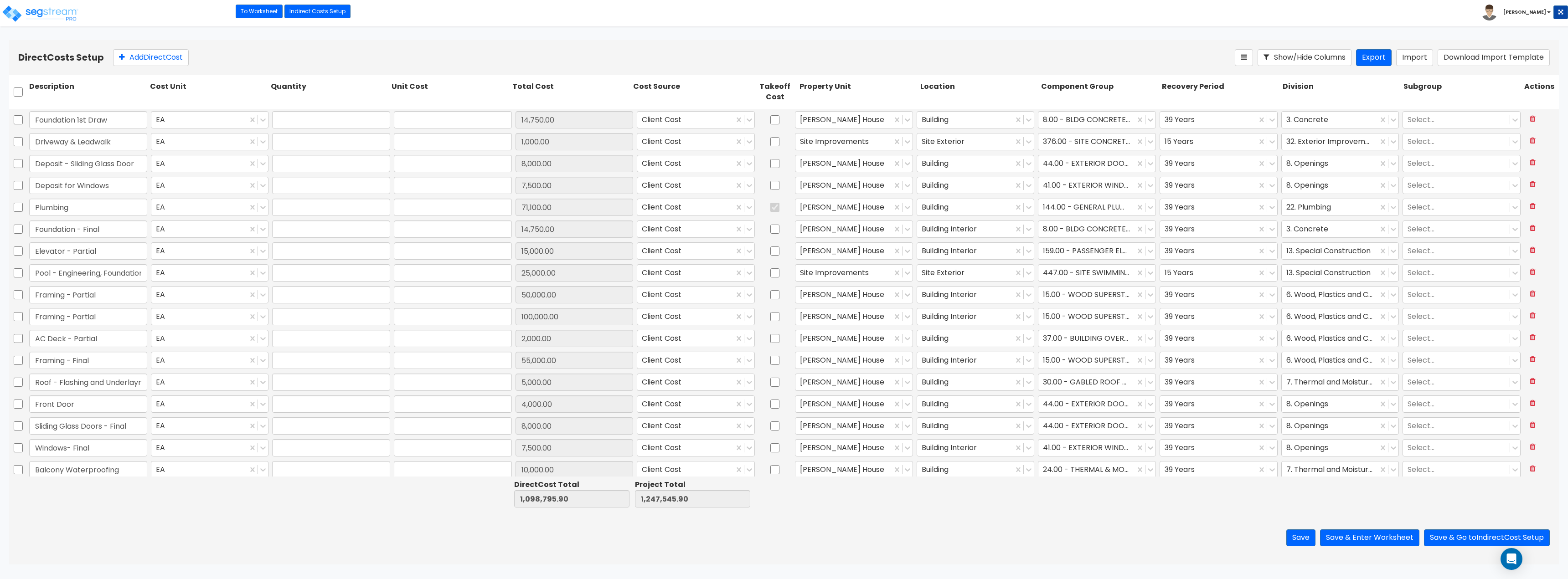
type input "8,000.00"
type input "1.00"
type input "7,500.00"
type input "1.00"
type input "71,100.00"
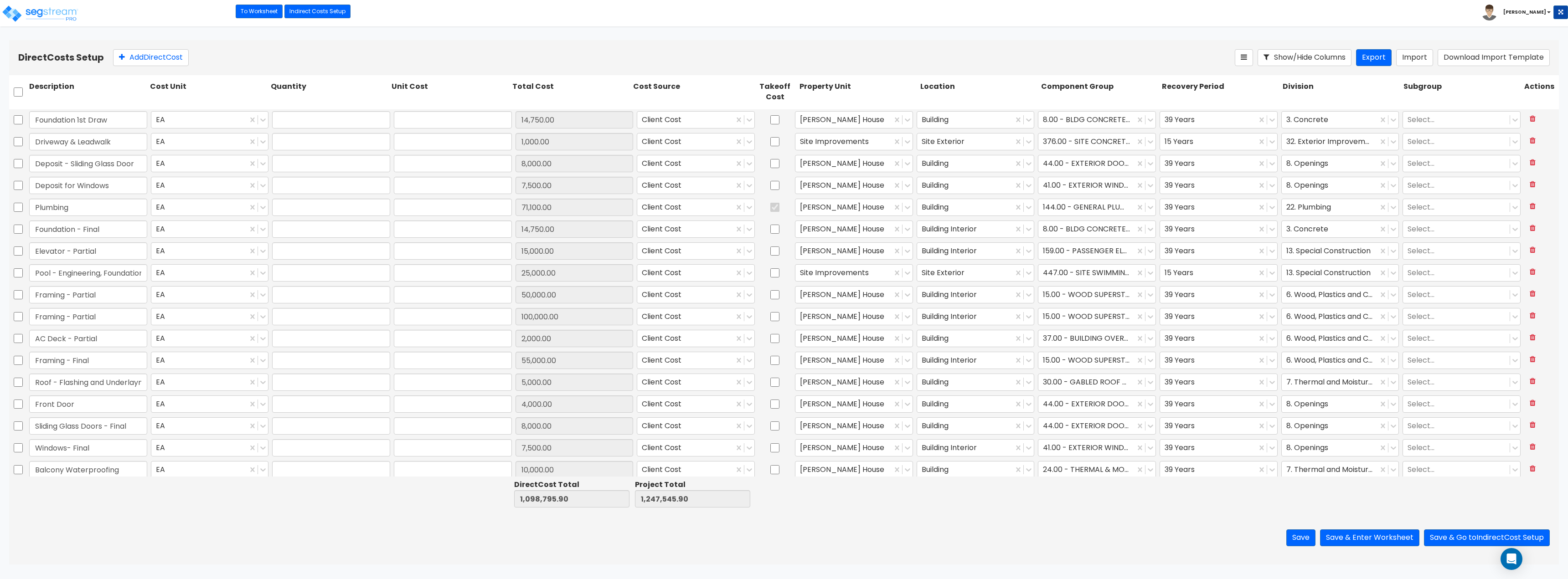
type input "1.00"
type input "14,750.00"
type input "1.00"
type input "15,000.00"
type input "1.00"
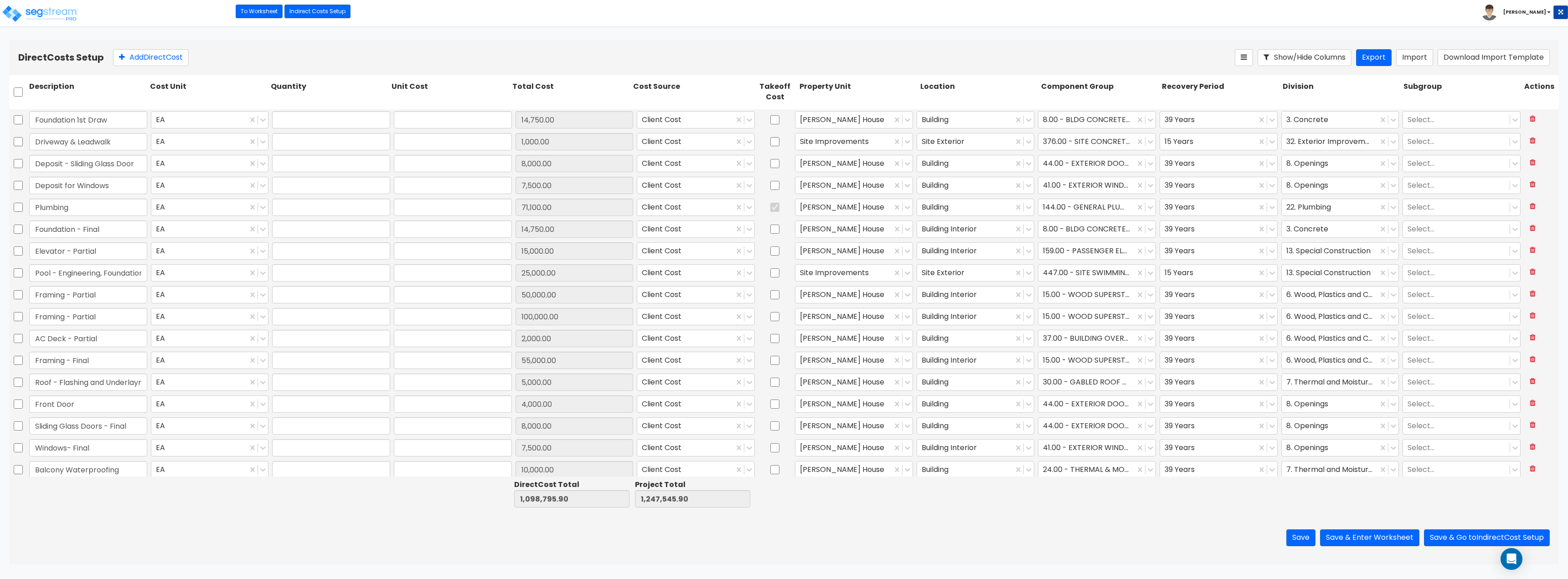
type input "25,000.00"
type input "1.00"
type input "50,000.00"
type input "1.00"
type input "100,000.00"
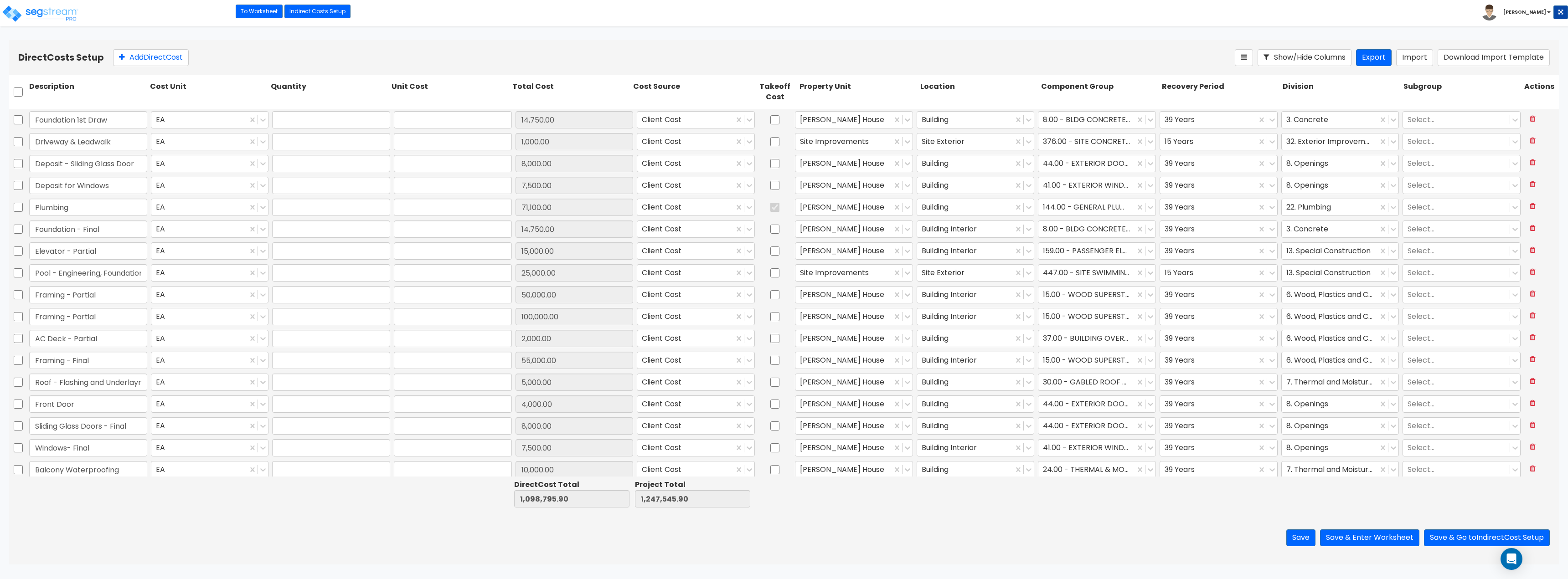
type input "1.00"
type input "2,000.00"
type input "1.00"
type input "55,000.00"
type input "1.00"
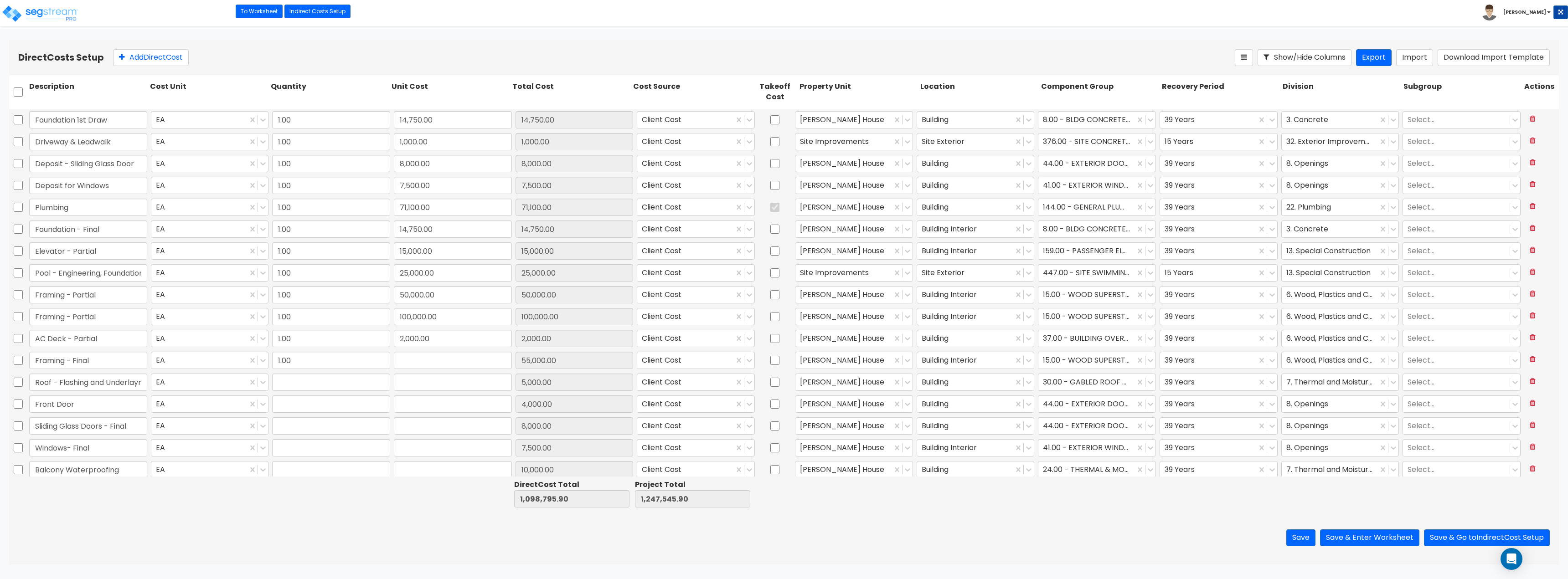
type input "5,000.00"
type input "1.00"
type input "4,000.00"
type input "1.00"
type input "8,000.00"
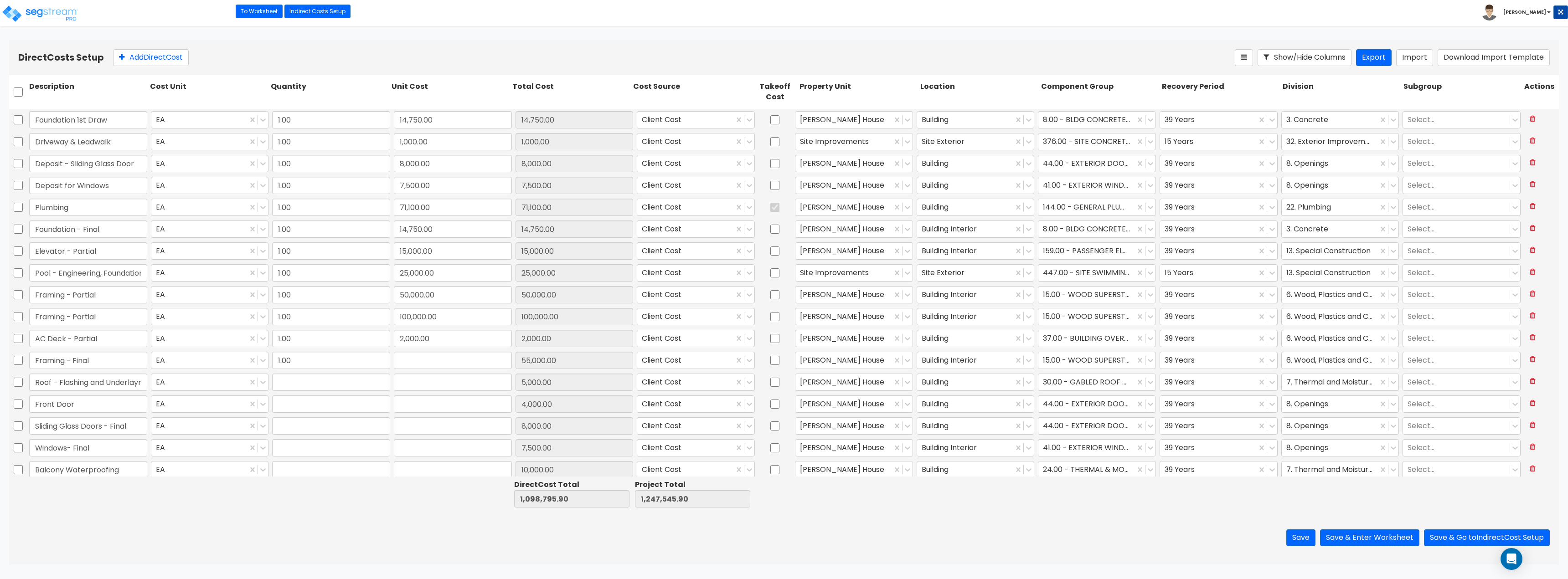
type input "1.00"
type input "7,500.00"
type input "1.00"
type input "10,000.00"
type input "1.00"
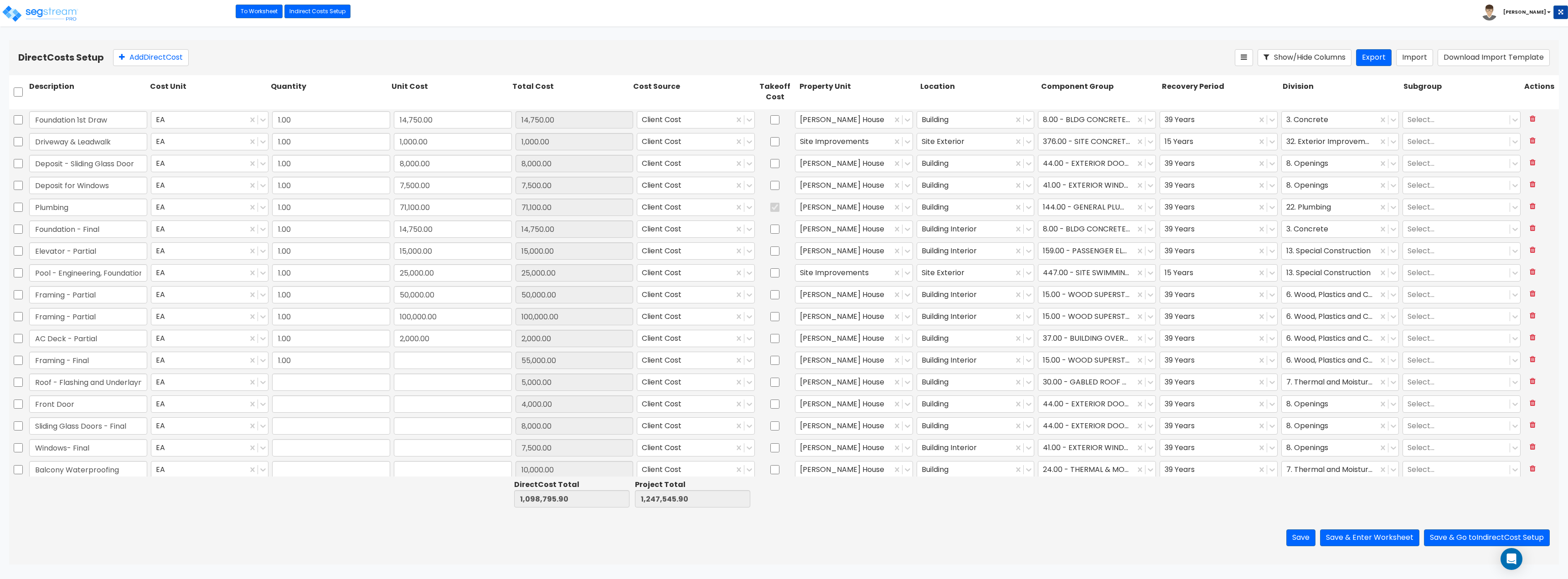
type input "15,000.00"
type input "1.00"
type input "10,000.00"
type input "1.00"
type input "50,000.00"
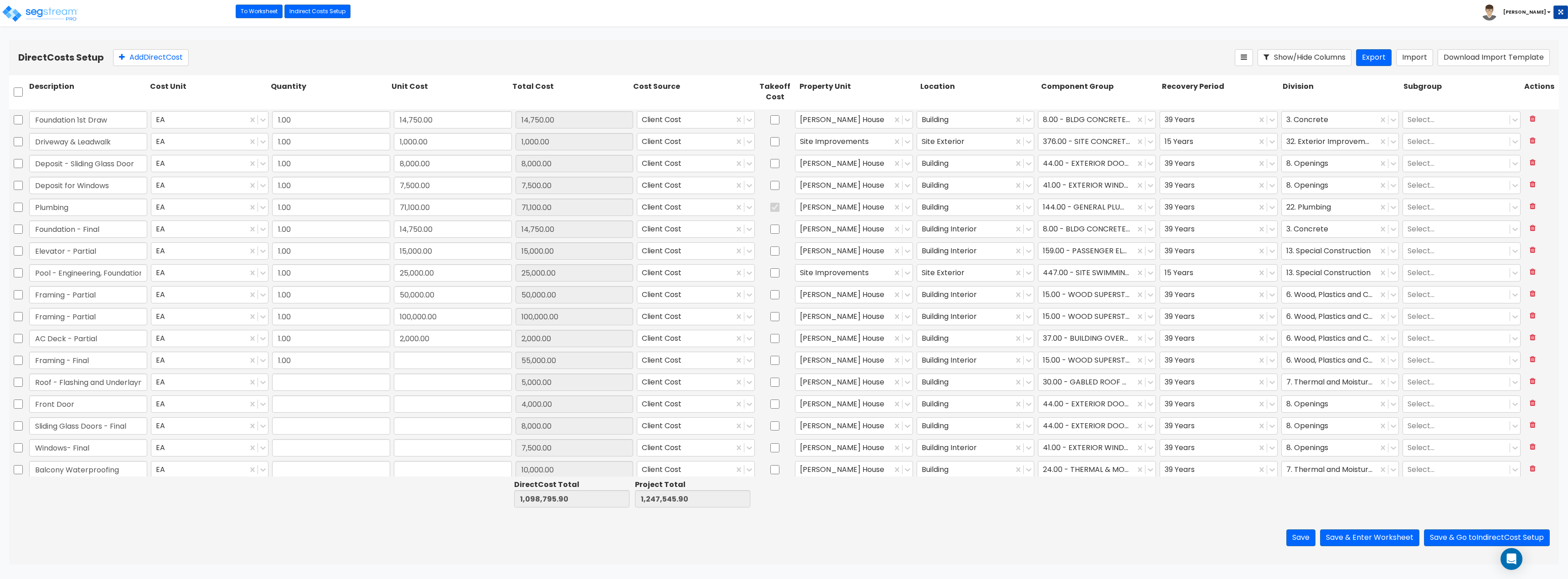
type input "1.00"
type input "5,000.00"
type input "1.00"
type input "23,000.00"
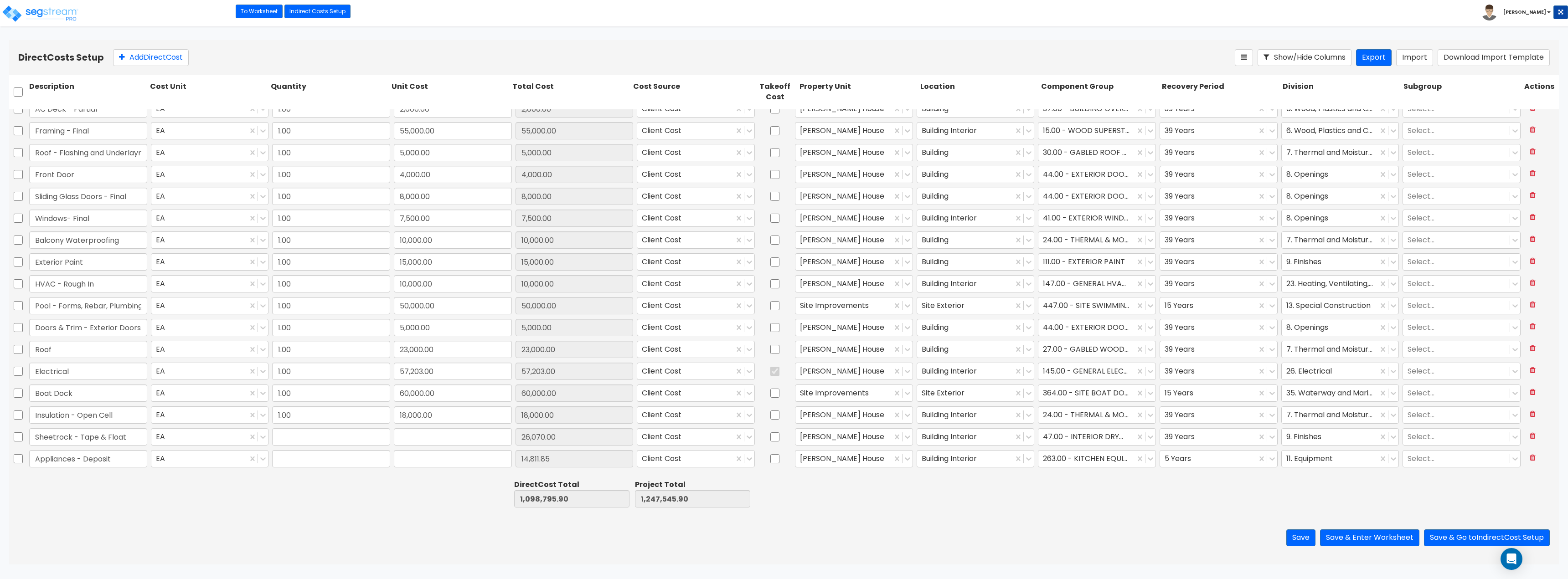
type input "1.00"
type input "26,070.00"
type input "1.00"
type input "14,811.85"
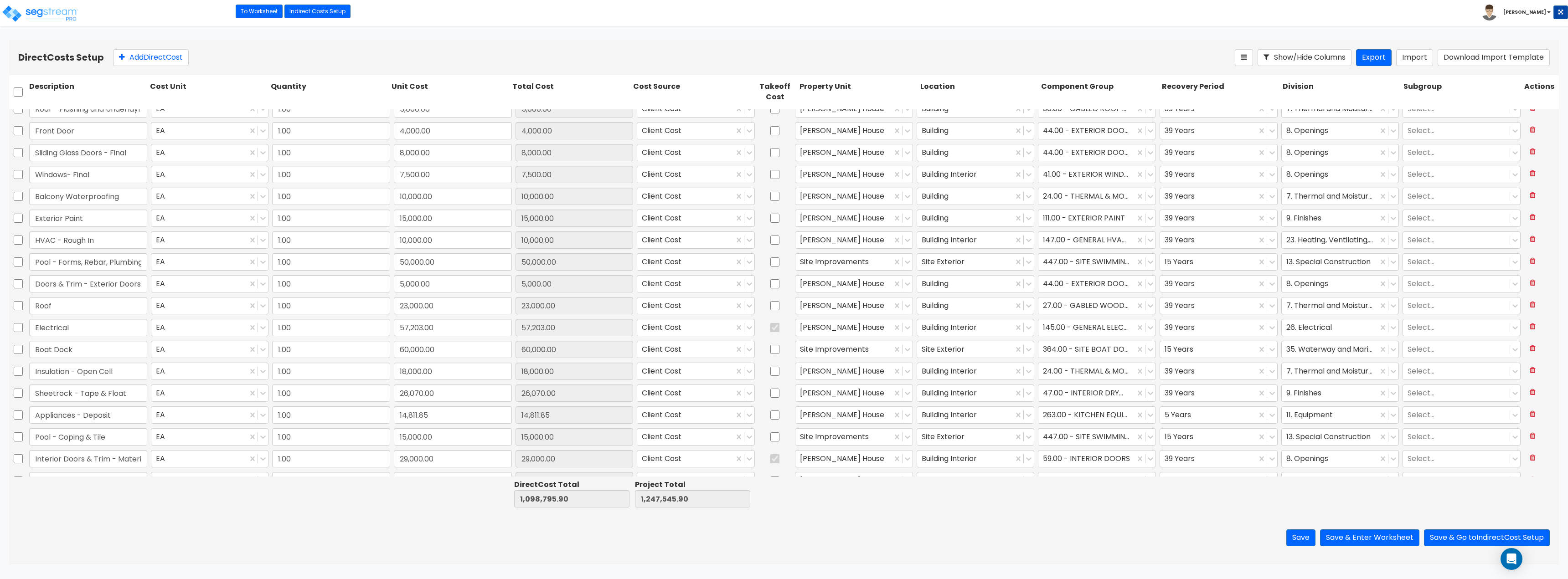
type input "1.00"
type input "2,000.00"
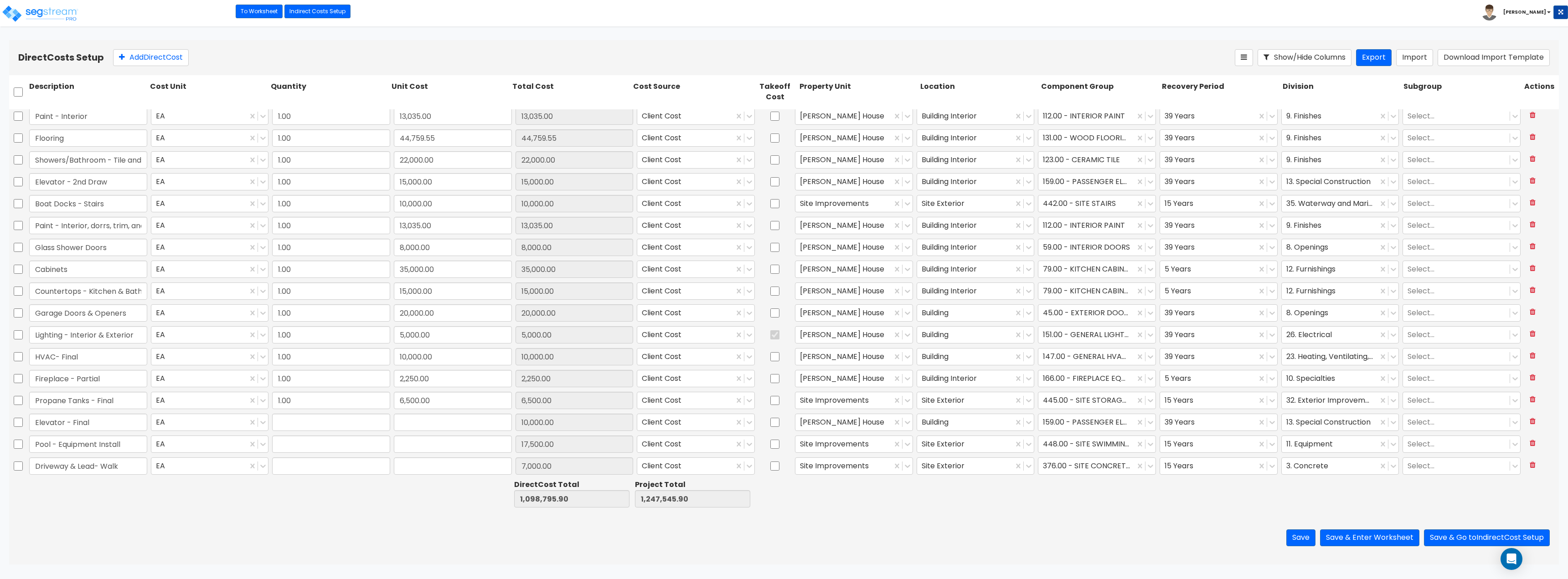
type input "1.00"
type input "10,000.00"
type input "1.00"
type input "17,500.00"
type input "1.00"
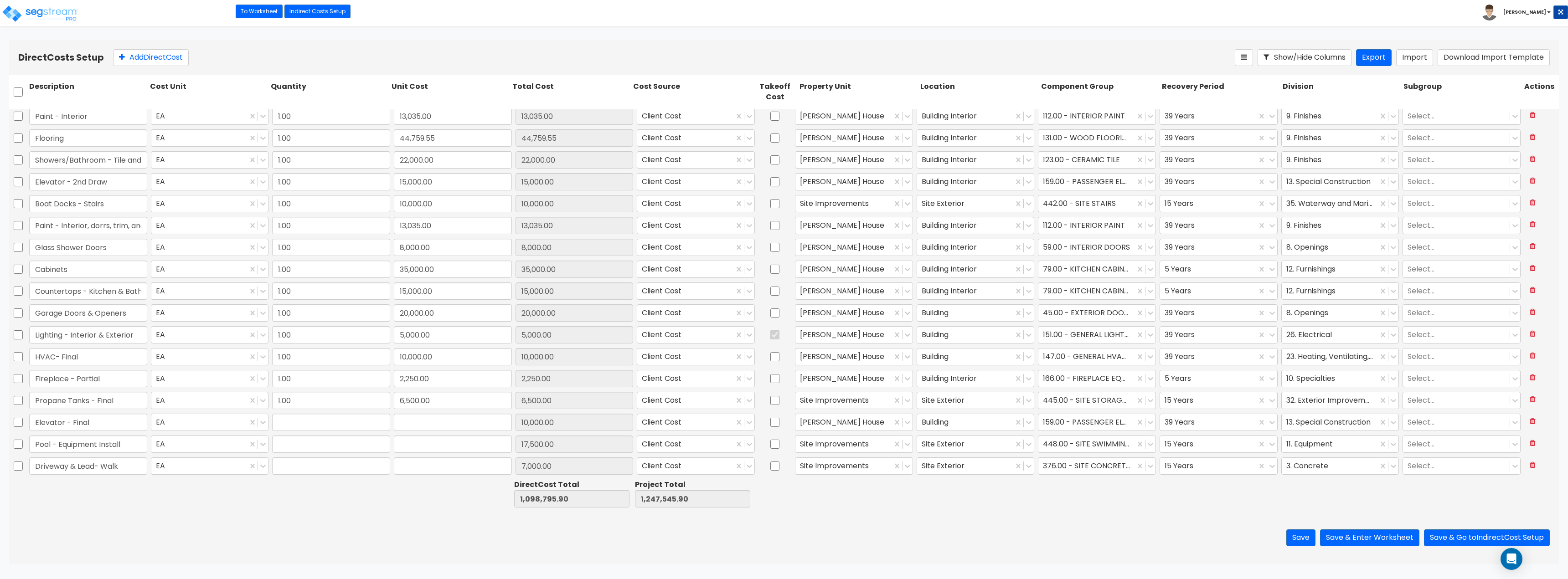
type input "7,000.00"
type input "1.00"
type input "2,000.00"
type input "1.00"
type input "11,000.00"
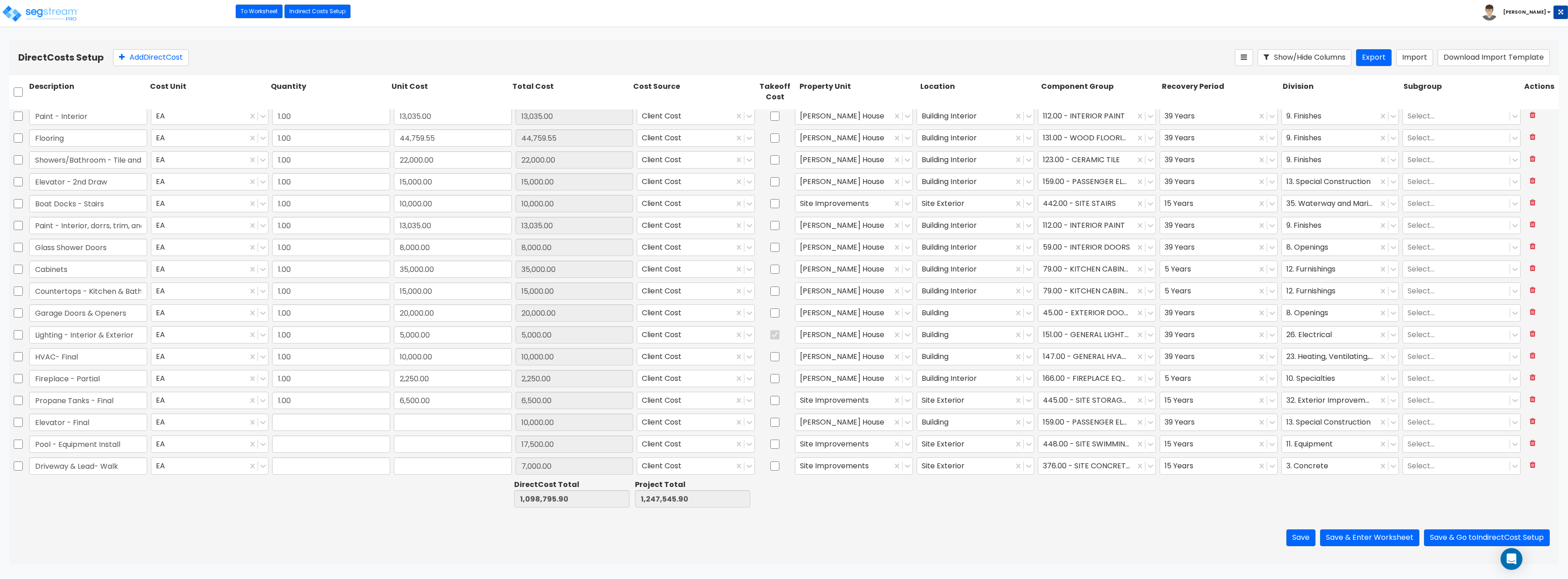
type input "1.00"
type input "6,500.00"
type input "1.00"
type input "1,500.00"
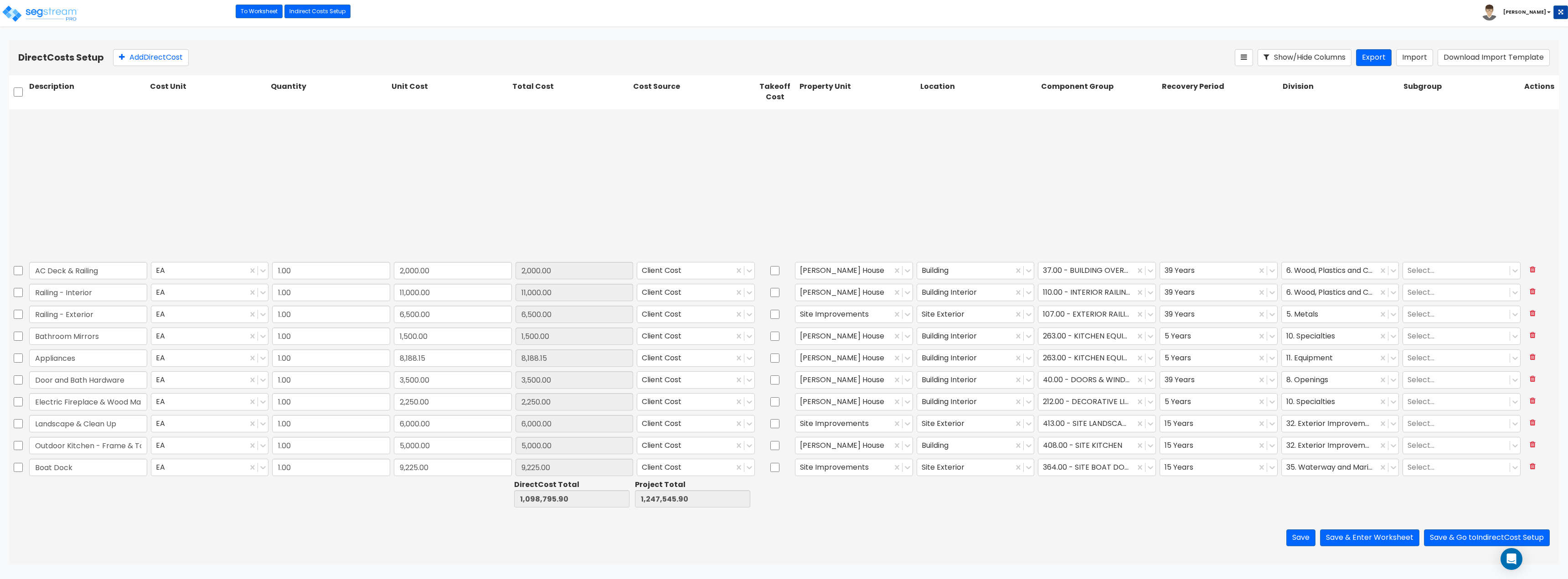
scroll to position [1047, 0]
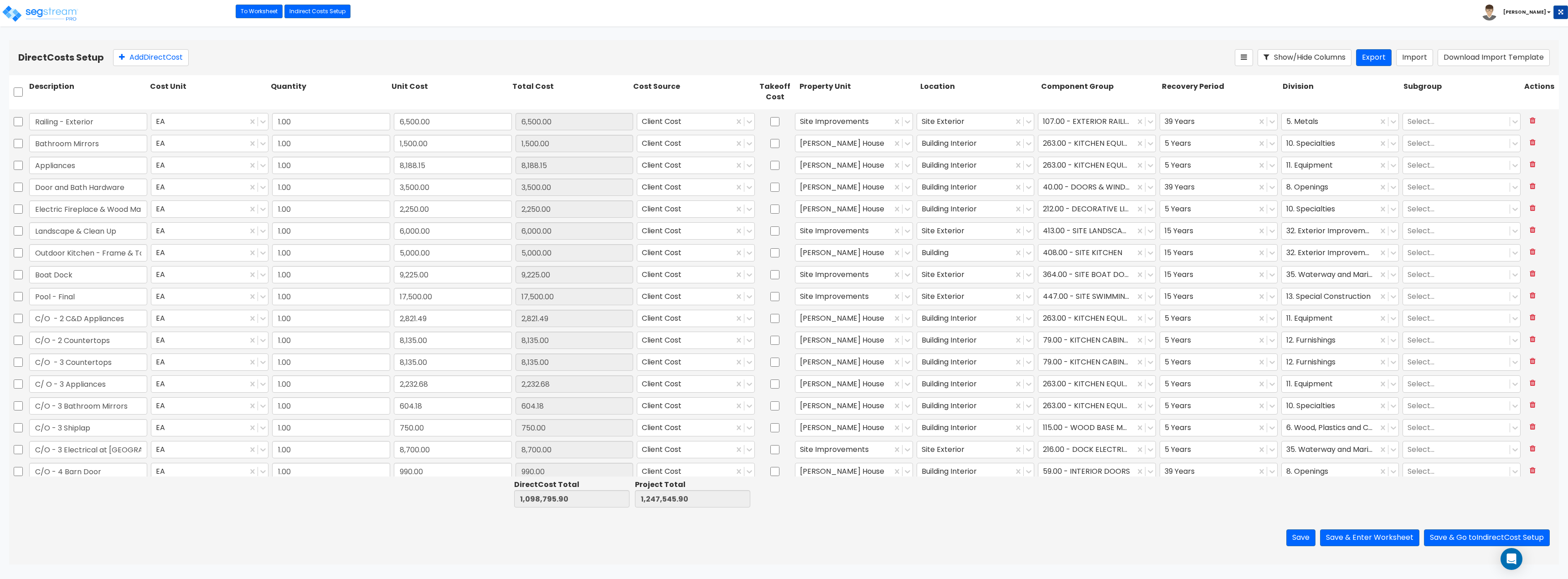
type input "1.00"
type input "18,000.00"
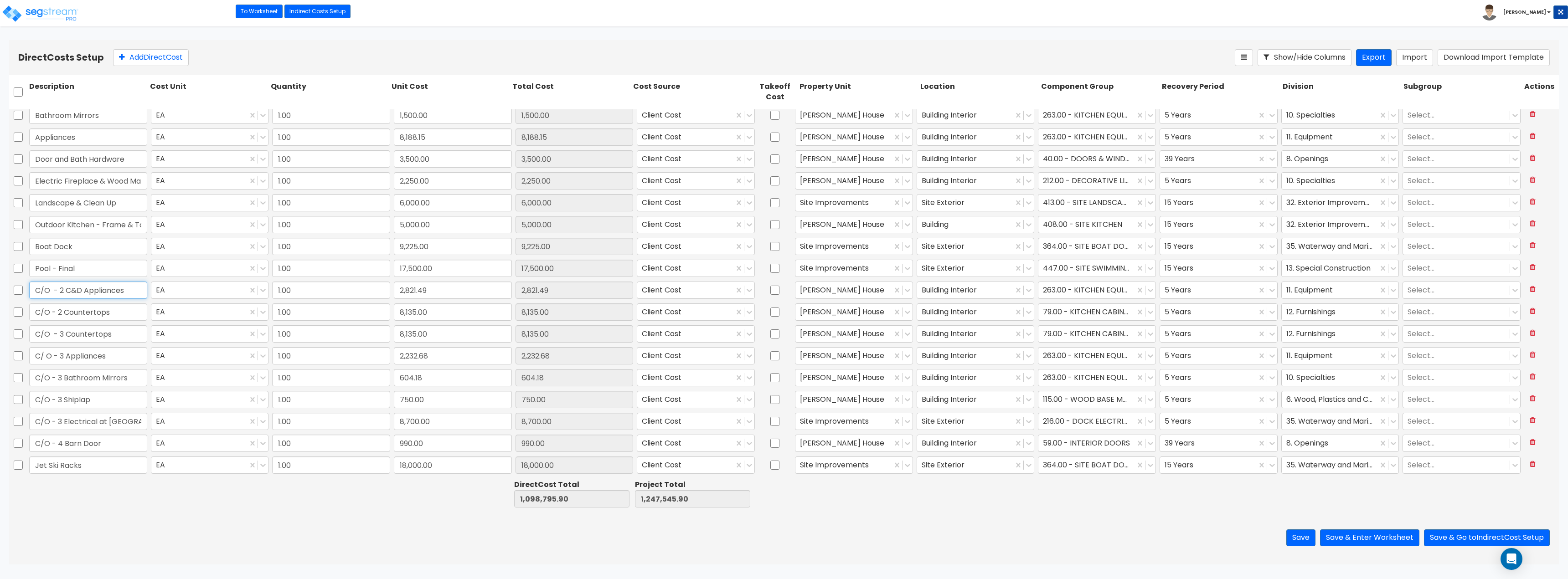
click at [101, 293] on input "C/O - 2 C&D Appliances" at bounding box center [88, 290] width 118 height 17
click at [103, 320] on input "C/O - 2 Countertops" at bounding box center [88, 312] width 118 height 17
click at [105, 339] on input "C/O - 3 Countertops" at bounding box center [88, 334] width 118 height 17
drag, startPoint x: 105, startPoint y: 355, endPoint x: 105, endPoint y: 368, distance: 13.0
click at [105, 356] on input "C/ O - 3 Appliances" at bounding box center [88, 356] width 118 height 17
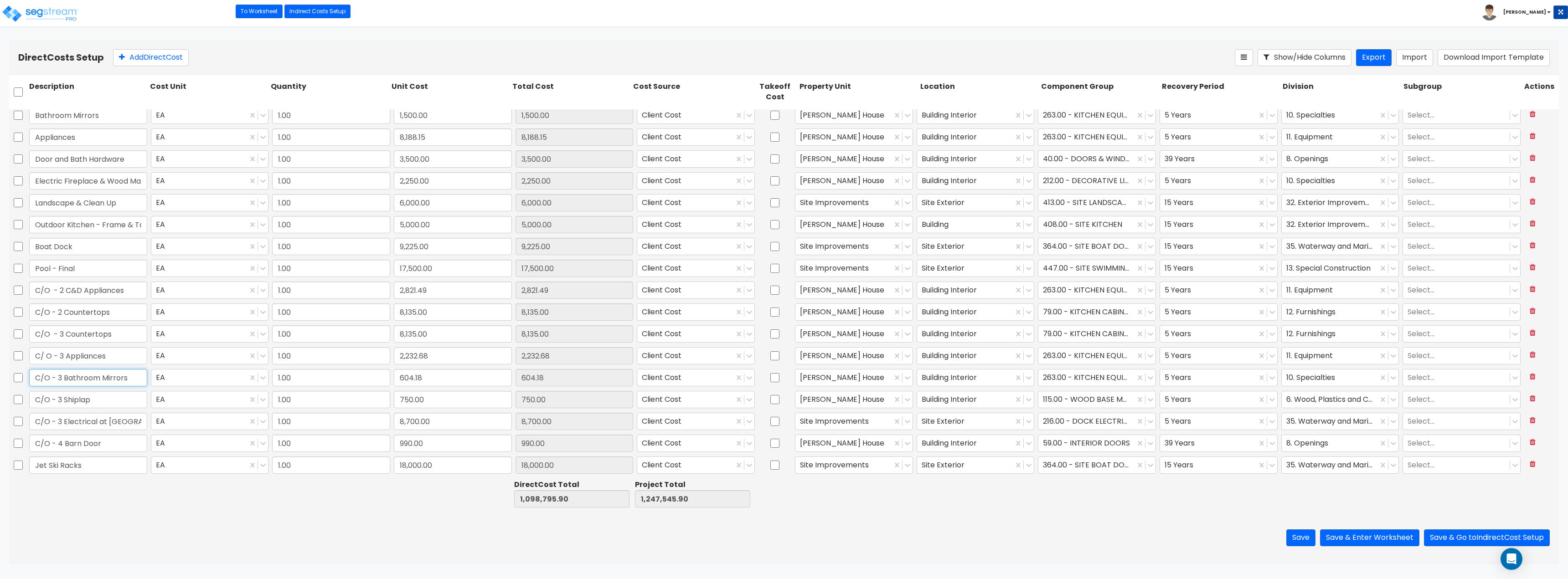
click at [104, 380] on input "C/O - 3 Bathroom Mirrors" at bounding box center [88, 378] width 118 height 17
click at [104, 398] on input "C/O - 3 Shiplap" at bounding box center [88, 400] width 118 height 17
click at [106, 418] on input "C/O - 3 Electrical at Boat Dock" at bounding box center [88, 421] width 118 height 17
click at [101, 440] on input "C/O - 4 Barn Door" at bounding box center [88, 443] width 118 height 17
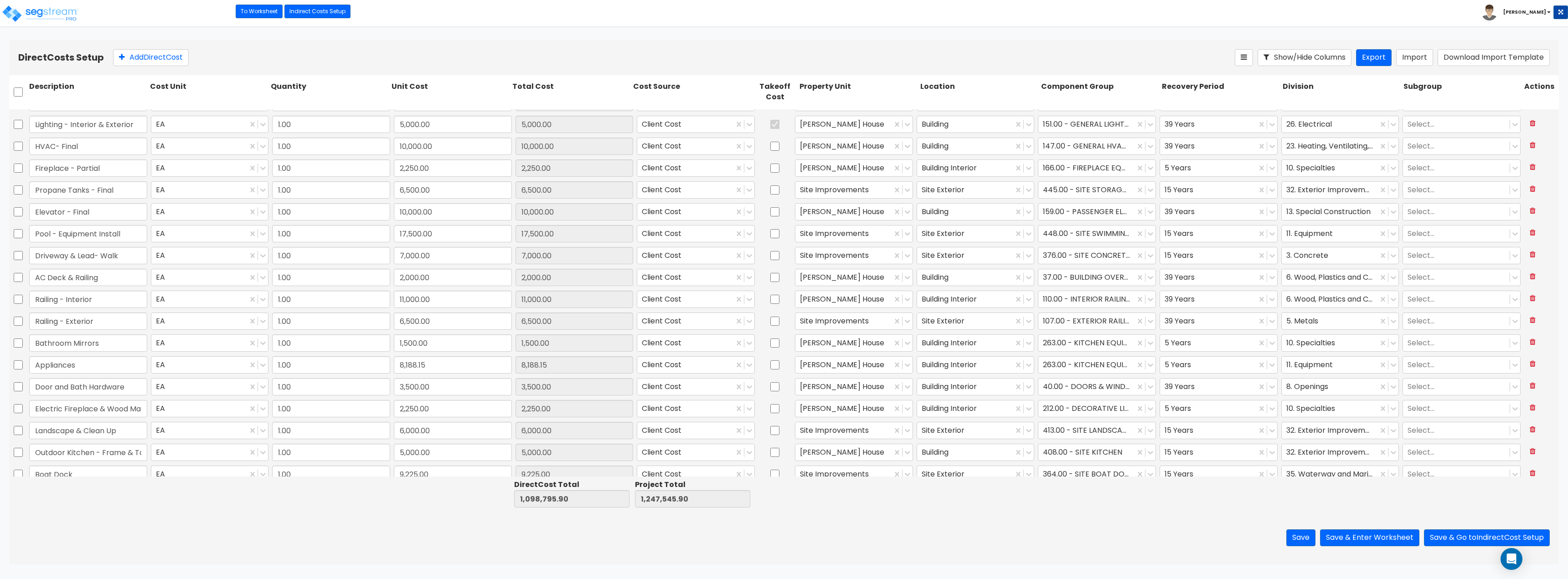
click at [1074, 158] on div "166.00 - FIREPLACE EQUIPMENT" at bounding box center [1097, 168] width 122 height 21
click at [1076, 167] on div at bounding box center [1087, 168] width 88 height 12
type input "decorati"
click at [1068, 284] on div "212.00 - DECORATIVE LIGHTING ELECTRICAL" at bounding box center [1092, 293] width 117 height 26
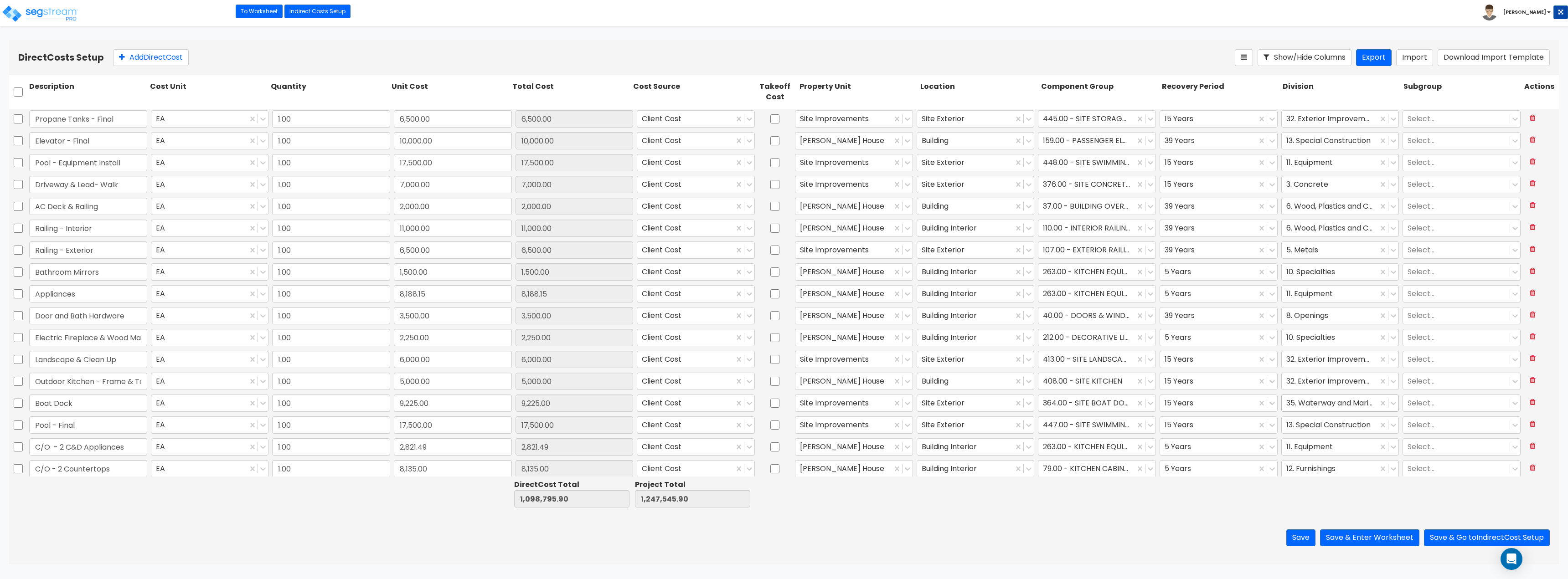
scroll to position [939, 0]
click at [1307, 537] on button "Save" at bounding box center [1301, 538] width 29 height 17
click at [1373, 538] on button "Save & Enter Worksheet" at bounding box center [1370, 538] width 99 height 17
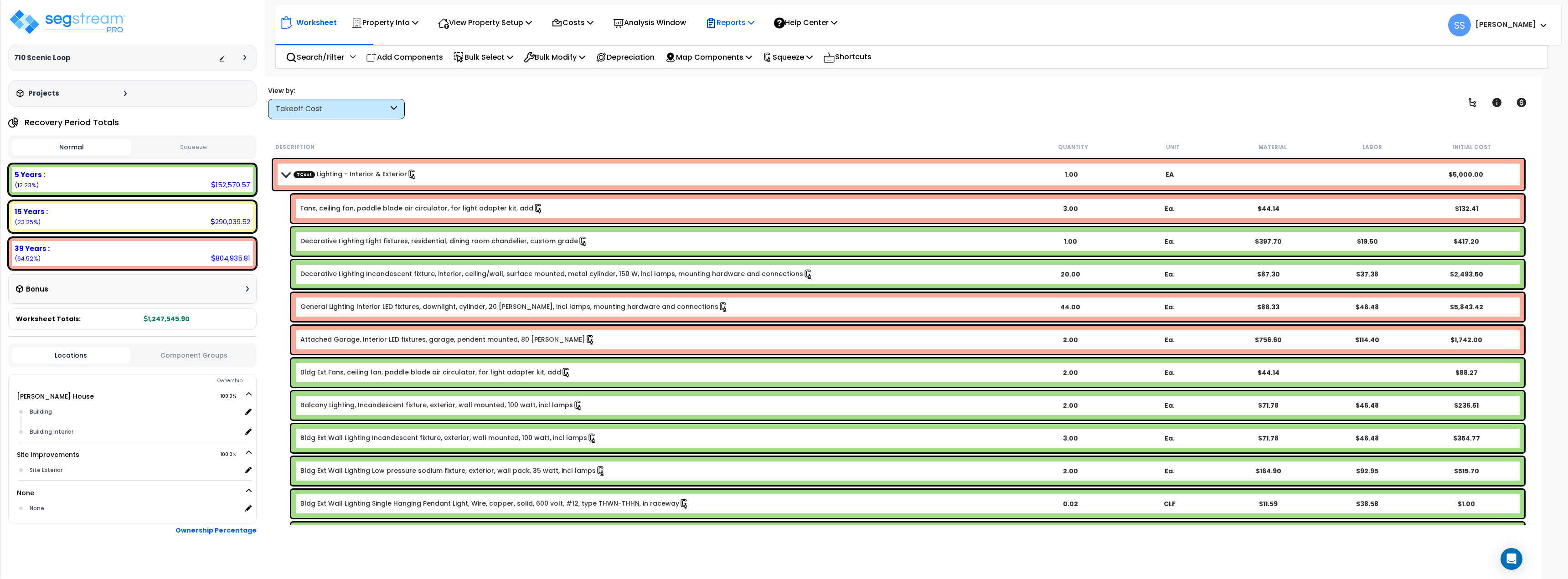
click at [754, 19] on p "Reports" at bounding box center [730, 23] width 49 height 12
click at [758, 43] on link "Get Report" at bounding box center [746, 43] width 90 height 18
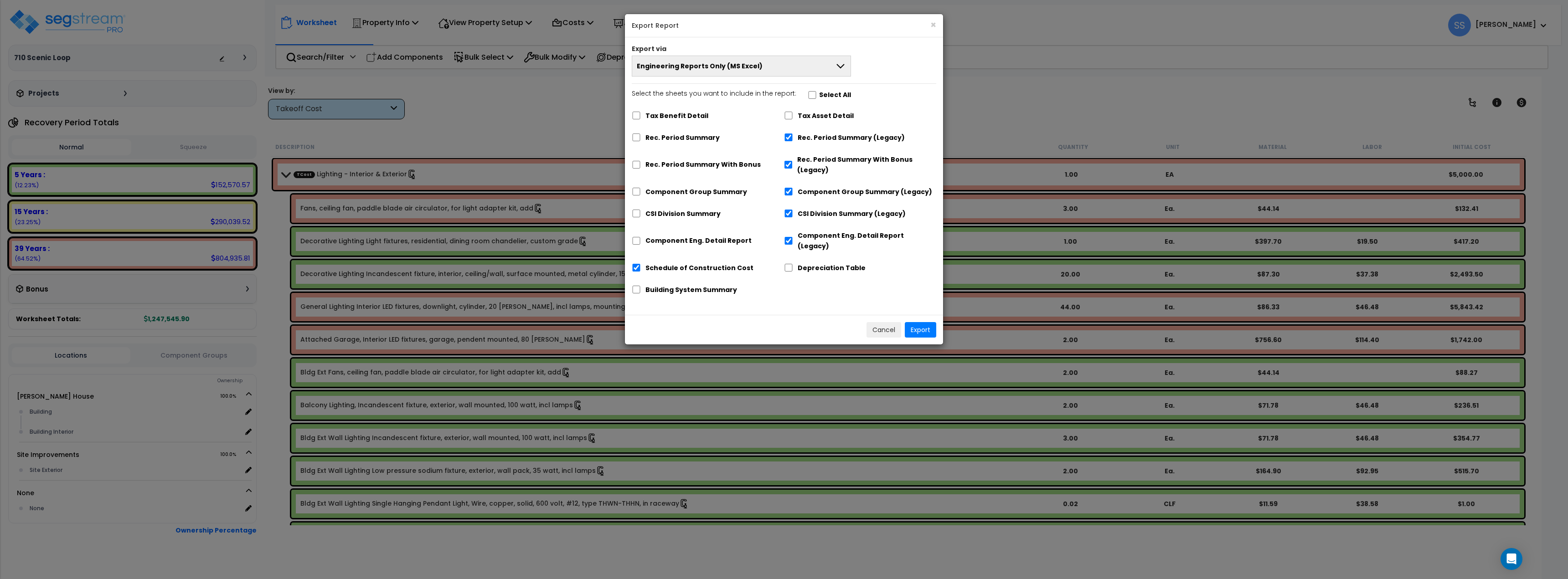
click at [819, 94] on label "Select All" at bounding box center [835, 95] width 32 height 10
click at [817, 94] on input "Select the sheets you want to include in the report: Select All" at bounding box center [812, 95] width 9 height 8
checkbox input "true"
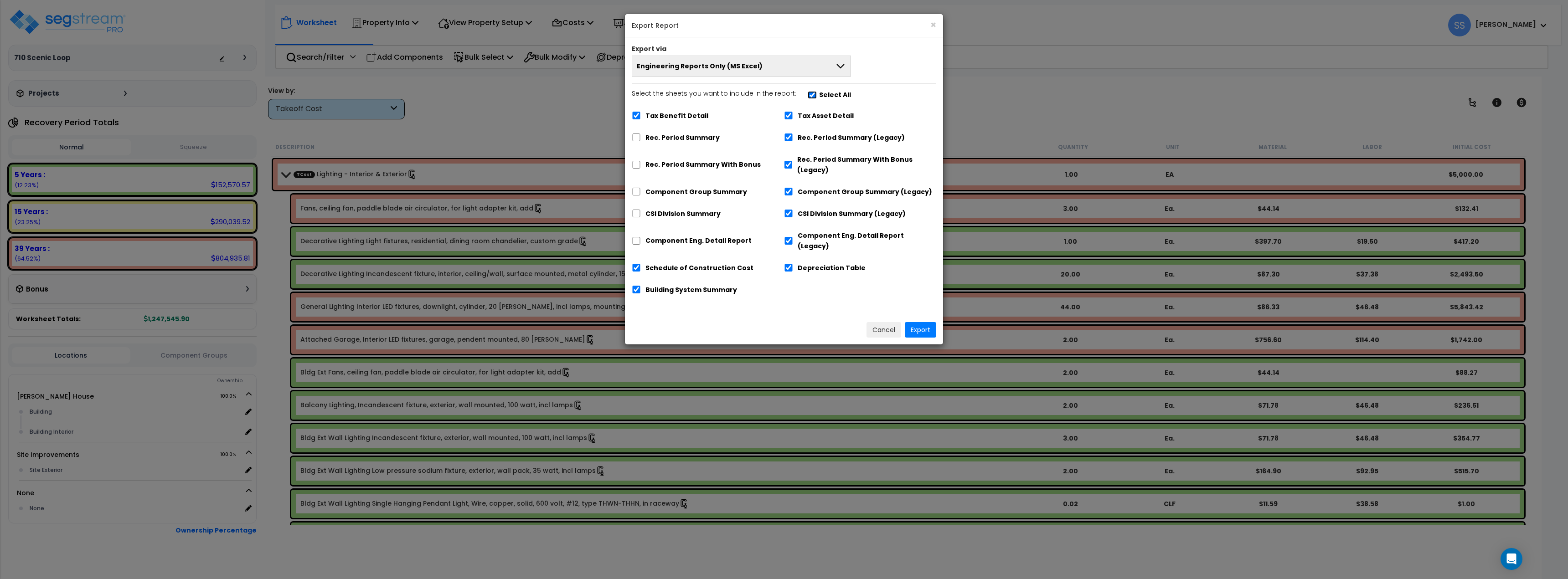
checkbox input "true"
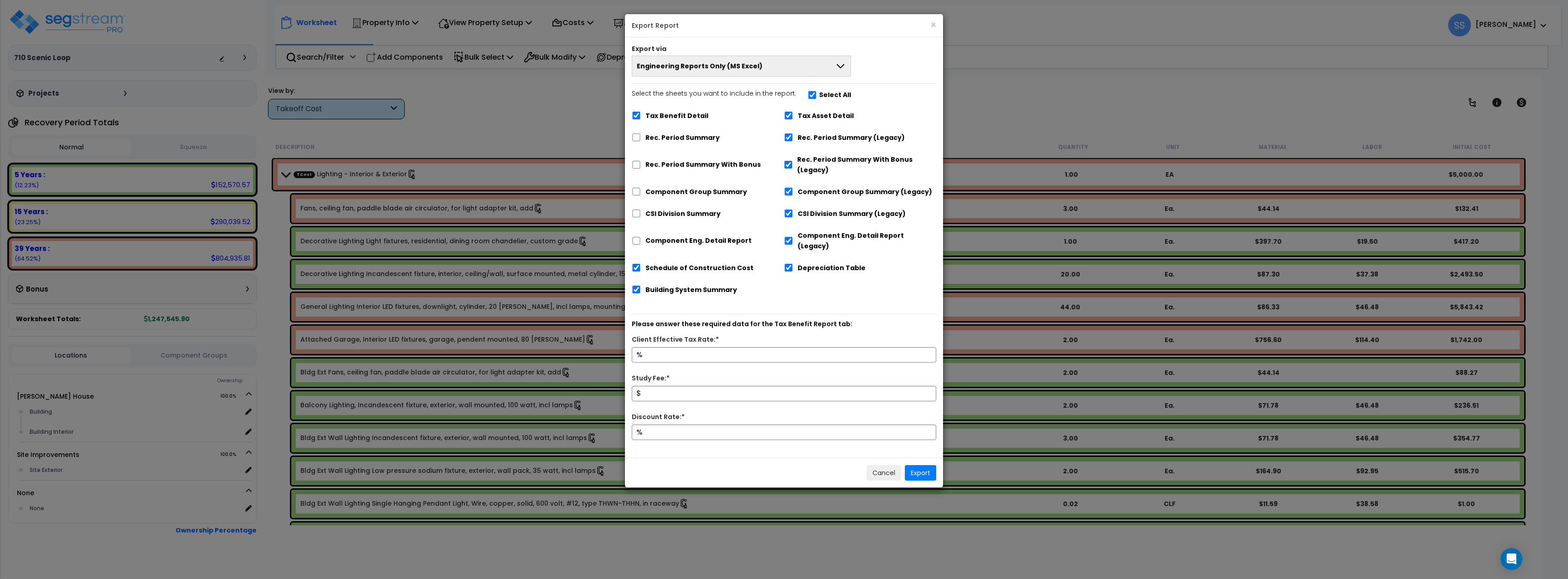
click at [807, 75] on button "Engineering Reports Only (MS Excel)" at bounding box center [741, 66] width 219 height 21
click at [773, 148] on li "Complete Final Report (PDF)" at bounding box center [741, 149] width 219 height 21
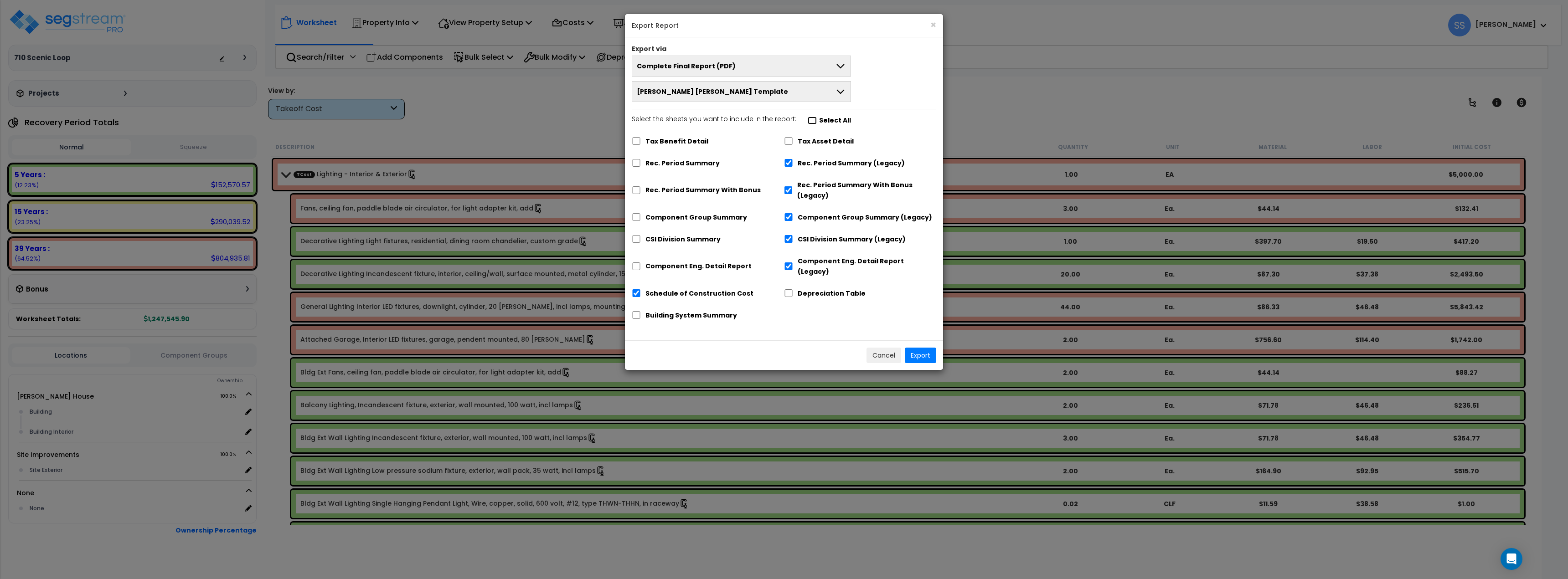
click at [808, 123] on input "Select the sheets you want to include in the report: Select All" at bounding box center [812, 120] width 9 height 8
checkbox input "true"
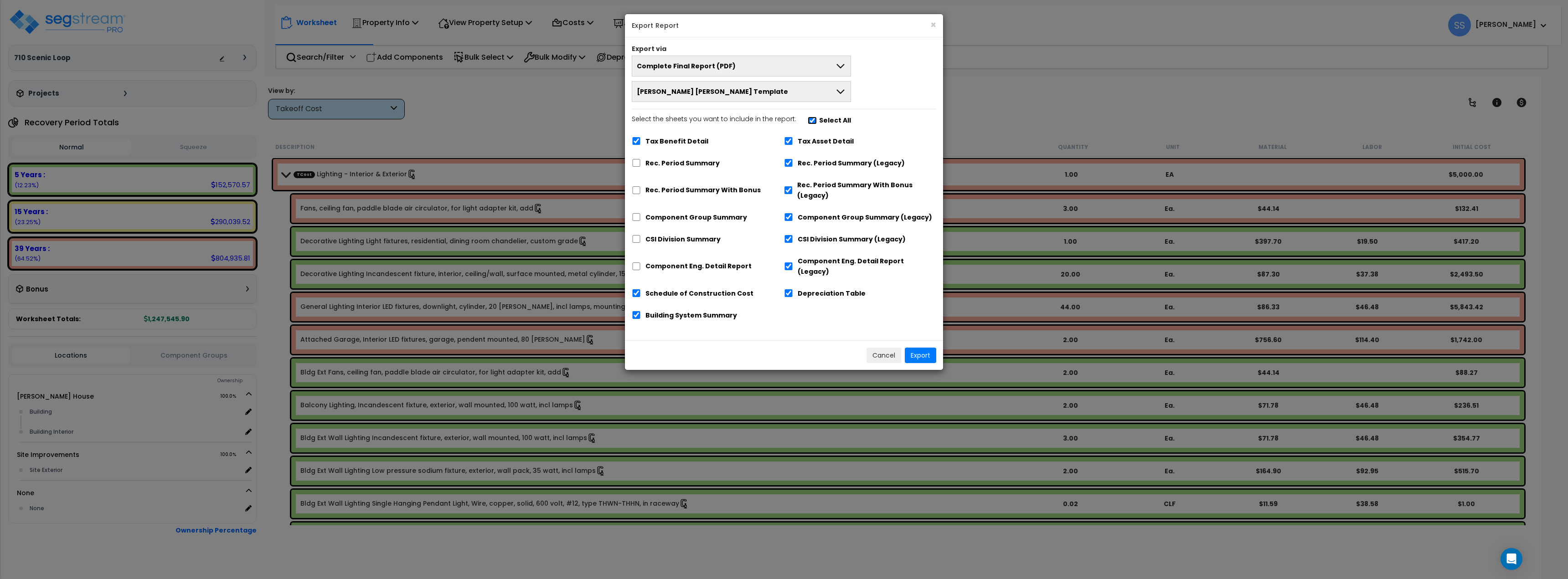
checkbox input "true"
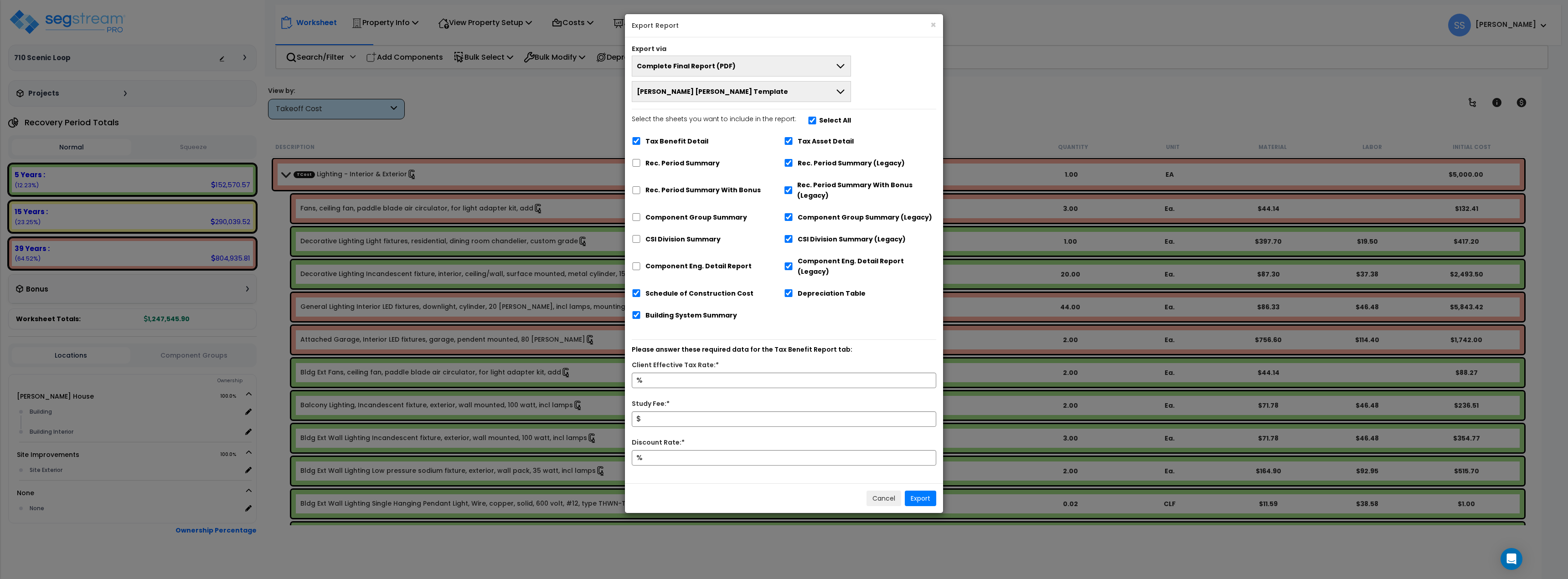
click at [655, 142] on label "Tax Benefit Detail" at bounding box center [676, 141] width 63 height 10
click at [641, 142] on input "Tax Benefit Detail" at bounding box center [636, 140] width 9 height 8
checkbox input "false"
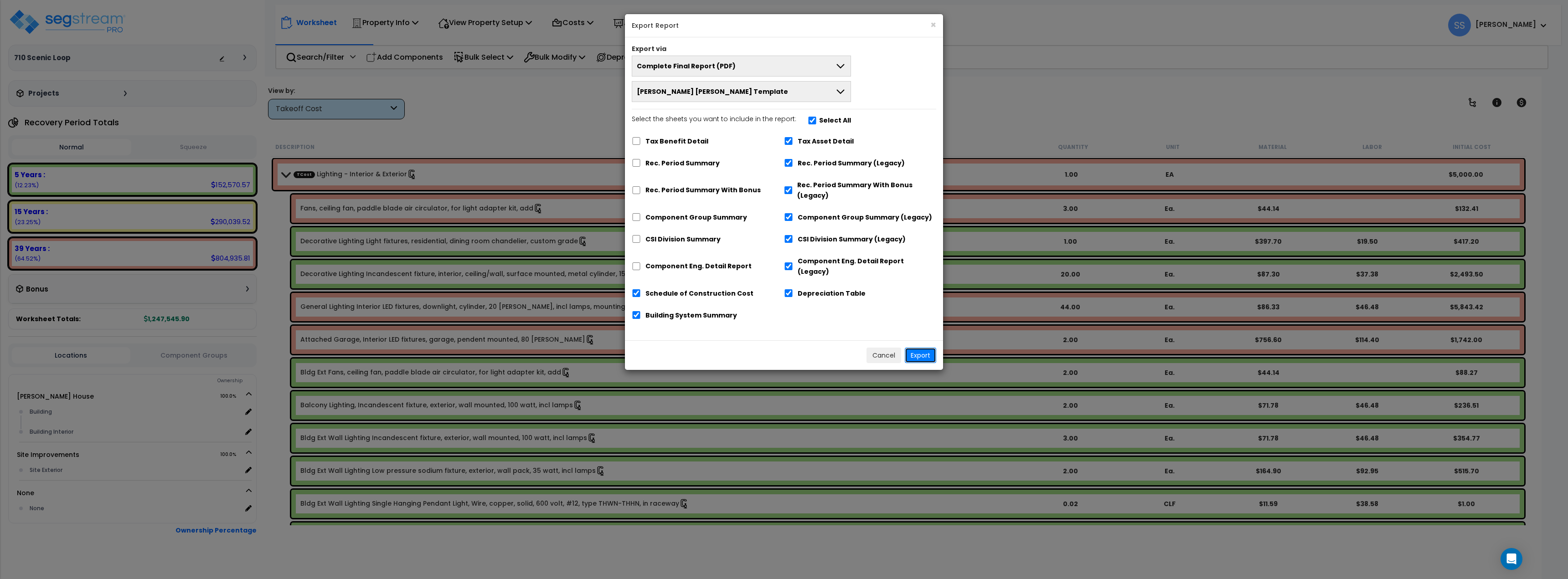
click at [917, 347] on button "Export" at bounding box center [920, 355] width 32 height 15
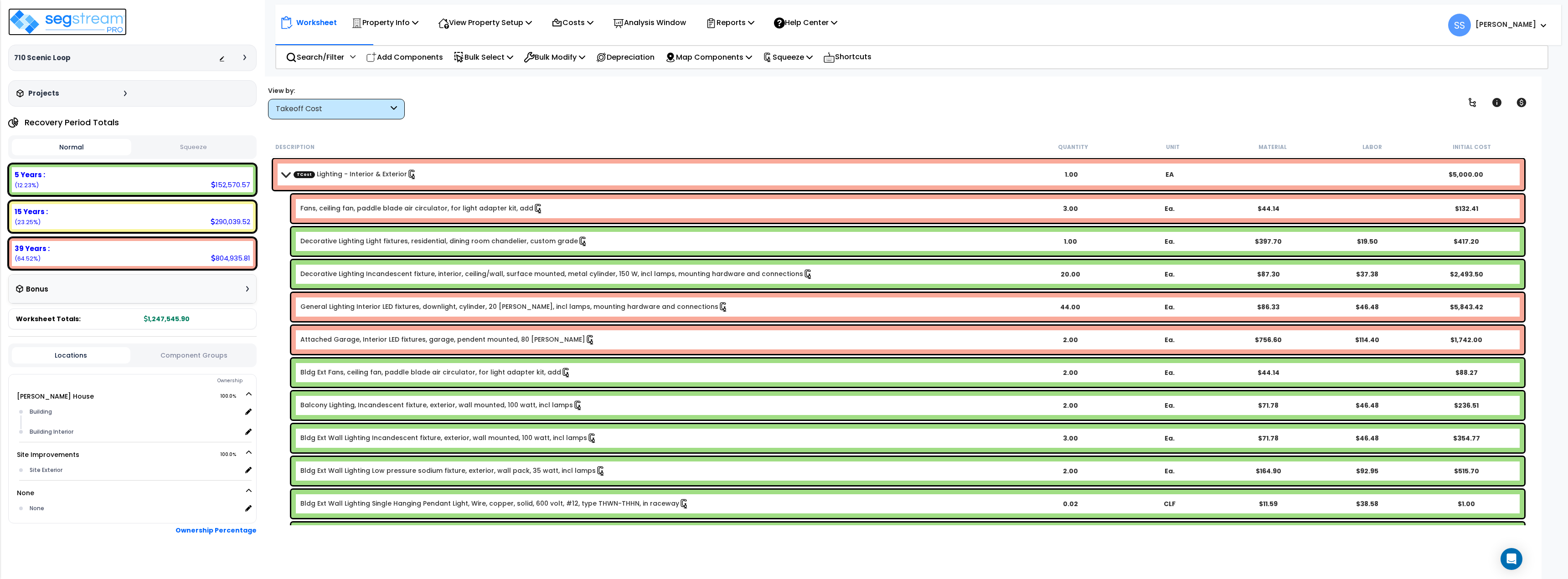
click at [58, 9] on img at bounding box center [67, 21] width 119 height 27
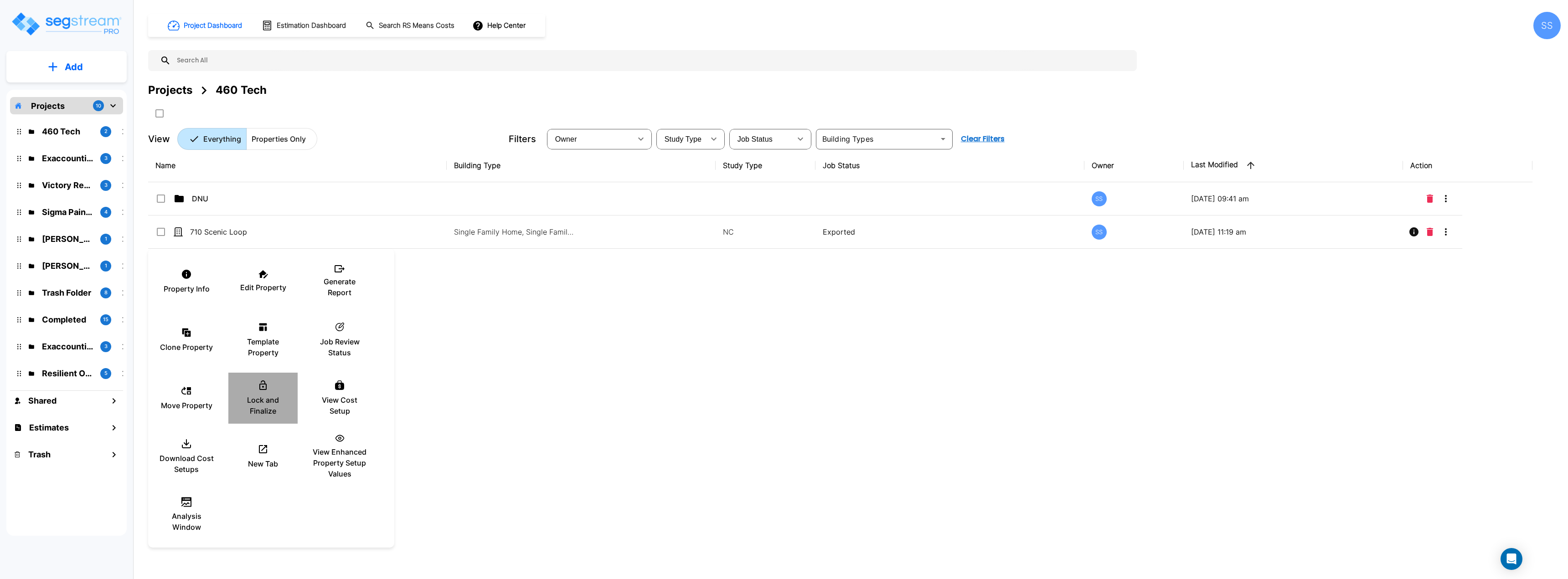
click at [282, 396] on p "Lock and Finalize" at bounding box center [263, 405] width 55 height 22
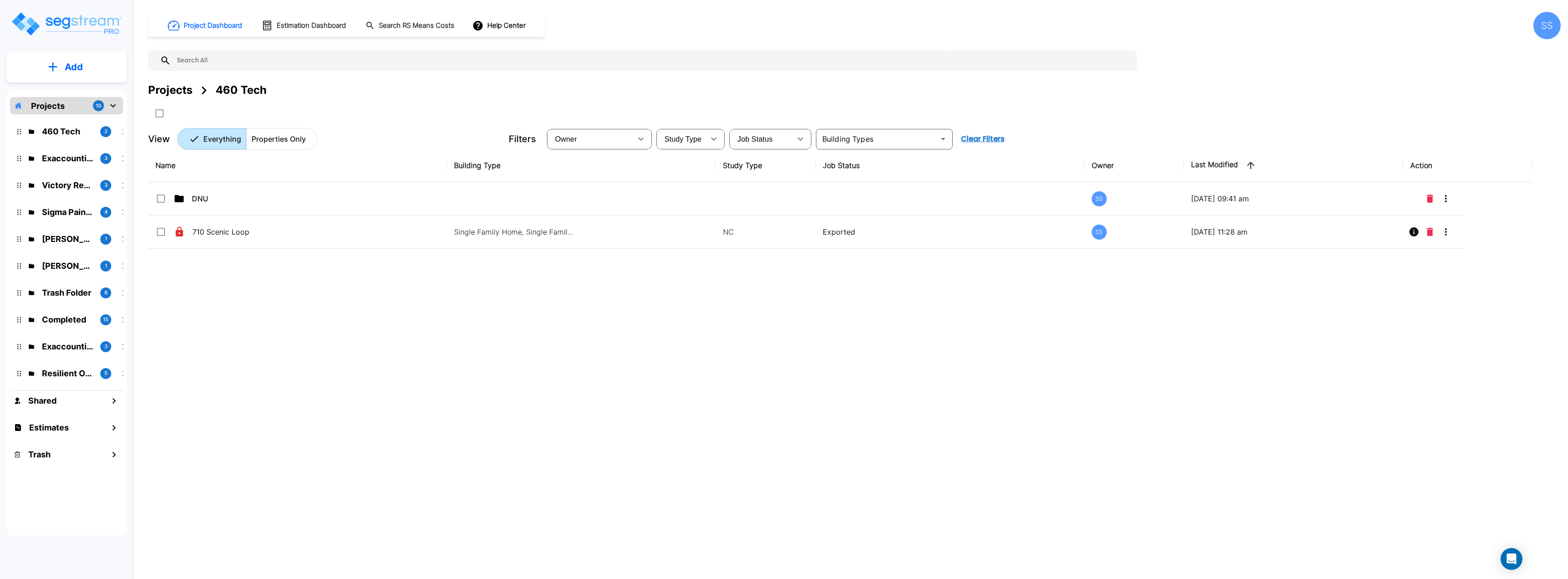
click at [486, 294] on div "Name Building Type Study Type Job Status Owner Last Modified Action DNU SS [DAT…" at bounding box center [840, 328] width 1384 height 359
click at [380, 333] on div "Name Building Type Study Type Job Status Owner Last Modified Action DNU SS [DAT…" at bounding box center [840, 328] width 1384 height 359
click at [317, 94] on div "Projects 460 Tech" at bounding box center [854, 90] width 1413 height 16
